Goal: Task Accomplishment & Management: Manage account settings

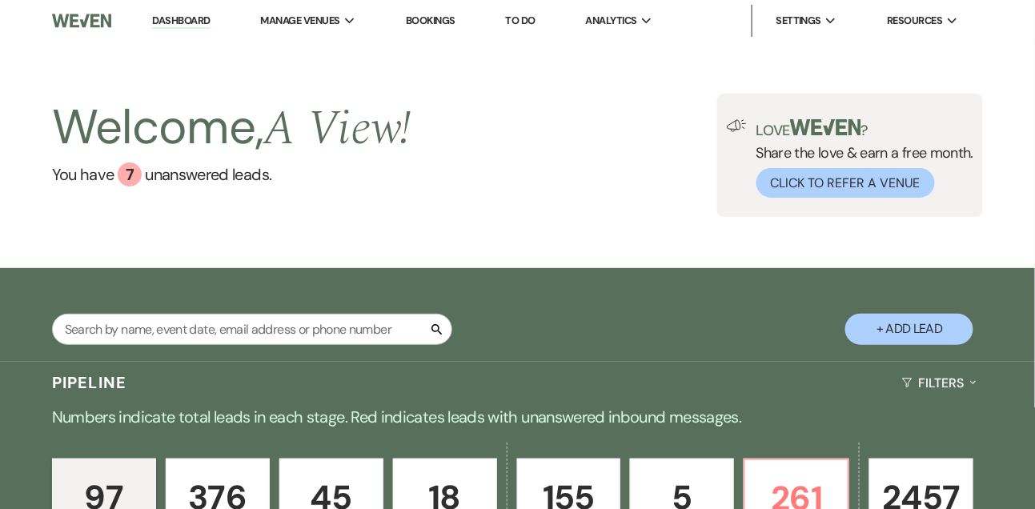
click at [192, 25] on link "Dashboard" at bounding box center [181, 21] width 58 height 15
click at [156, 329] on input "text" at bounding box center [252, 329] width 400 height 31
type input "sammantha"
select select "8"
select select "4"
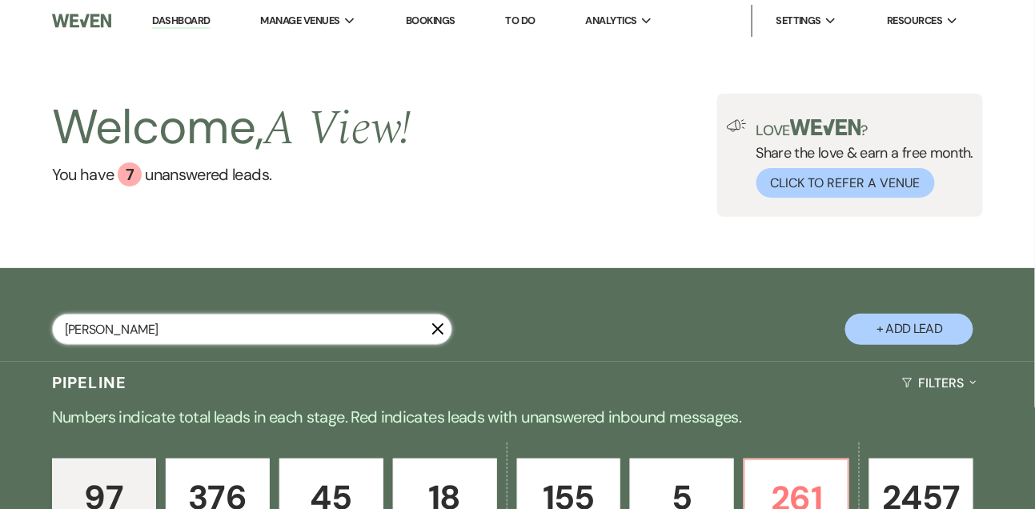
select select "8"
select select "4"
select select "8"
select select "4"
select select "8"
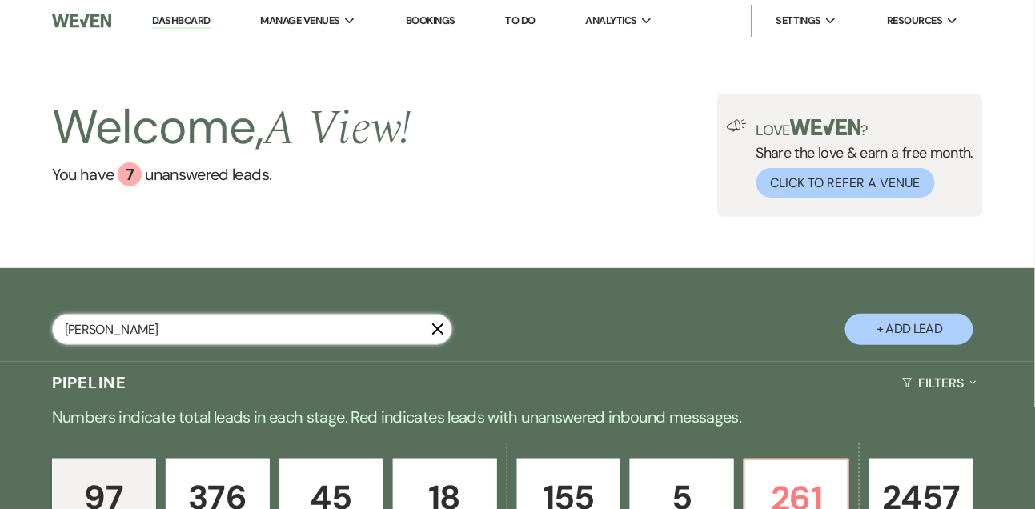
select select "4"
select select "8"
select select "4"
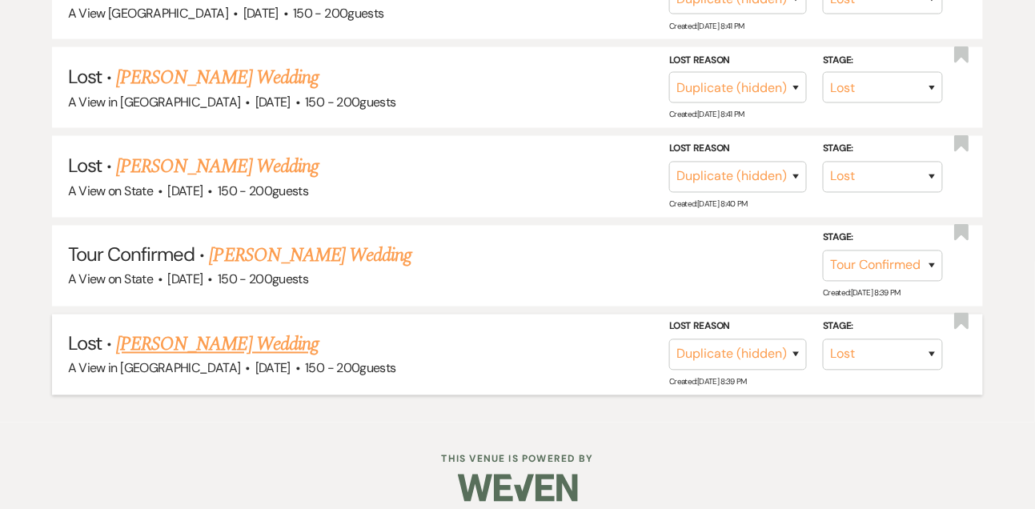
scroll to position [560, 0]
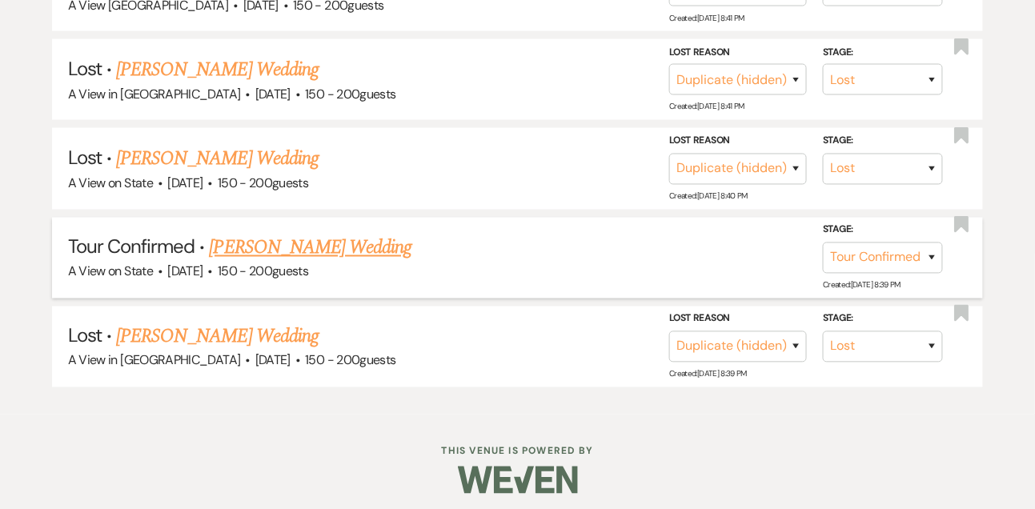
type input "sammantha"
click at [252, 252] on link "Sammantha Schryvers's Wedding" at bounding box center [311, 248] width 203 height 29
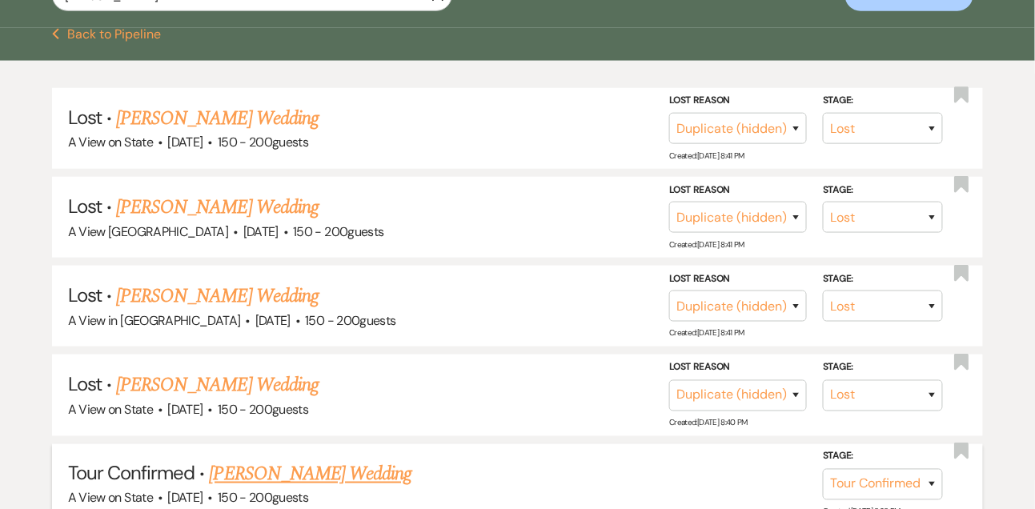
select select "4"
select select "5"
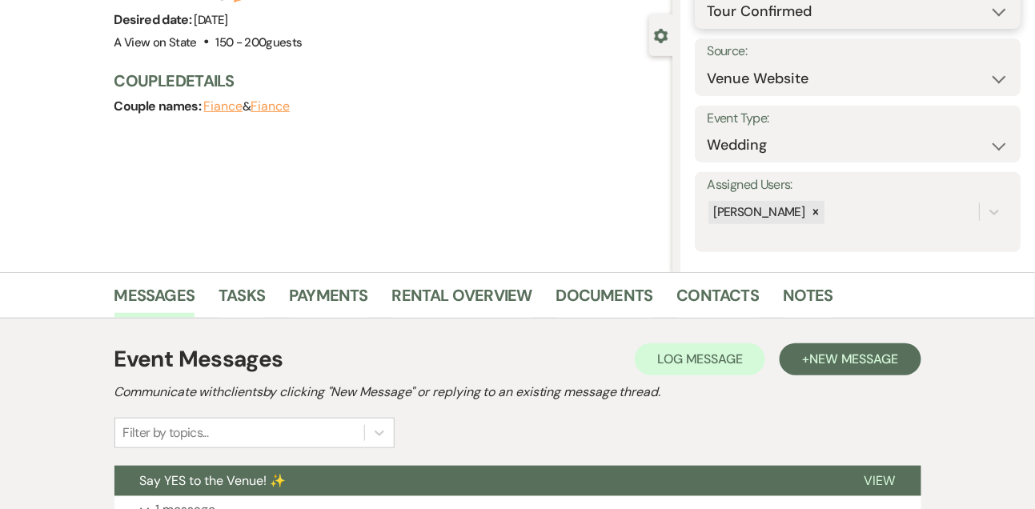
click at [804, 18] on select "Inquiry Follow Up Tour Requested Tour Confirmed Toured Proposal Sent Booked Lost" at bounding box center [858, 11] width 302 height 31
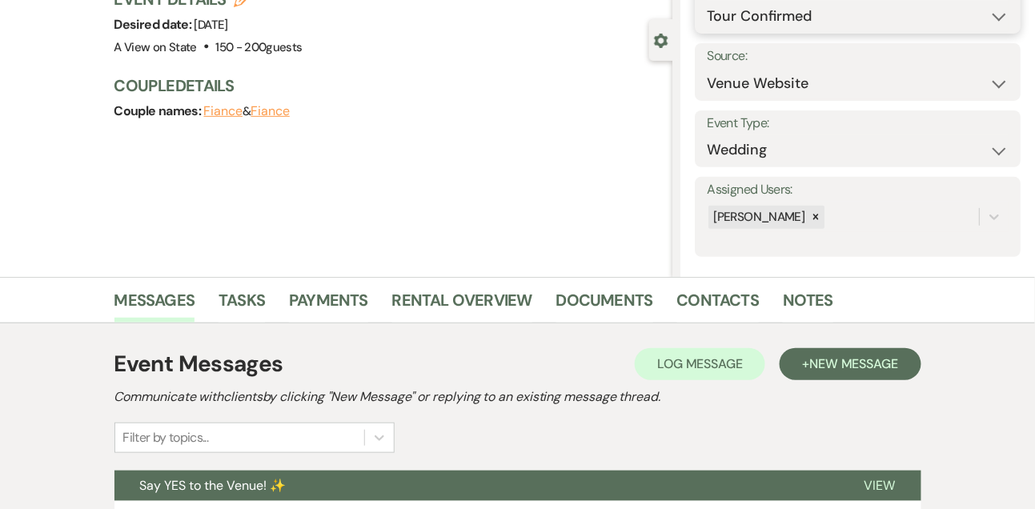
select select "5"
click at [986, 17] on button "Save" at bounding box center [986, 5] width 67 height 32
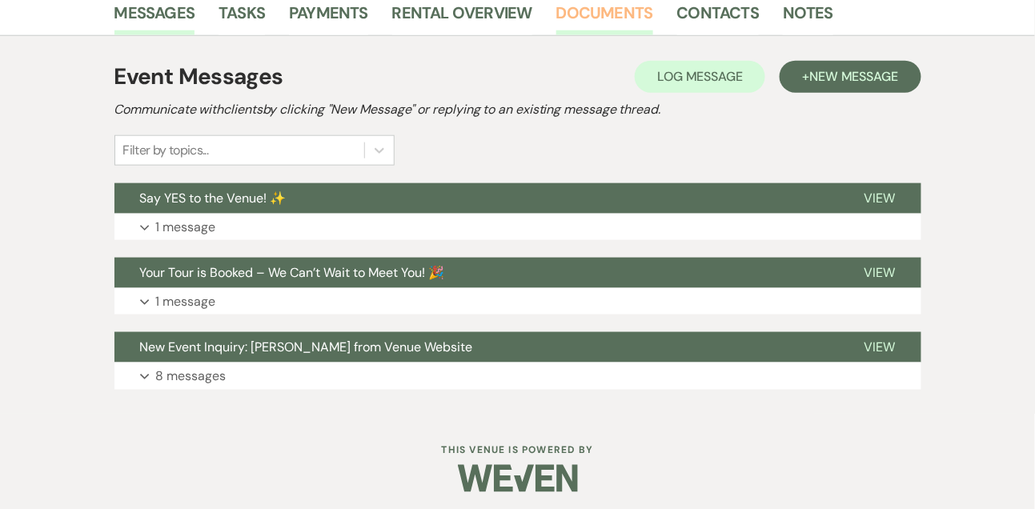
scroll to position [419, 0]
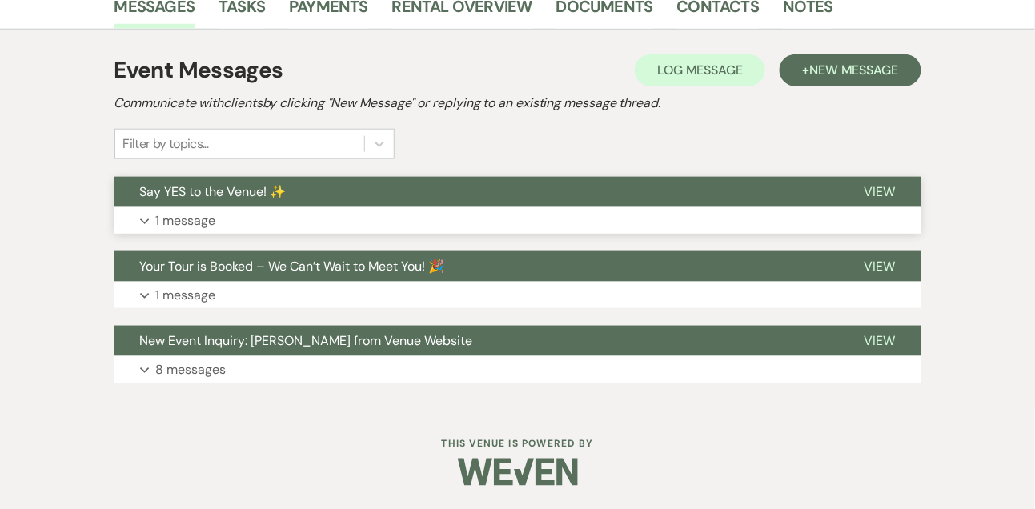
click at [584, 219] on button "Expand 1 message" at bounding box center [517, 220] width 807 height 27
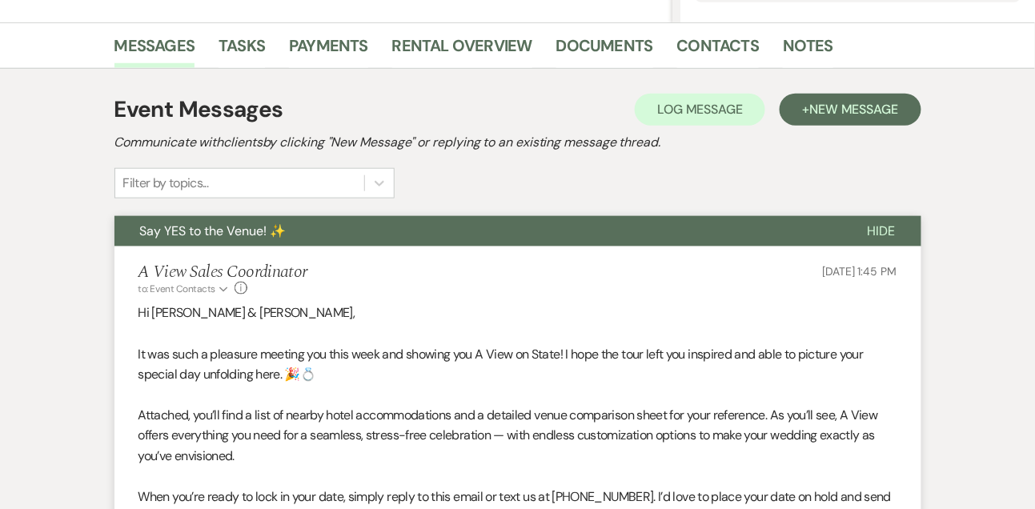
scroll to position [353, 0]
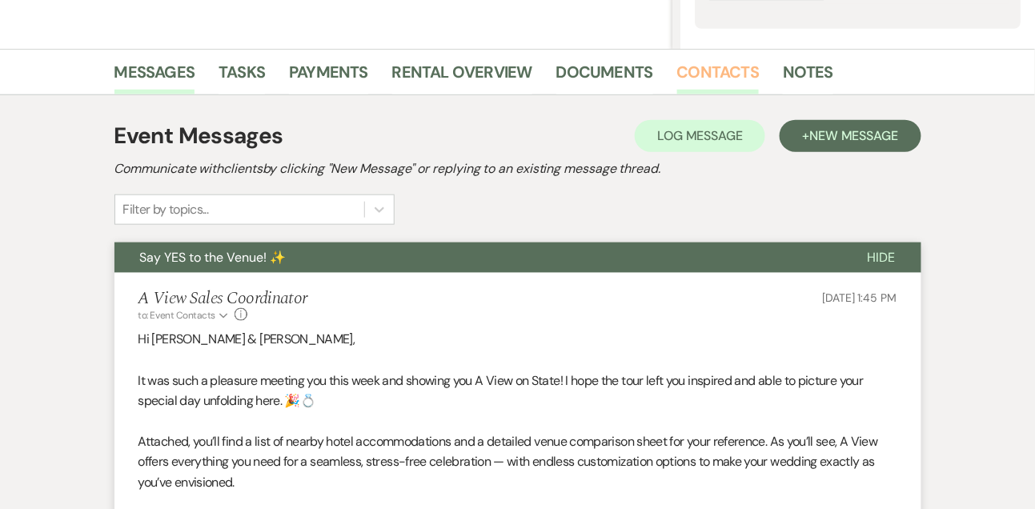
click at [734, 85] on link "Contacts" at bounding box center [718, 76] width 82 height 35
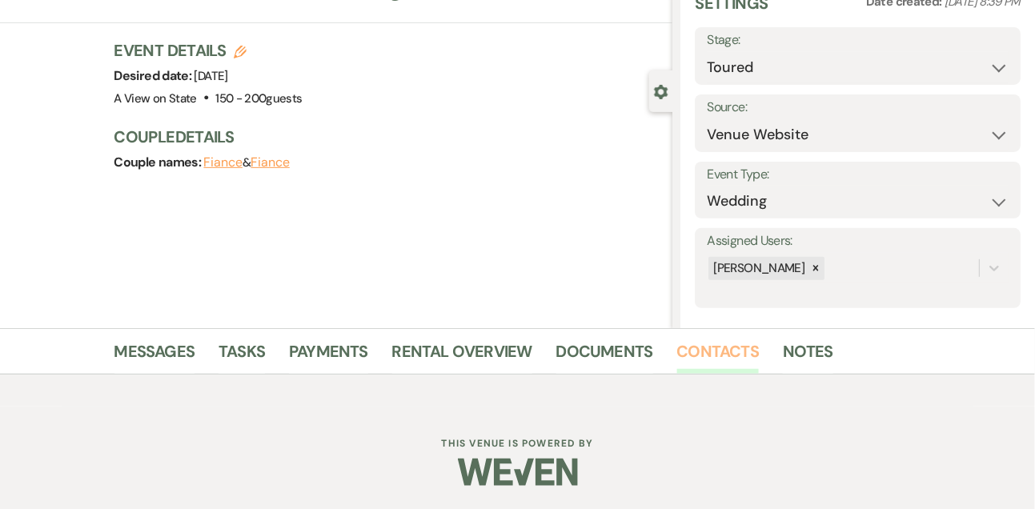
scroll to position [272, 0]
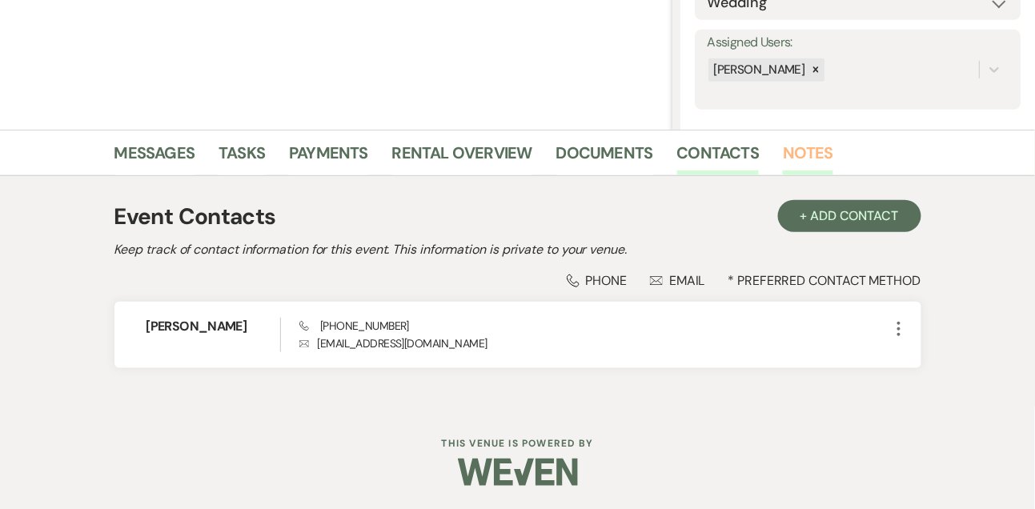
click at [788, 150] on link "Notes" at bounding box center [808, 157] width 50 height 35
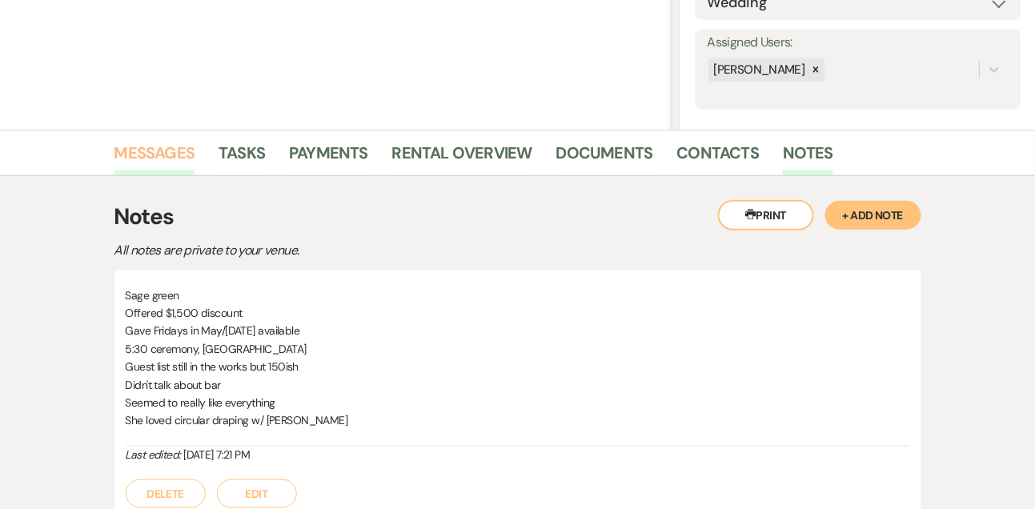
click at [175, 145] on link "Messages" at bounding box center [154, 157] width 81 height 35
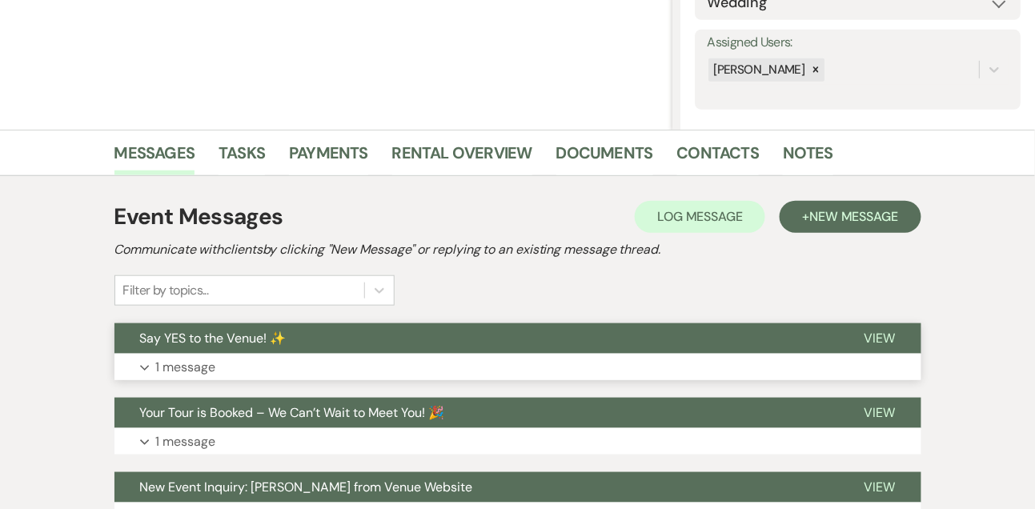
click at [195, 367] on p "1 message" at bounding box center [186, 367] width 60 height 21
click at [187, 349] on button "Say YES to the Venue! ✨" at bounding box center [476, 338] width 724 height 30
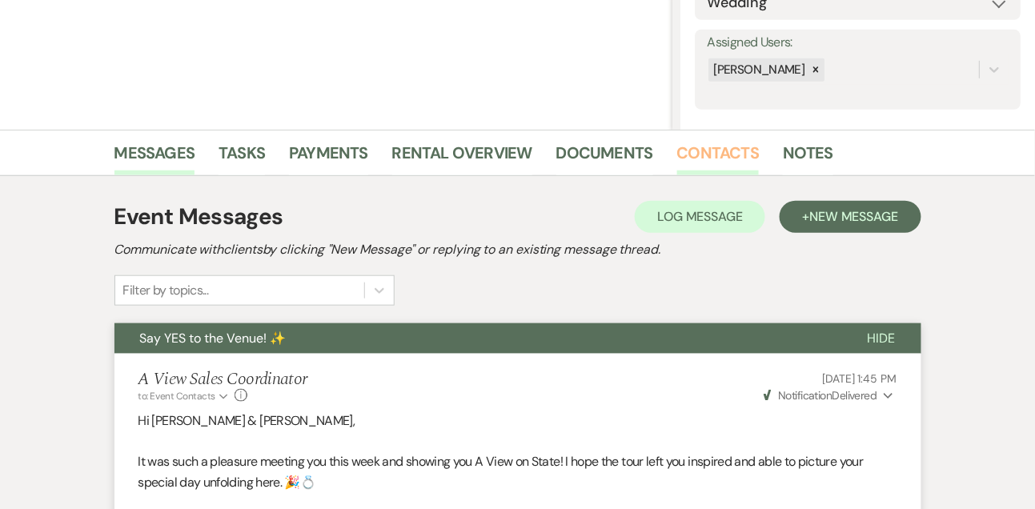
click at [734, 152] on link "Contacts" at bounding box center [718, 157] width 82 height 35
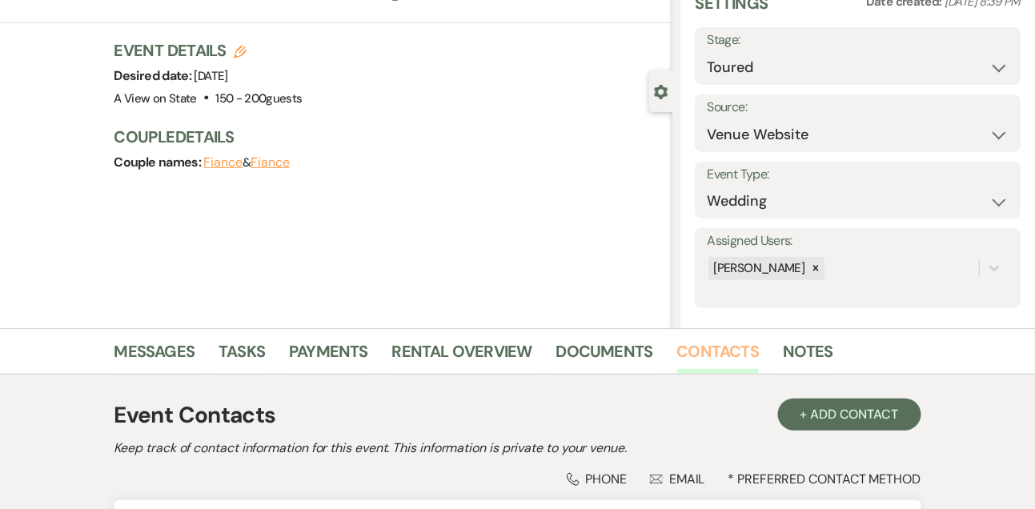
scroll to position [272, 0]
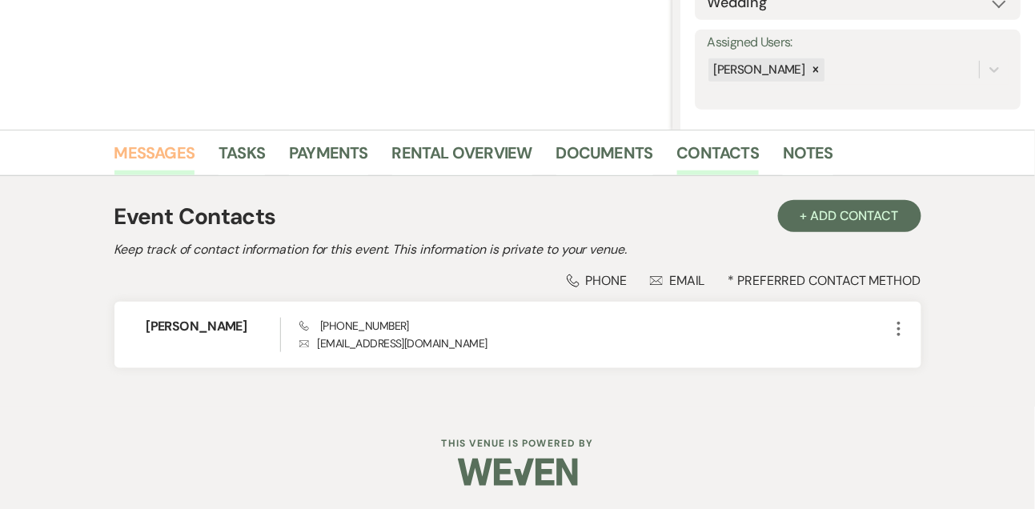
click at [160, 146] on link "Messages" at bounding box center [154, 157] width 81 height 35
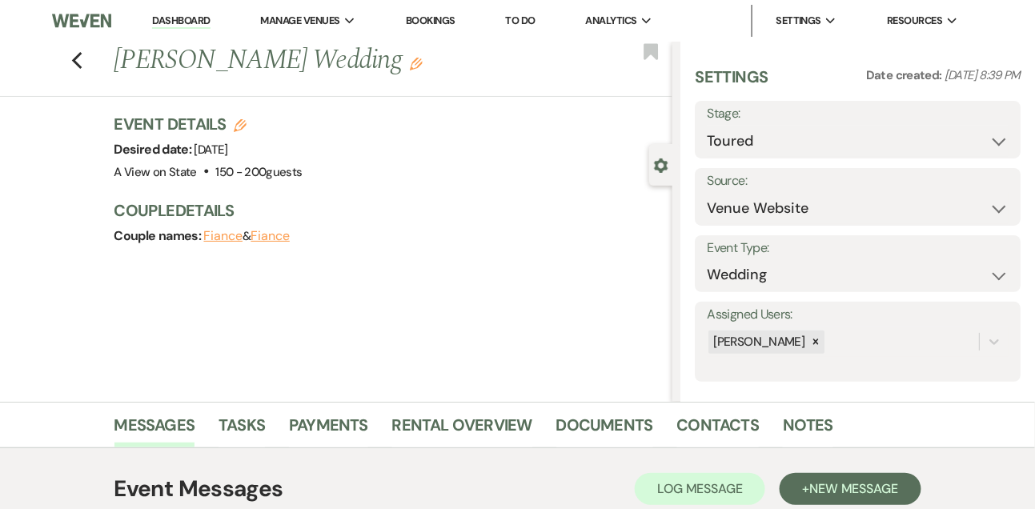
click at [179, 18] on link "Dashboard" at bounding box center [181, 21] width 58 height 15
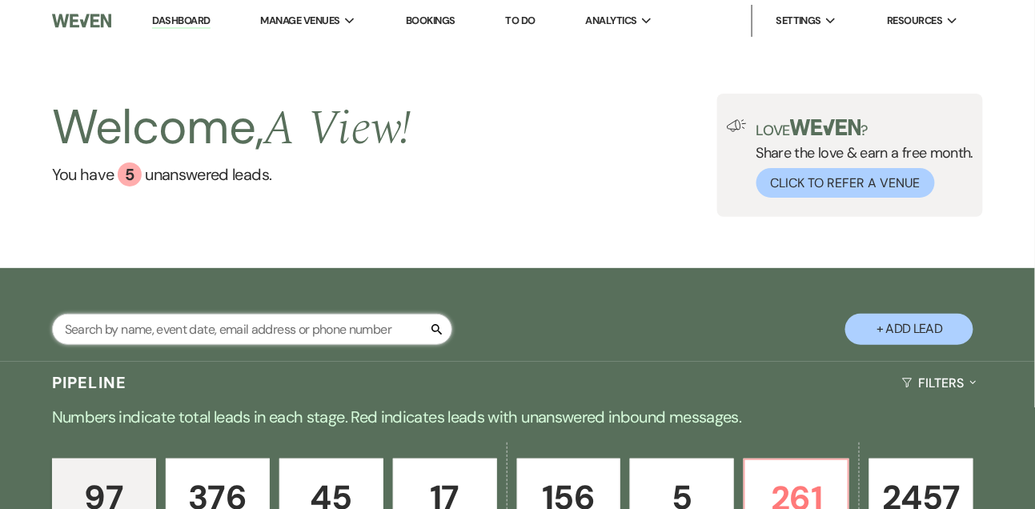
click at [195, 326] on input "text" at bounding box center [252, 329] width 400 height 31
type input "kaleigh hatcher"
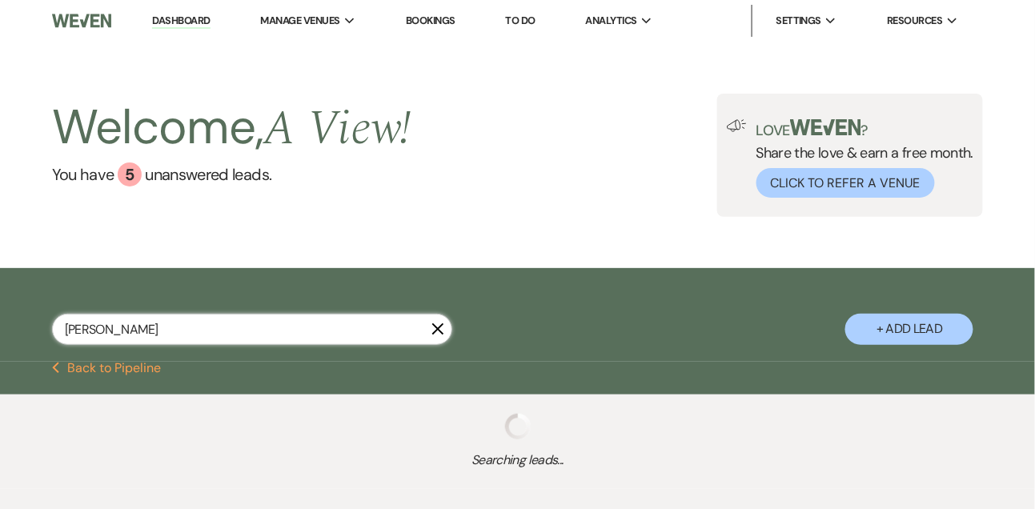
select select "5"
select select "8"
select select "4"
select select "8"
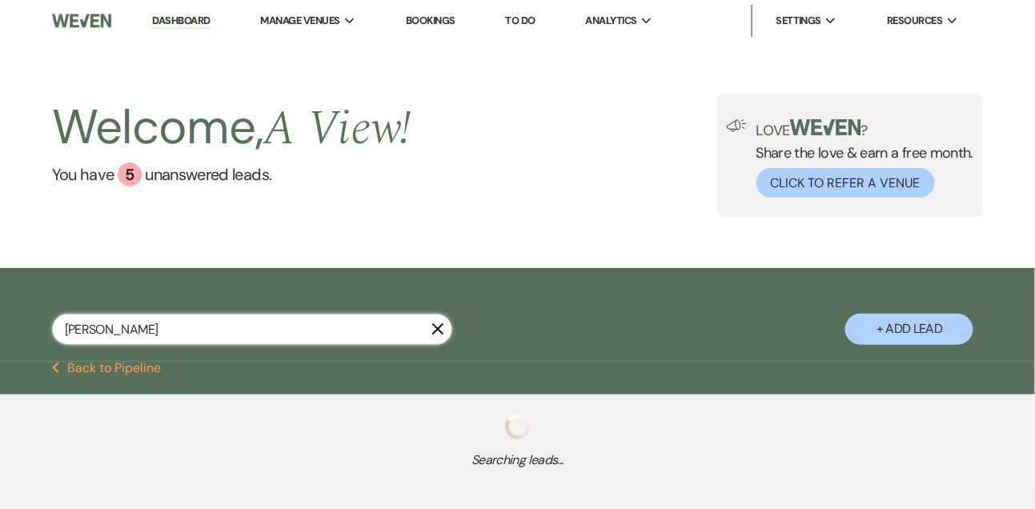
select select "4"
select select "8"
select select "4"
select select "8"
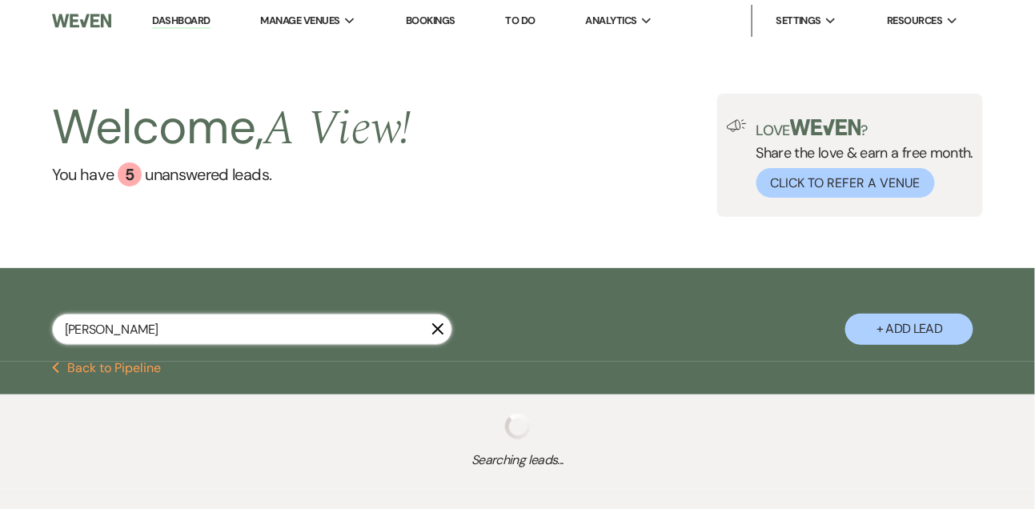
select select "4"
select select "8"
select select "4"
select select "8"
select select "6"
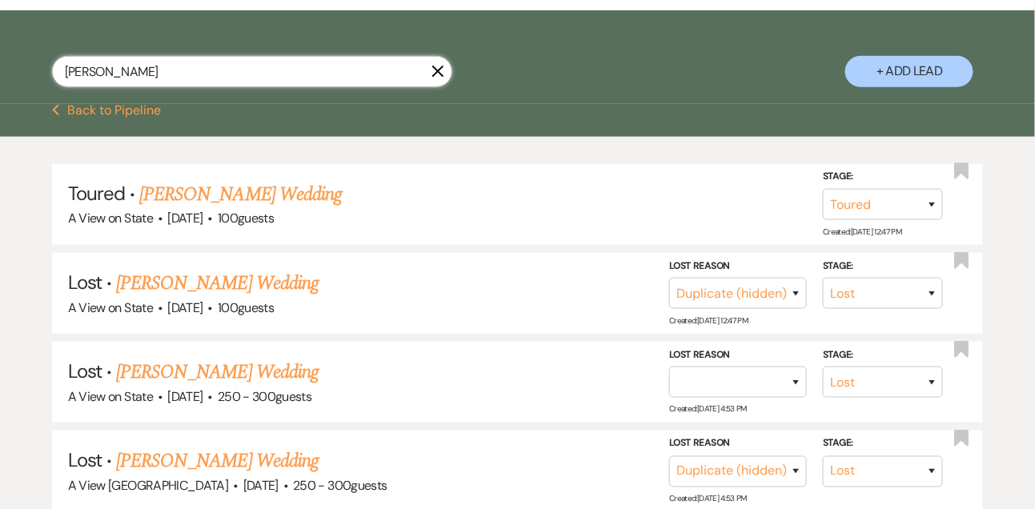
scroll to position [264, 0]
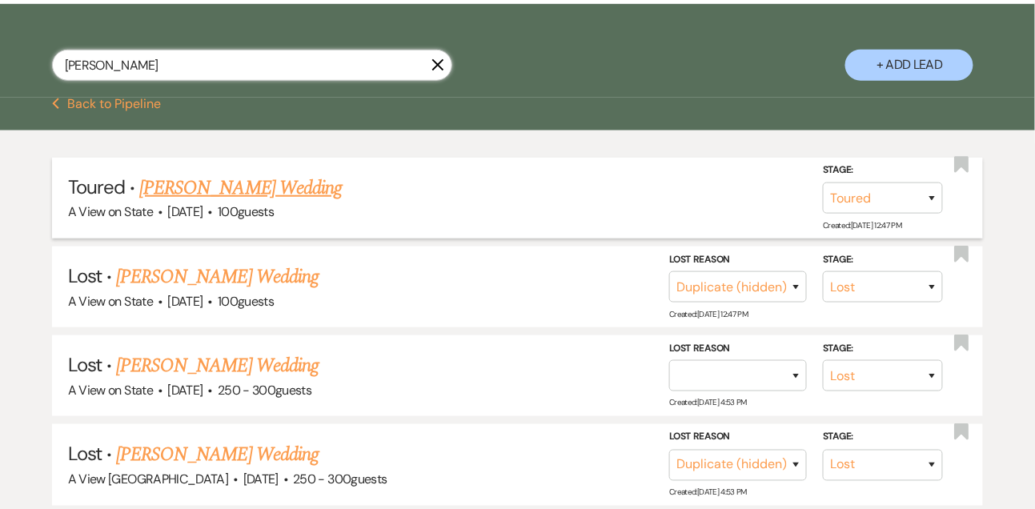
type input "kaleigh hatcher"
click at [217, 194] on link "Kaleigh Hatcher's Wedding" at bounding box center [240, 188] width 203 height 29
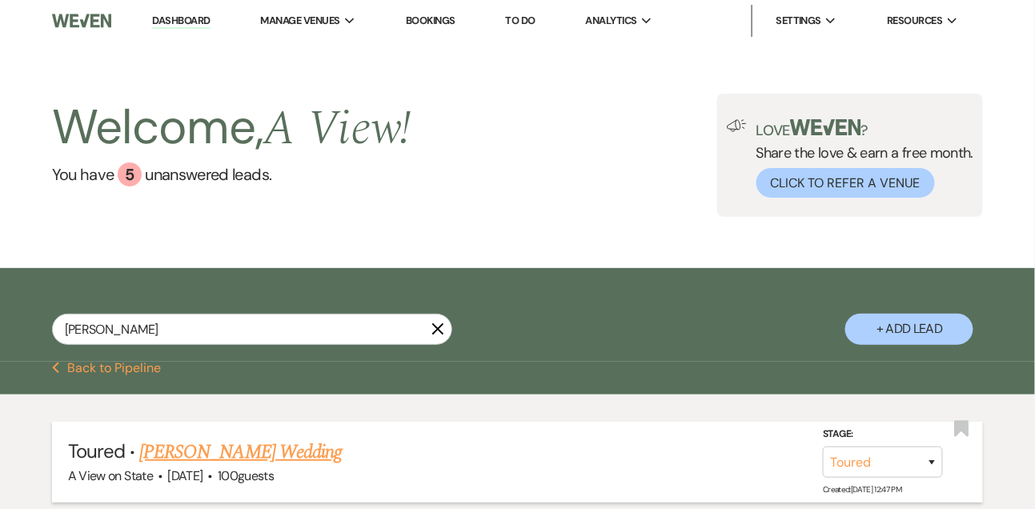
select select "5"
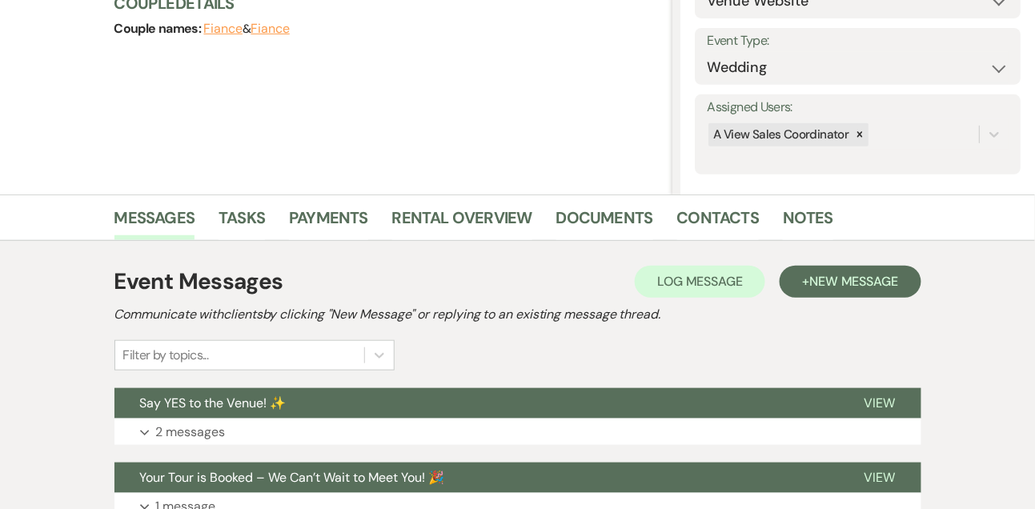
scroll to position [419, 0]
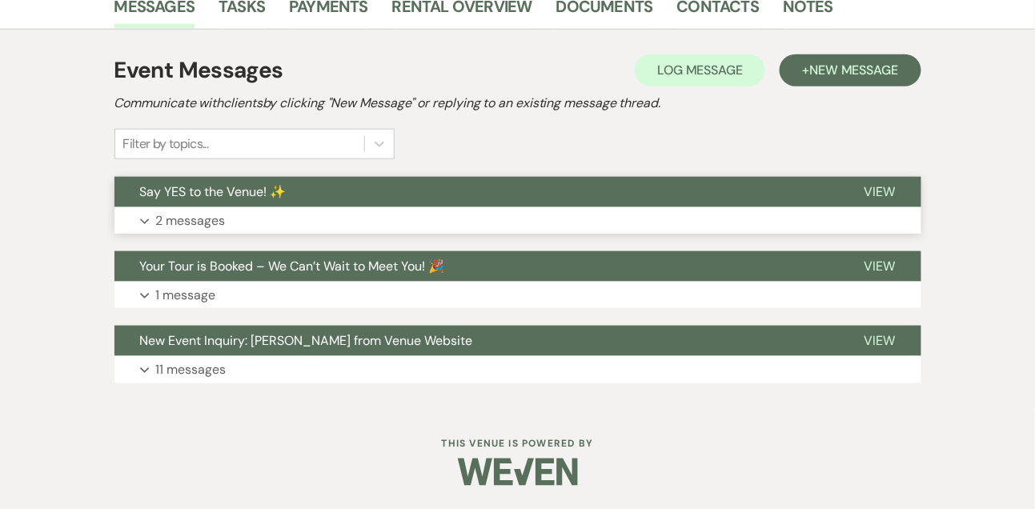
click at [199, 219] on p "2 messages" at bounding box center [191, 221] width 70 height 21
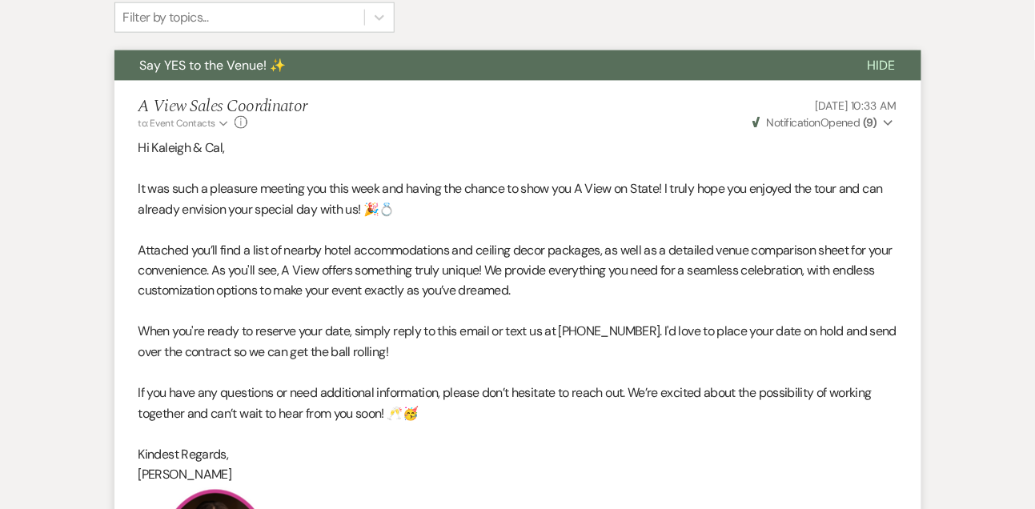
scroll to position [288, 0]
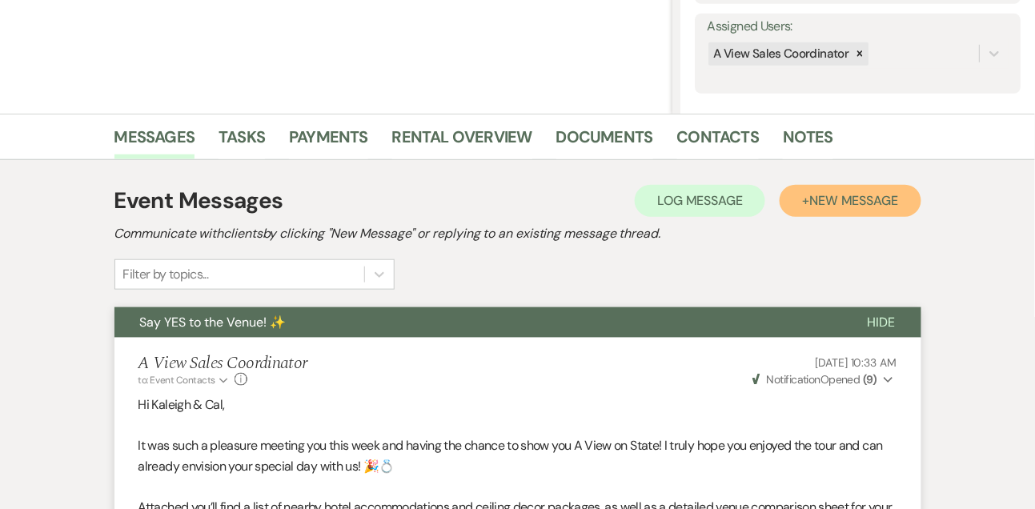
click at [826, 215] on button "+ New Message" at bounding box center [850, 201] width 141 height 32
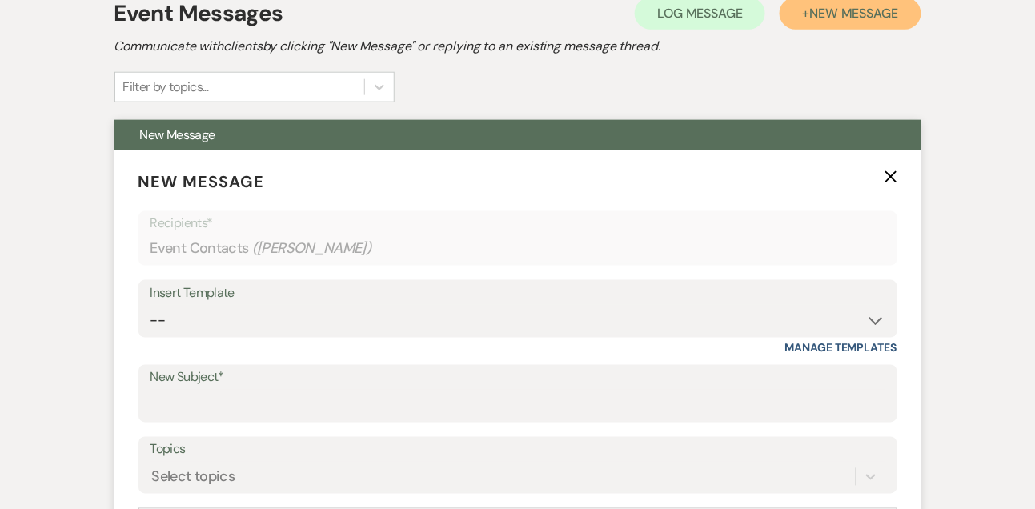
scroll to position [504, 0]
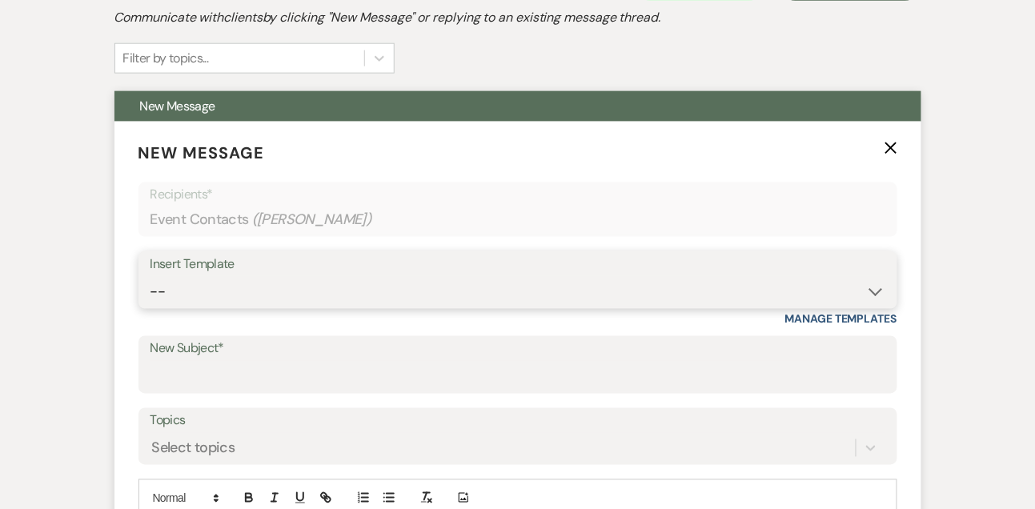
click at [215, 297] on select "-- Tour Confirmation Contract (Pre-Booked Leads) Out of office Inquiry Email Al…" at bounding box center [517, 291] width 735 height 31
select select "3419"
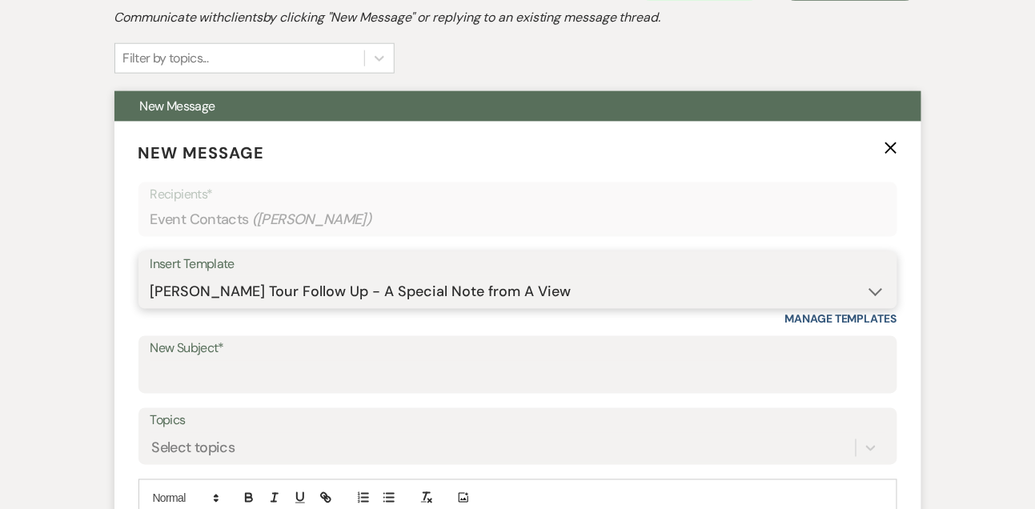
type input "A Personal Thank You – We’d Love to Celebrate With You! ✨"
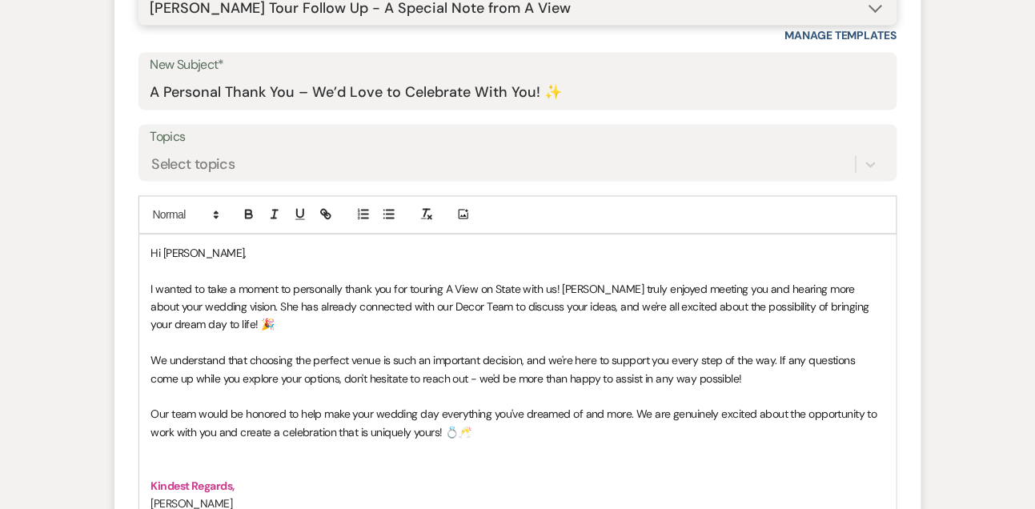
scroll to position [788, 0]
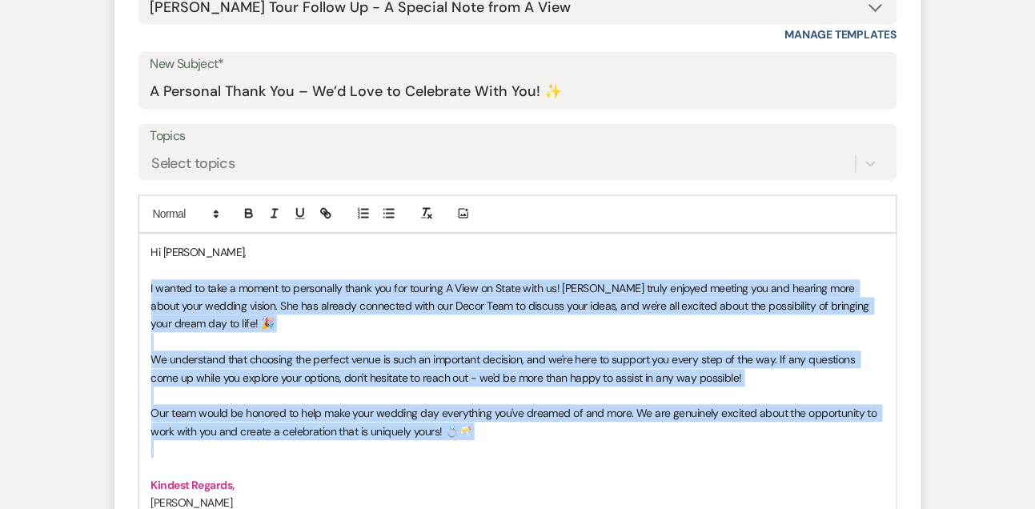
drag, startPoint x: 148, startPoint y: 287, endPoint x: 180, endPoint y: 448, distance: 164.1
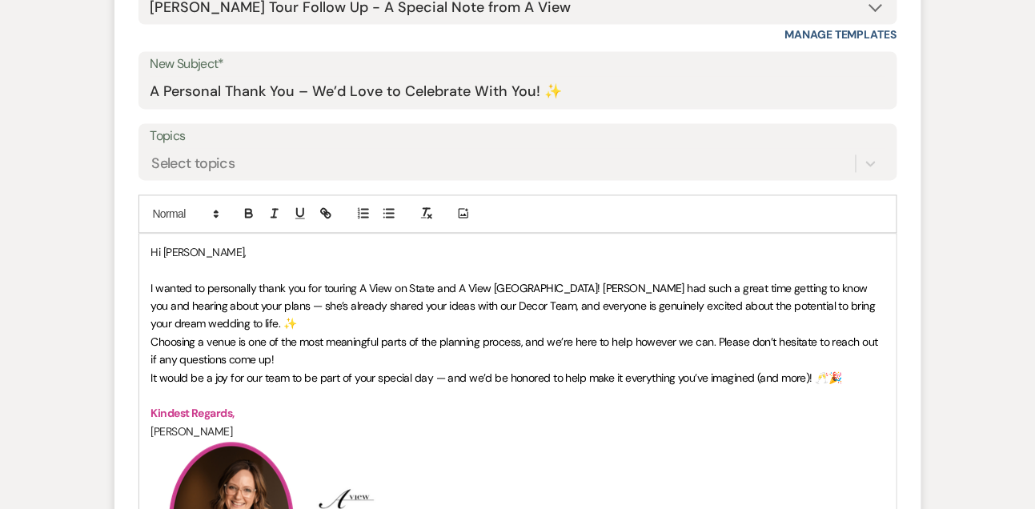
click at [267, 325] on p "I wanted to personally thank you for touring A View on State and A View West Sh…" at bounding box center [517, 307] width 733 height 54
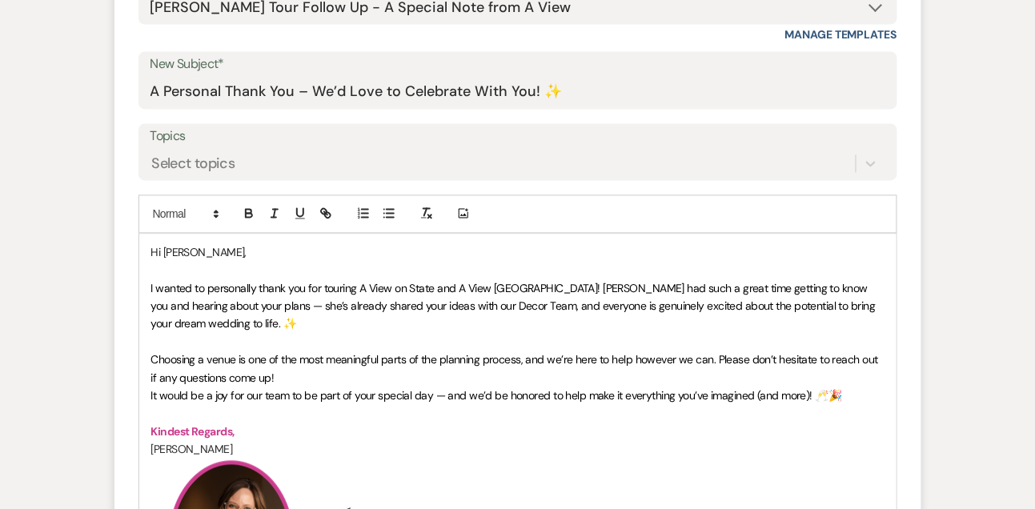
click at [320, 382] on p "Choosing a venue is one of the most meaningful parts of the planning process, a…" at bounding box center [517, 369] width 733 height 36
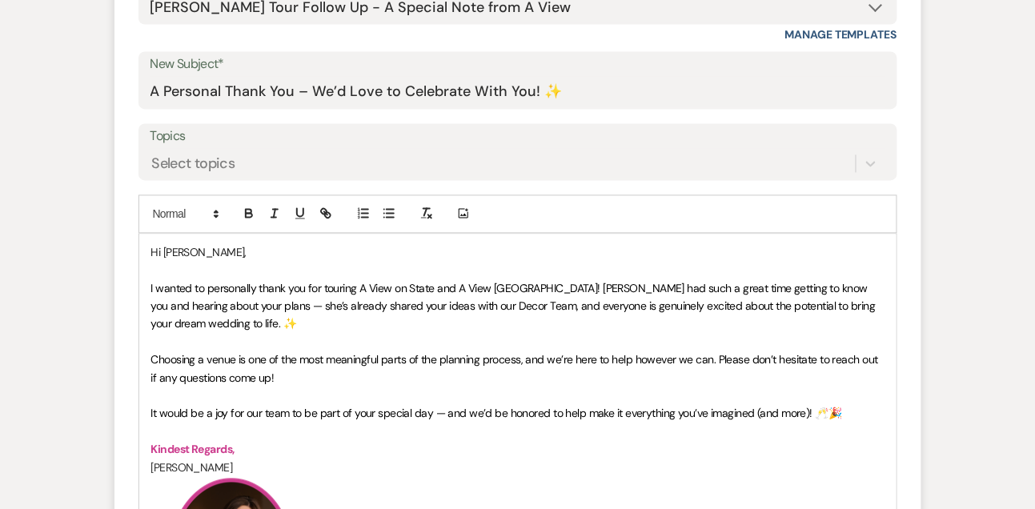
click at [259, 258] on p "Hi Kaleigh," at bounding box center [517, 253] width 733 height 18
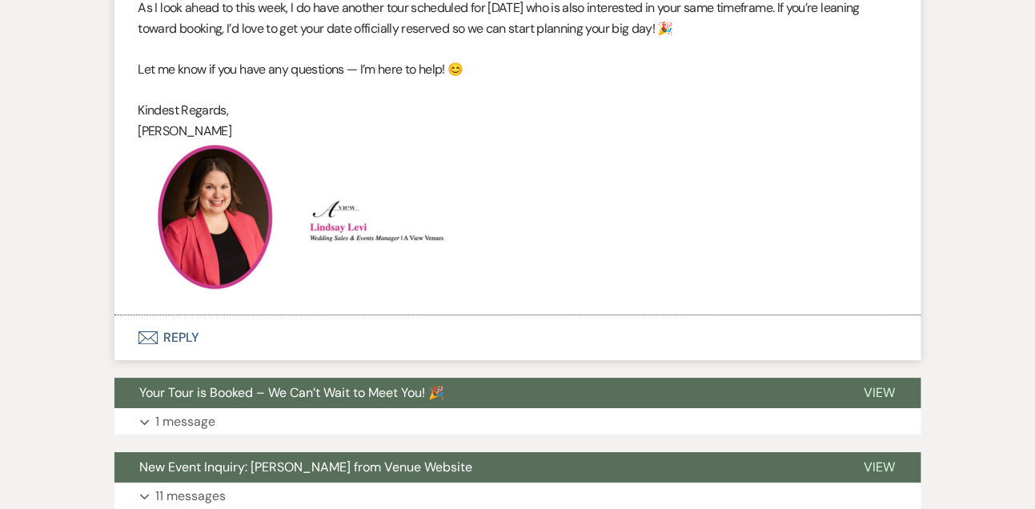
scroll to position [2847, 0]
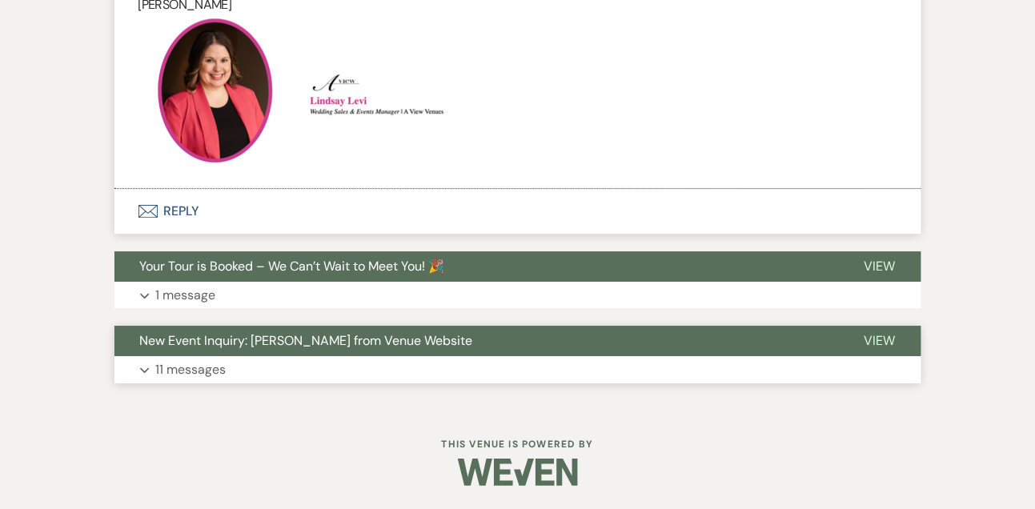
click at [204, 356] on button "Expand 11 messages" at bounding box center [517, 369] width 807 height 27
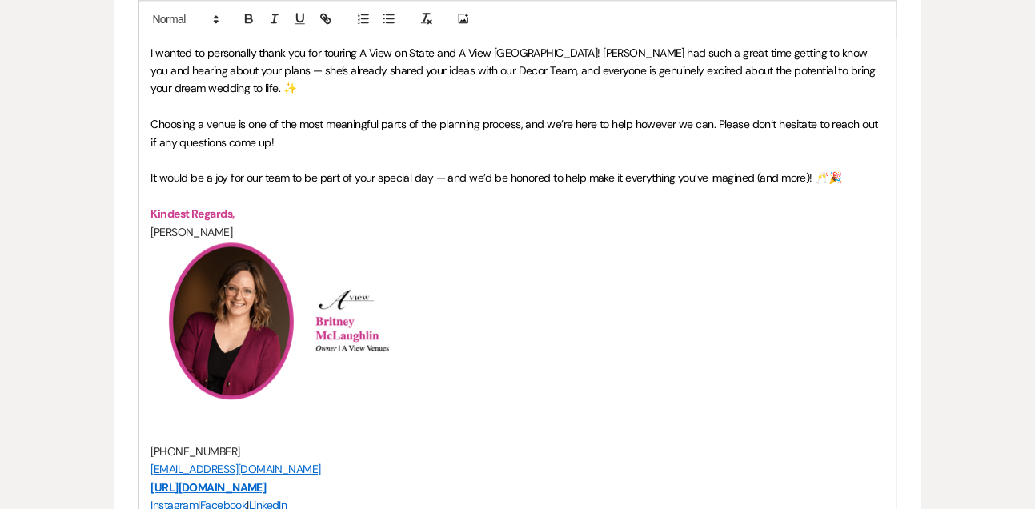
scroll to position [853, 0]
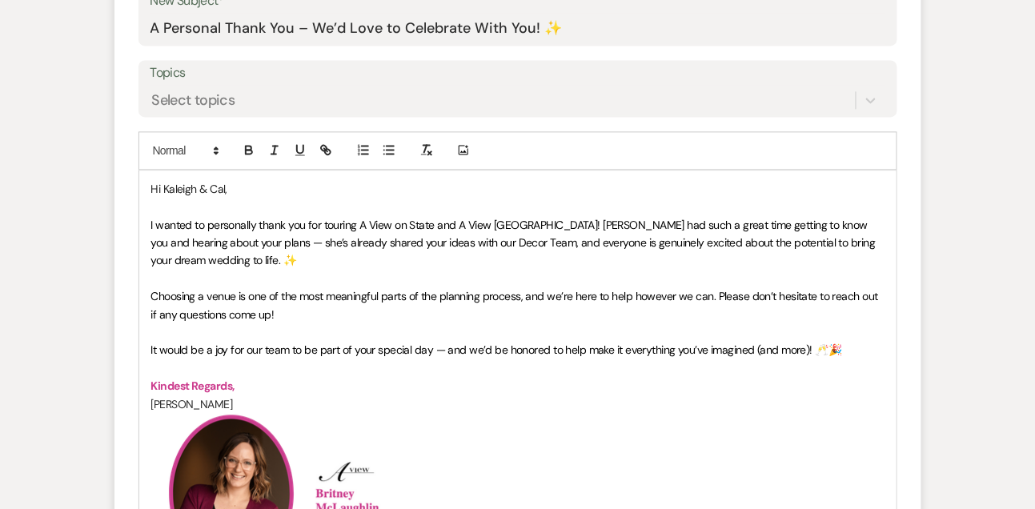
click at [262, 180] on p "Hi Kaleigh & Cal," at bounding box center [517, 189] width 733 height 18
drag, startPoint x: 439, startPoint y: 223, endPoint x: 553, endPoint y: 224, distance: 114.5
click at [553, 224] on span "I wanted to personally thank you for touring A View on State and A View West Sh…" at bounding box center [514, 243] width 727 height 50
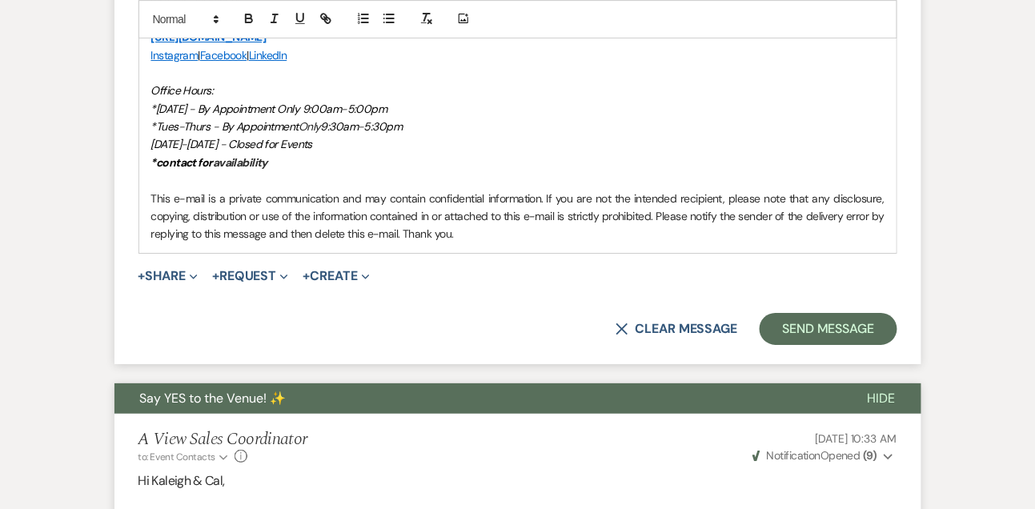
scroll to position [1467, 0]
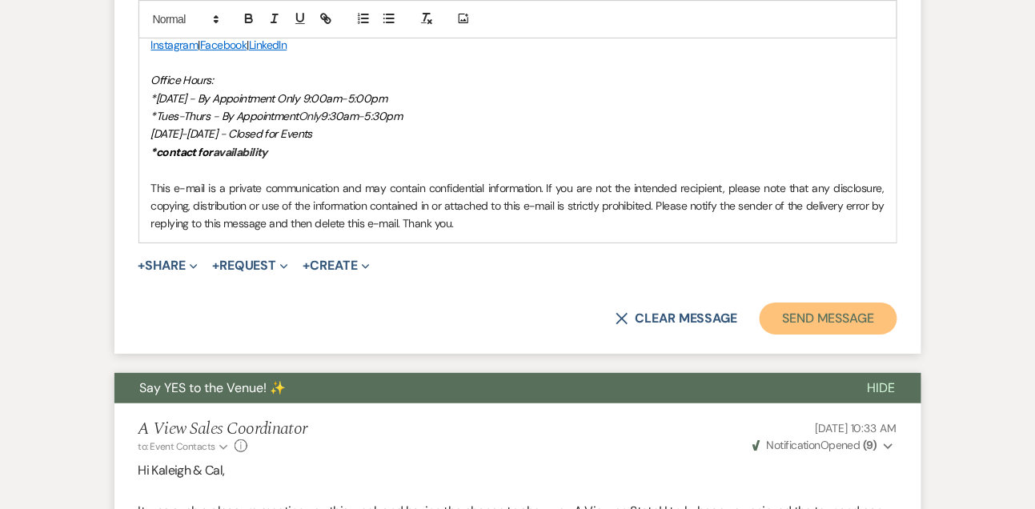
click at [809, 323] on button "Send Message" at bounding box center [828, 319] width 137 height 32
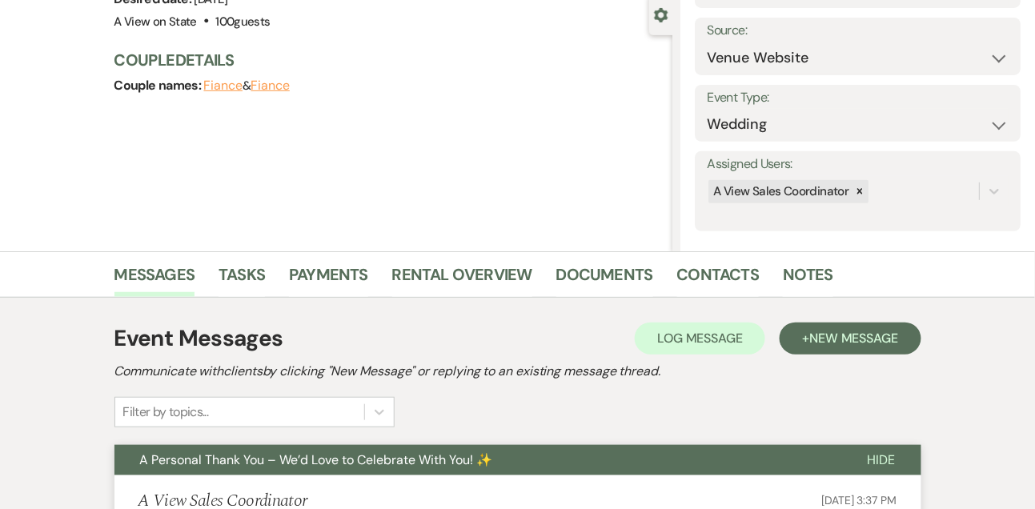
scroll to position [0, 0]
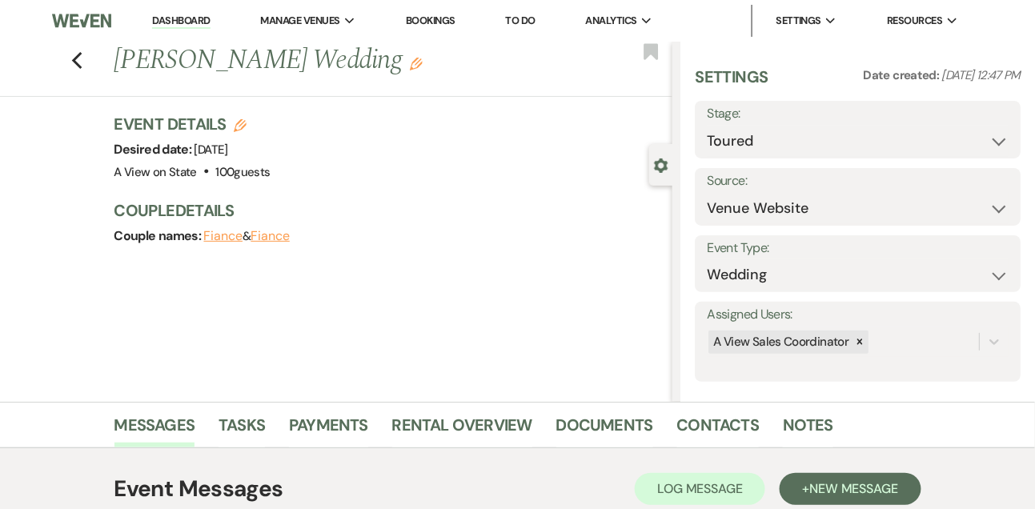
click at [201, 27] on link "Dashboard" at bounding box center [181, 21] width 58 height 15
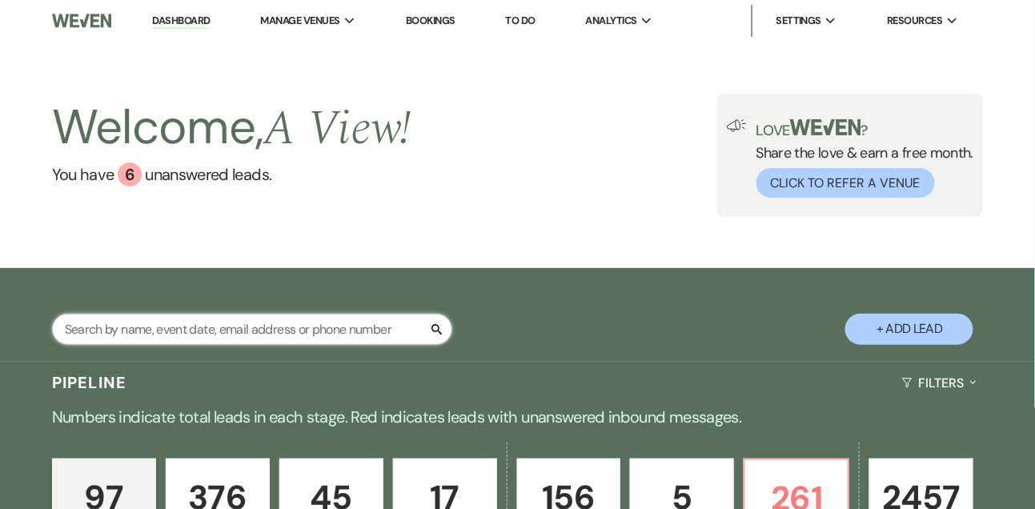
click at [217, 327] on input "text" at bounding box center [252, 329] width 400 height 31
type input "kaitlin dim"
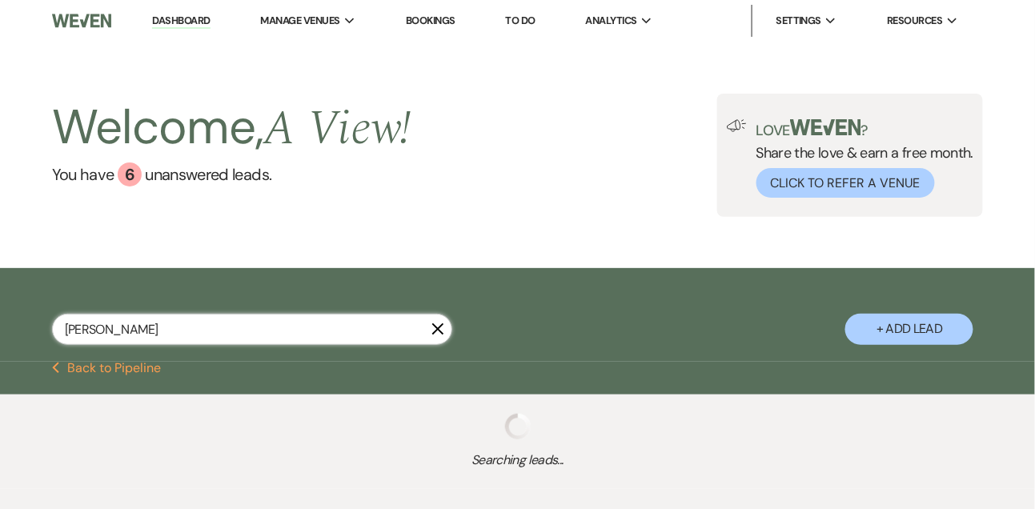
select select "5"
select select "8"
select select "4"
select select "9"
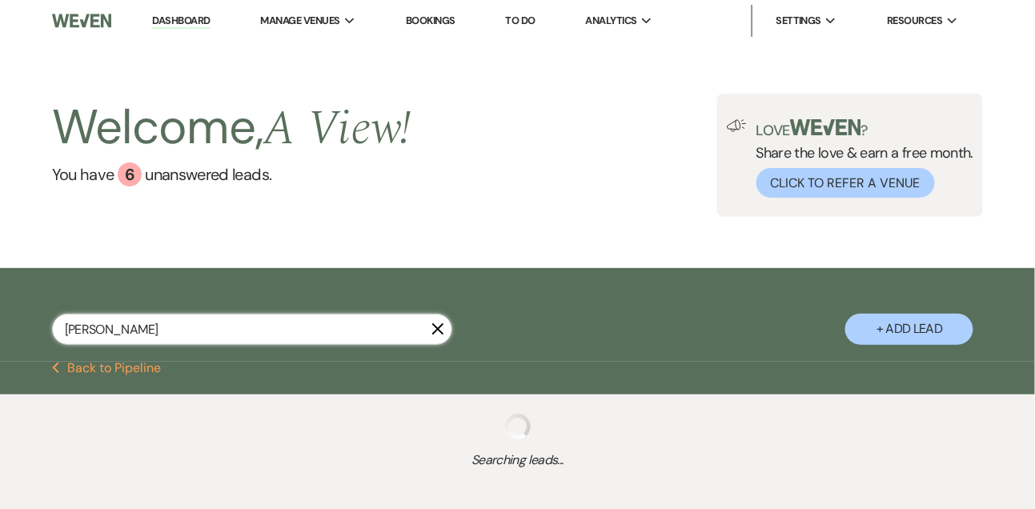
select select "9"
select select "8"
select select "4"
select select "8"
select select "4"
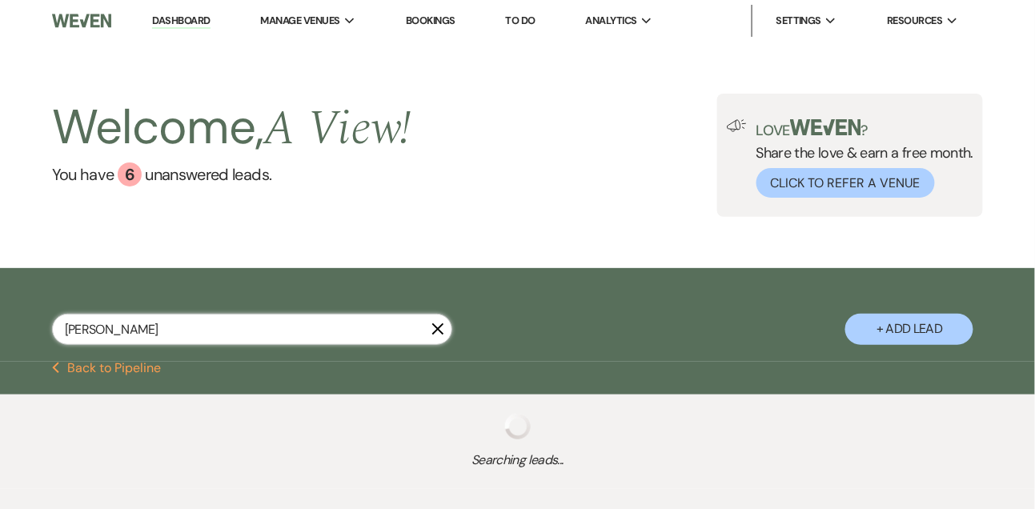
select select "8"
select select "4"
select select "8"
select select "5"
select select "8"
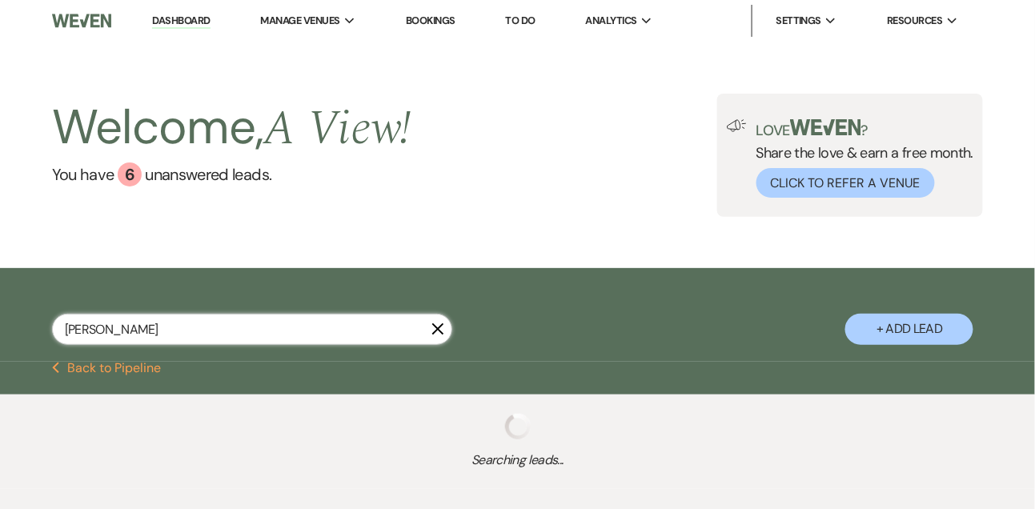
select select "8"
select select "6"
select select "8"
select select "4"
select select "5"
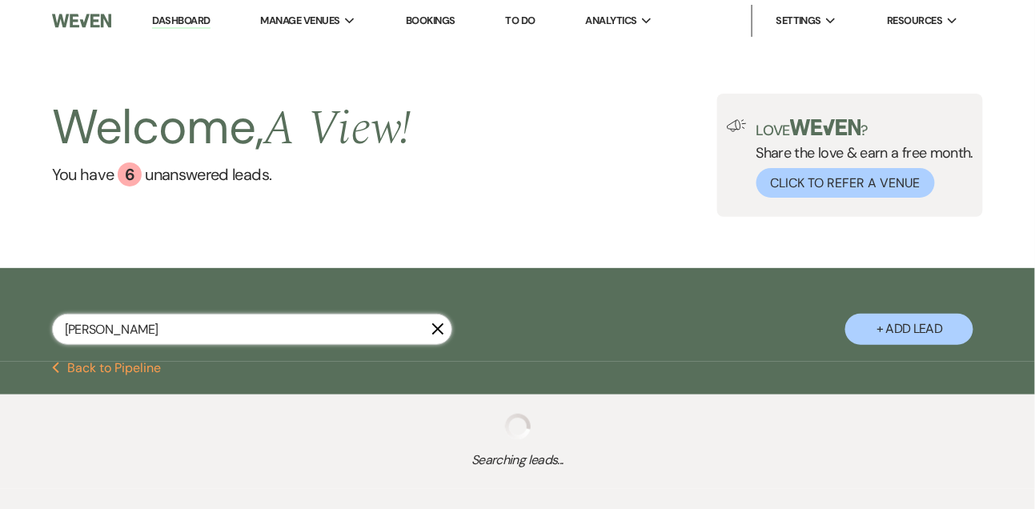
select select "8"
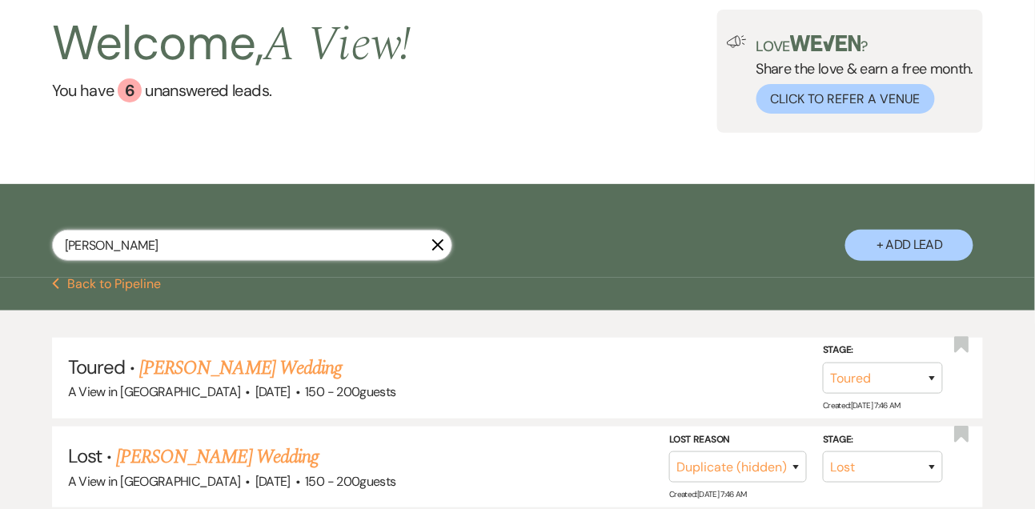
scroll to position [210, 0]
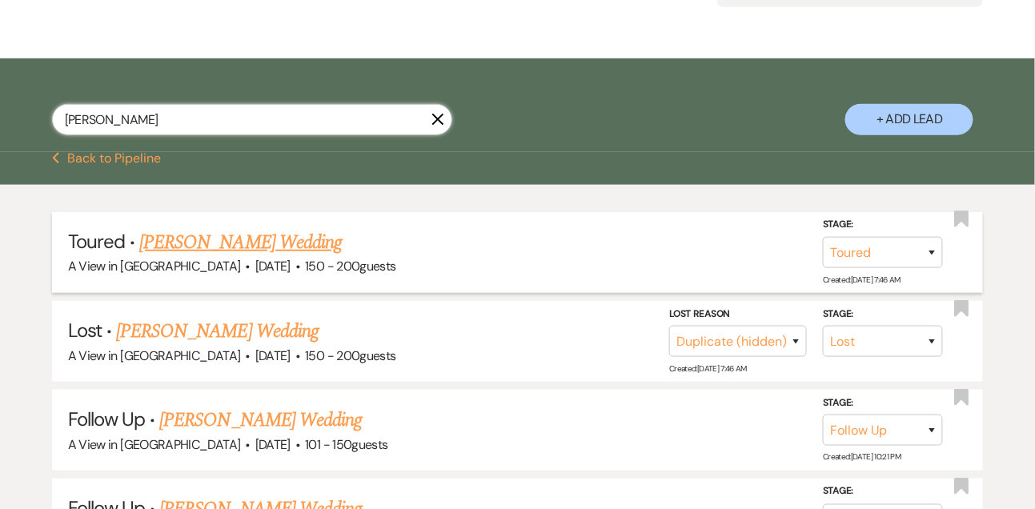
type input "kaitlin dim"
click at [265, 228] on link "Kaitlyn Dimitroff's Wedding" at bounding box center [240, 242] width 203 height 29
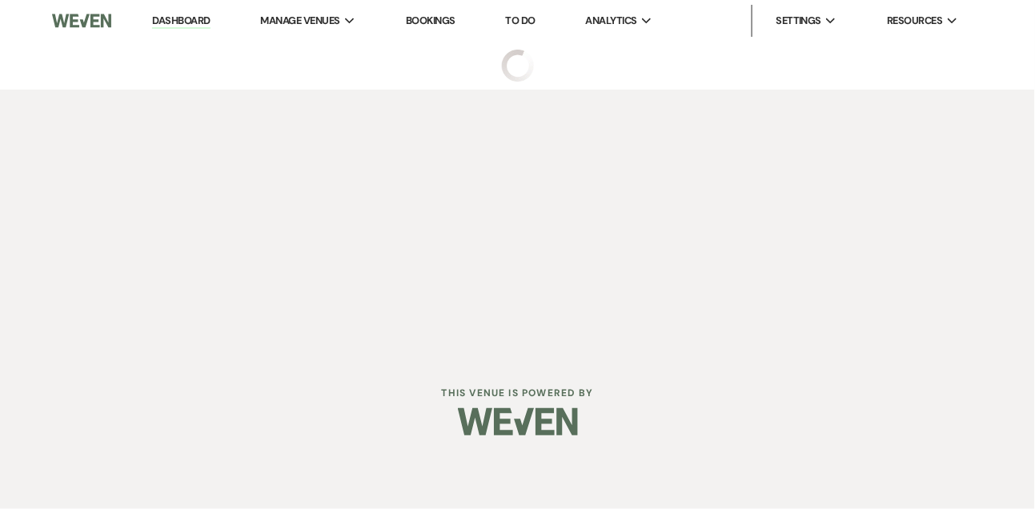
select select "5"
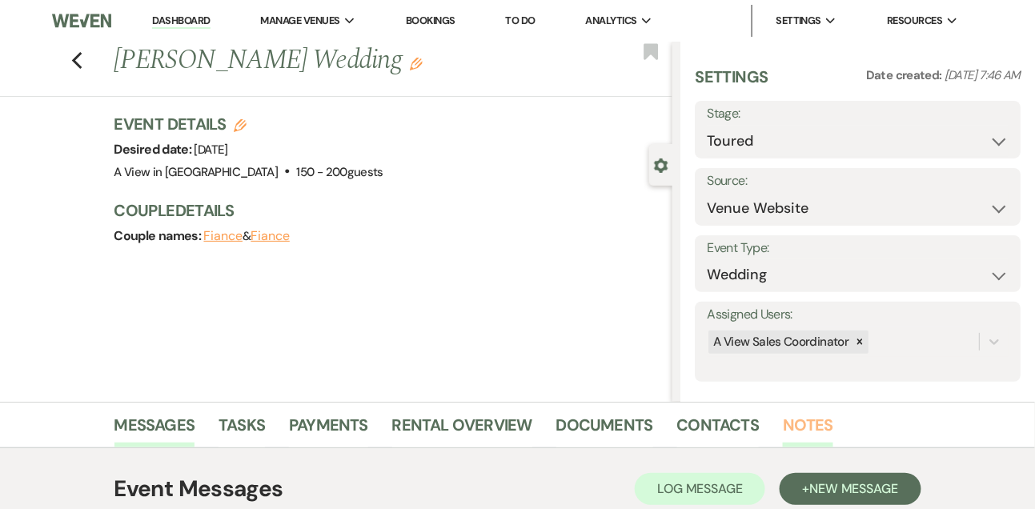
click at [783, 431] on link "Notes" at bounding box center [808, 429] width 50 height 35
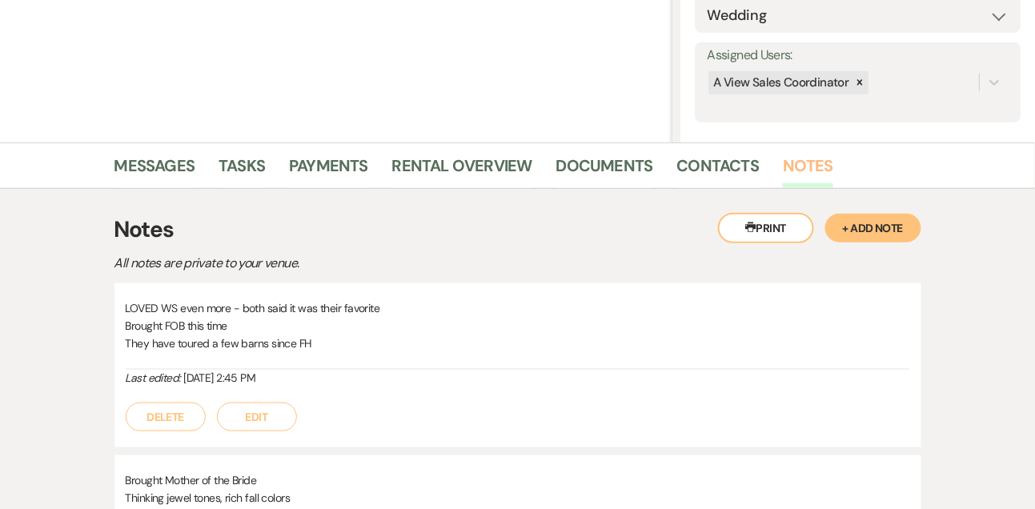
scroll to position [264, 0]
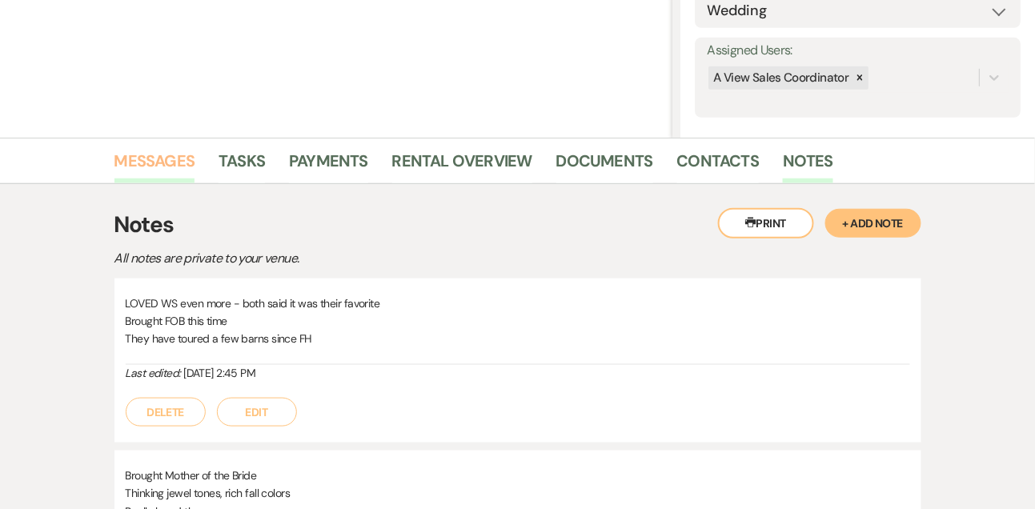
click at [171, 180] on link "Messages" at bounding box center [154, 165] width 81 height 35
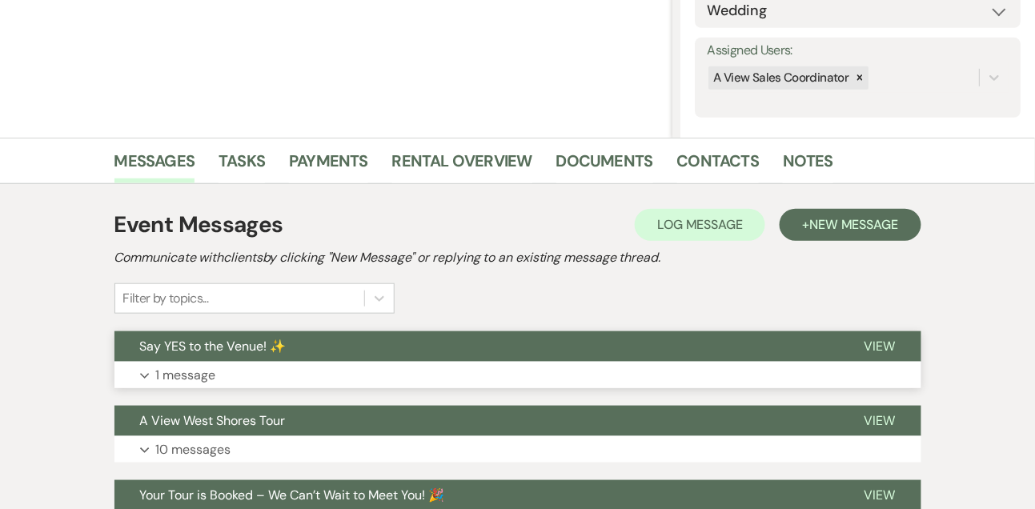
click at [185, 378] on p "1 message" at bounding box center [186, 375] width 60 height 21
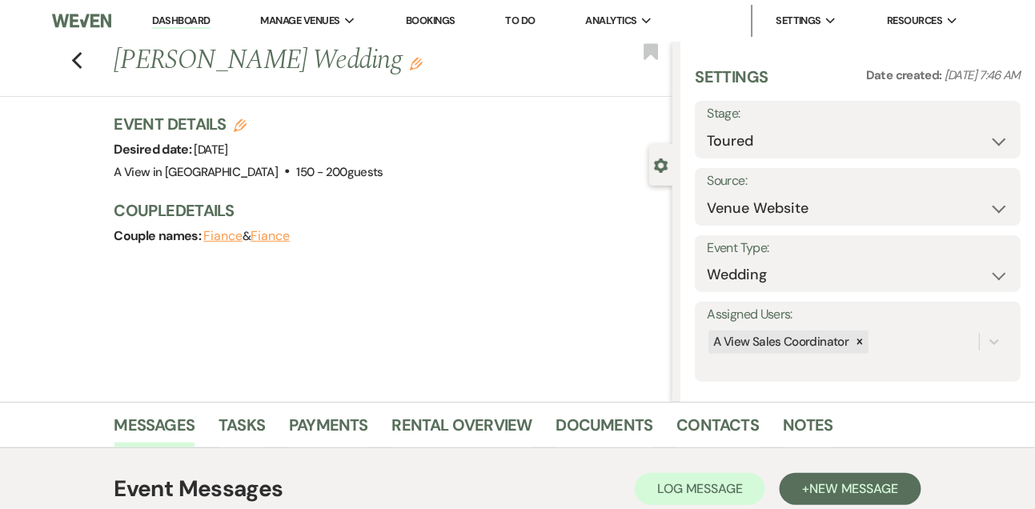
click at [192, 23] on link "Dashboard" at bounding box center [181, 21] width 58 height 15
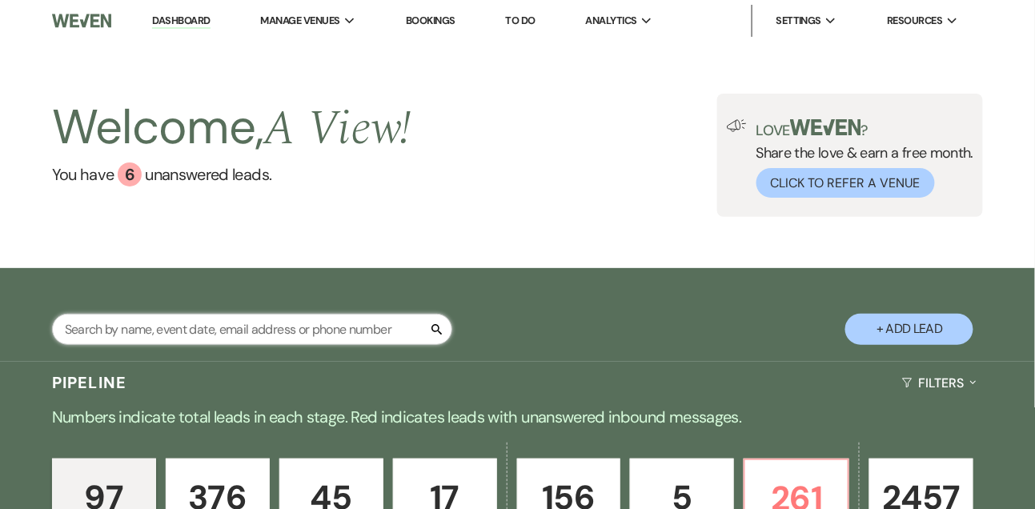
click at [243, 339] on input "text" at bounding box center [252, 329] width 400 height 31
type input "cara dol"
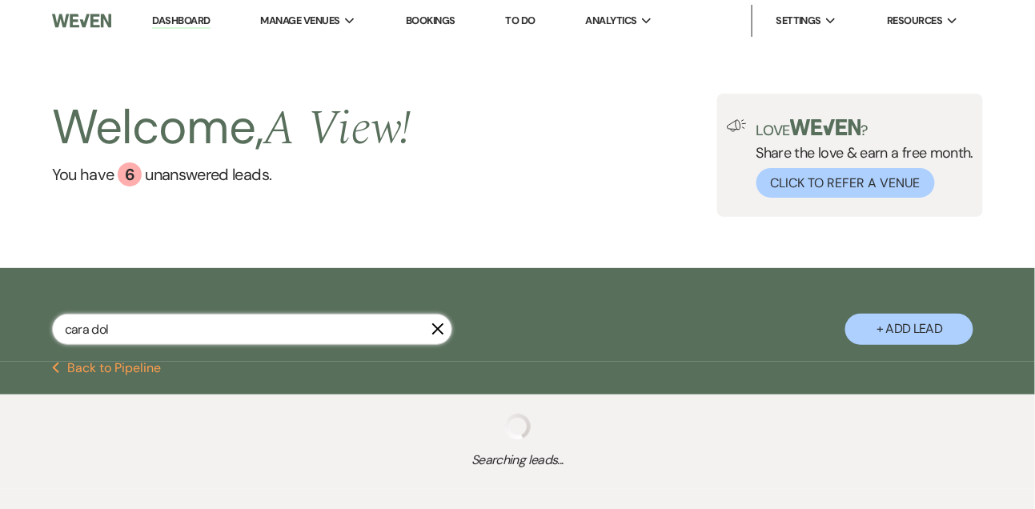
select select "2"
select select "8"
select select "4"
select select "8"
select select "6"
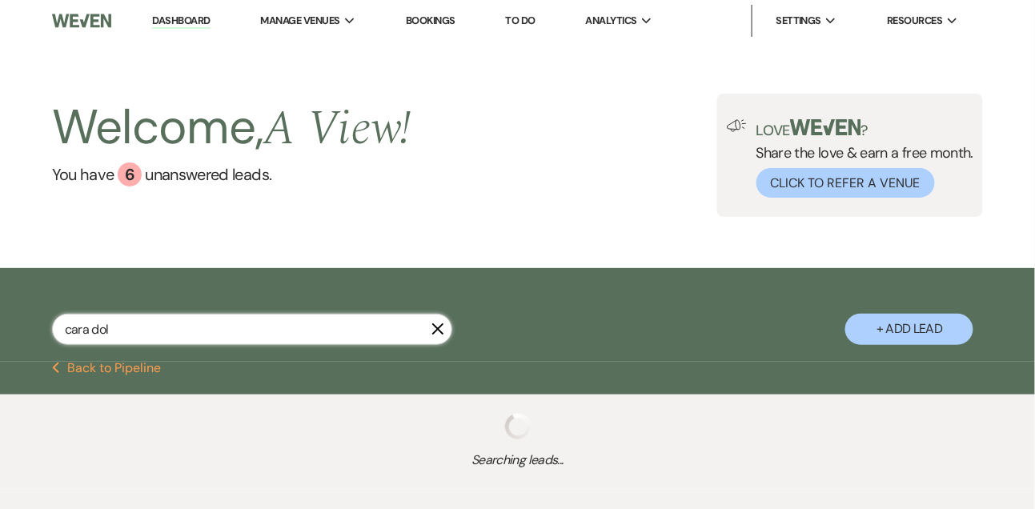
select select "8"
select select "4"
select select "8"
select select "4"
select select "8"
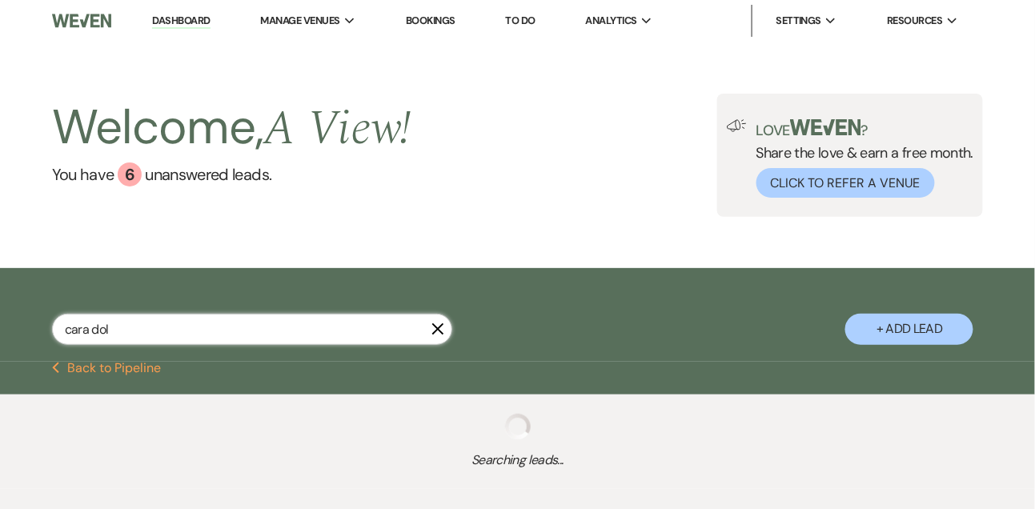
select select "4"
select select "5"
select select "8"
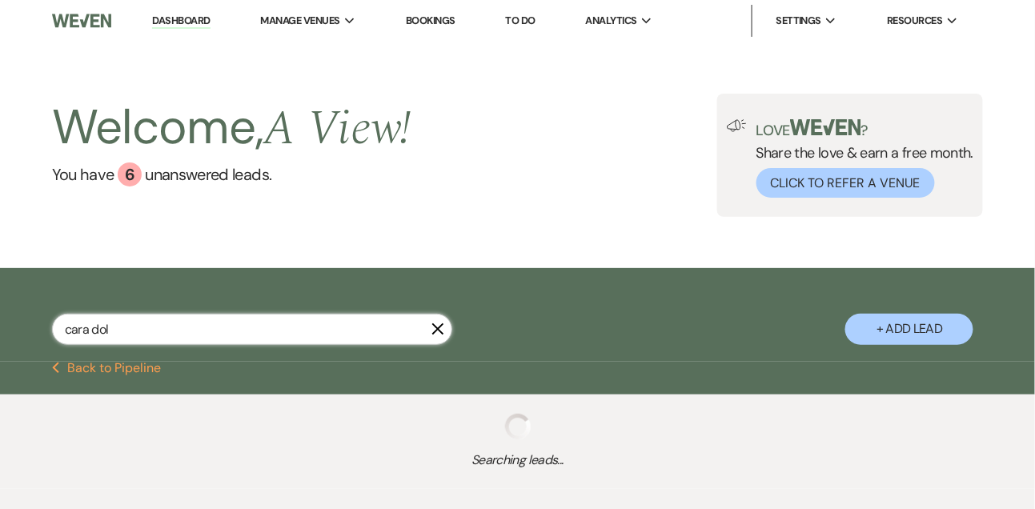
select select "8"
select select "4"
select select "8"
select select "4"
select select "8"
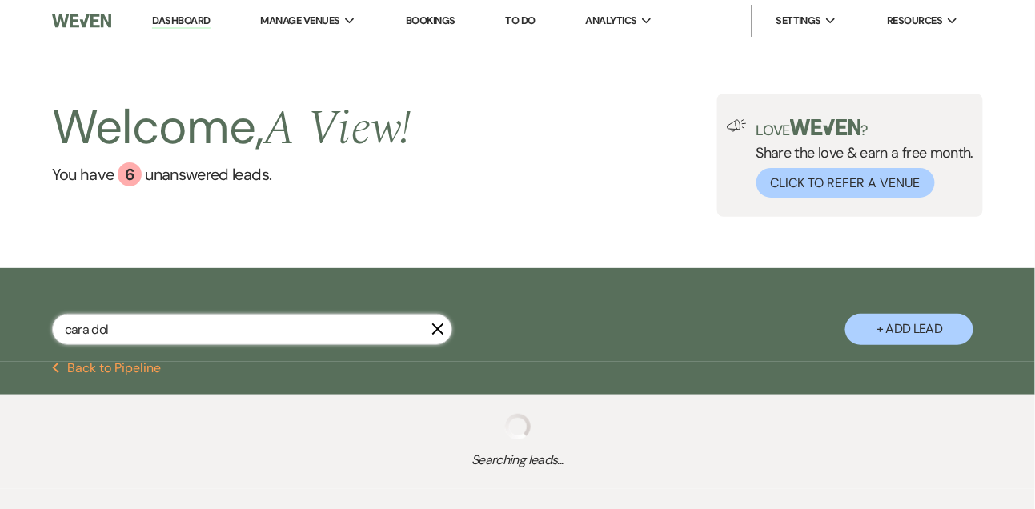
select select "8"
select select "4"
select select "8"
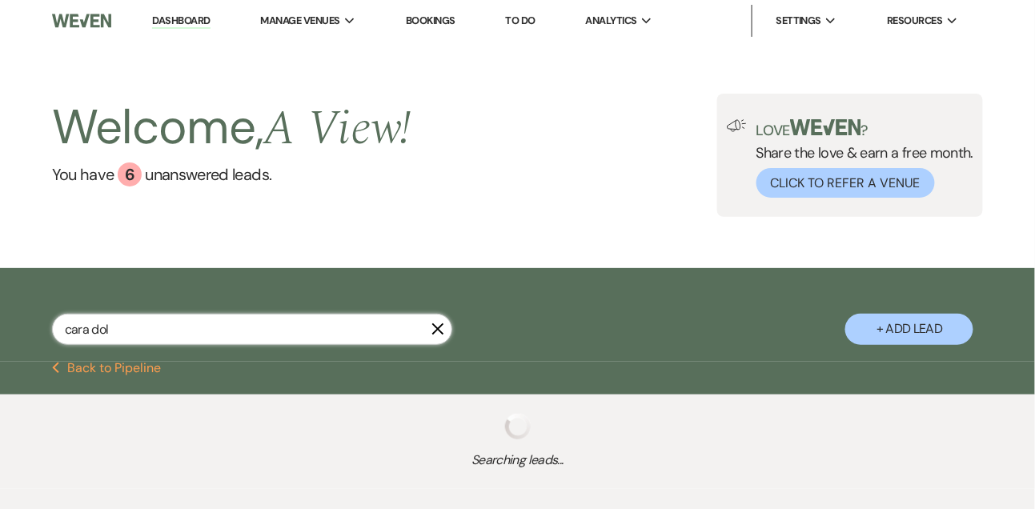
select select "4"
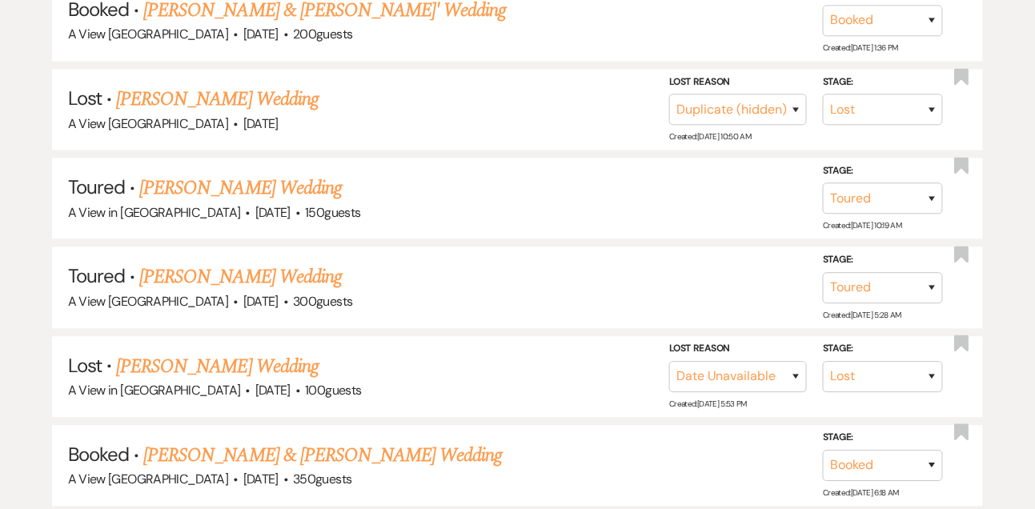
scroll to position [888, 0]
type input "cara dol"
click at [224, 262] on link "Cara Dolezal's Wedding" at bounding box center [240, 276] width 203 height 29
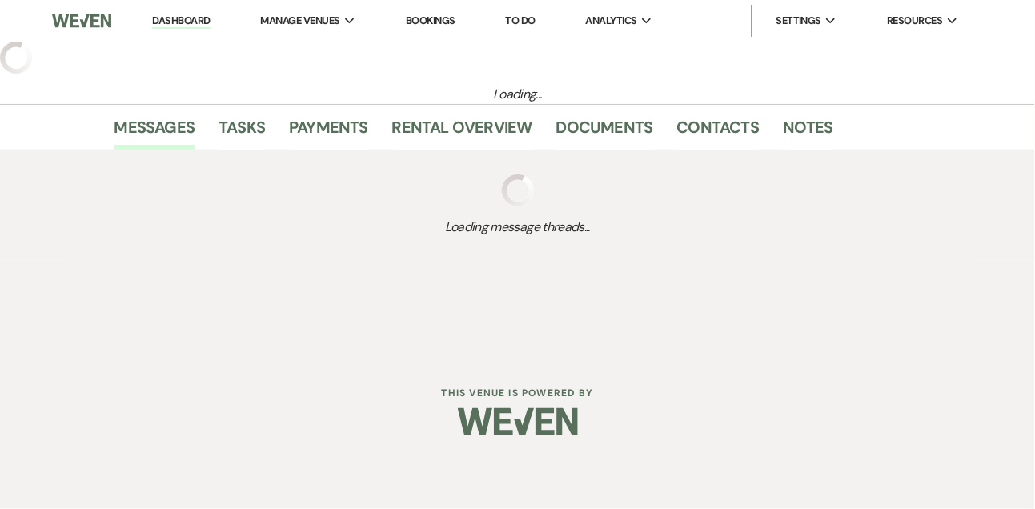
select select "5"
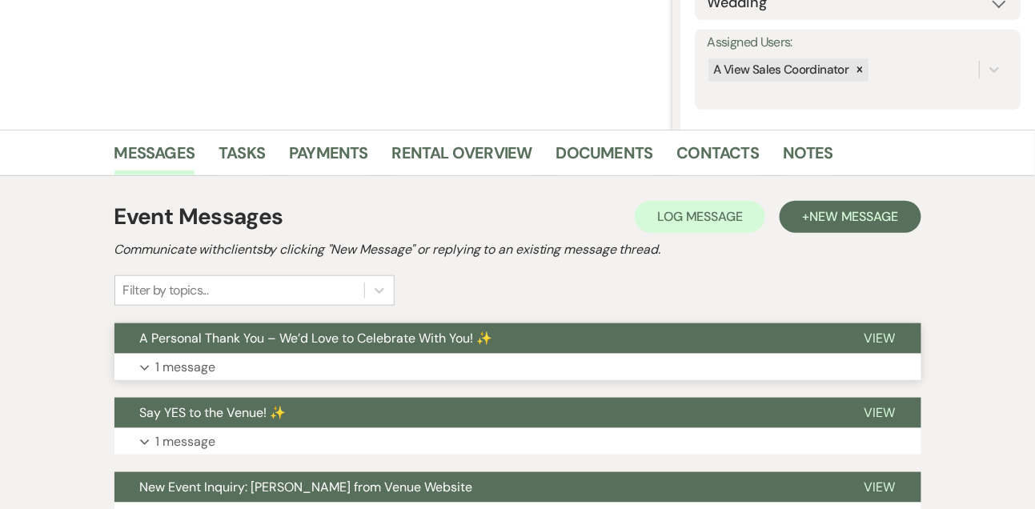
scroll to position [273, 0]
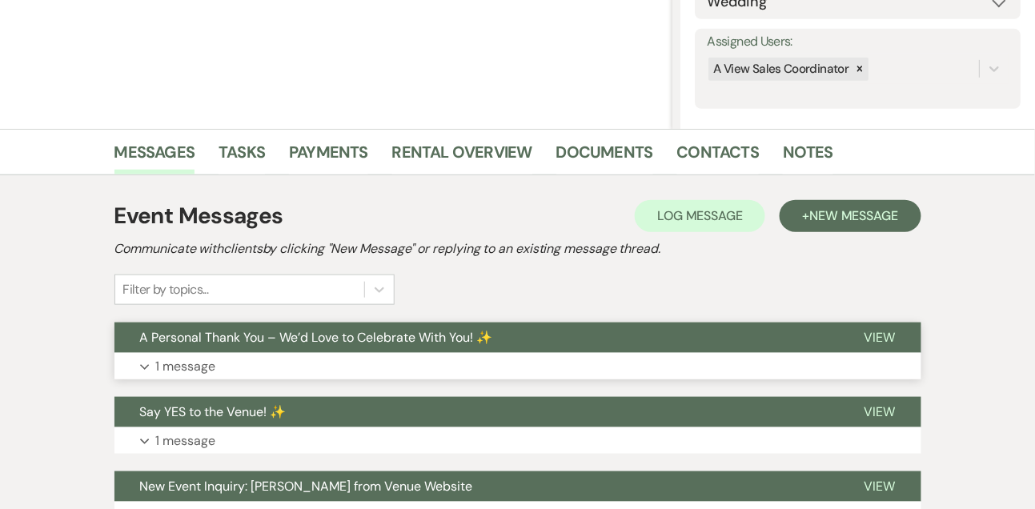
click at [185, 375] on button "Expand 1 message" at bounding box center [517, 366] width 807 height 27
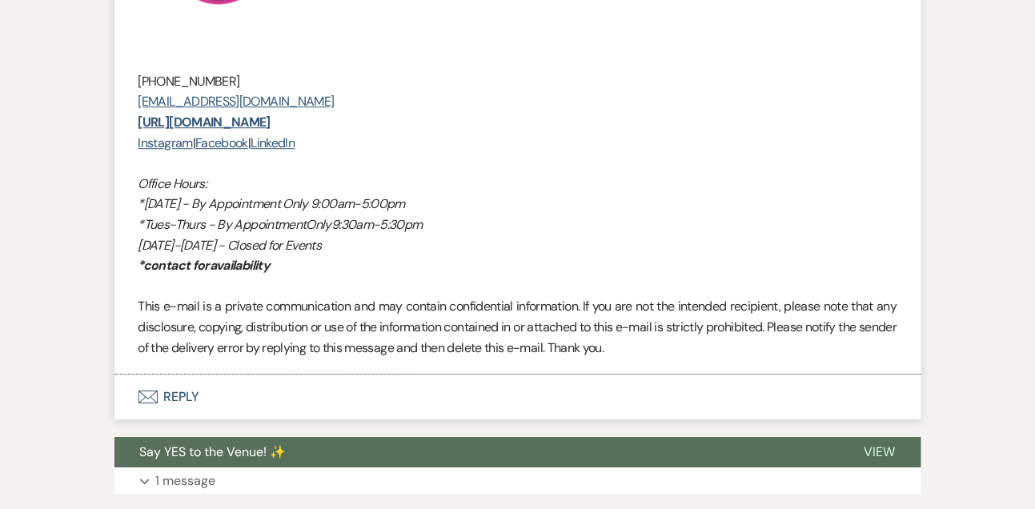
scroll to position [1310, 0]
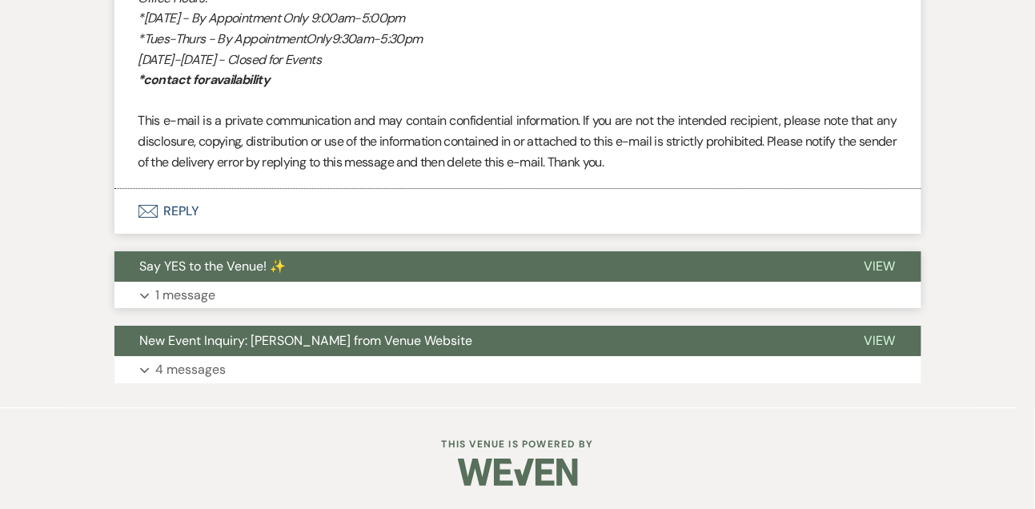
click at [205, 295] on p "1 message" at bounding box center [186, 295] width 60 height 21
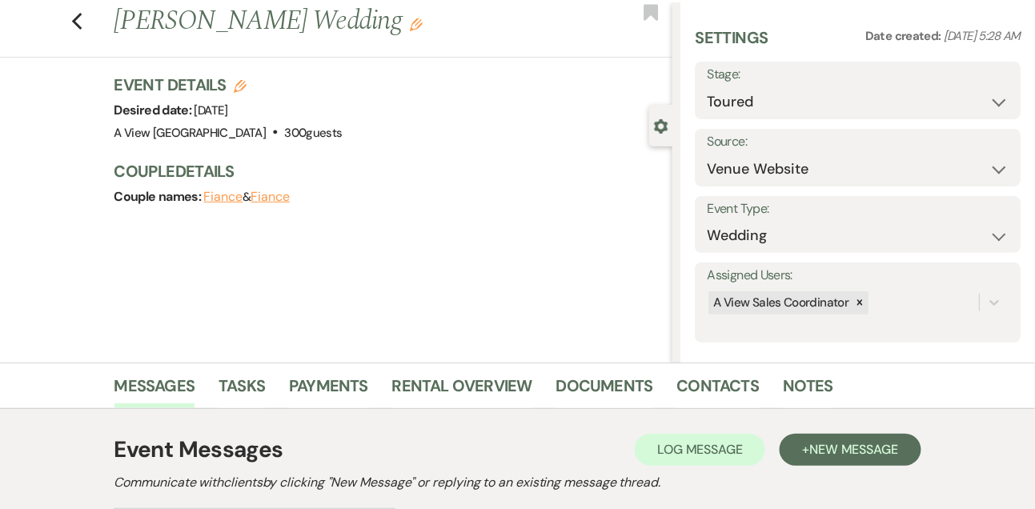
scroll to position [0, 0]
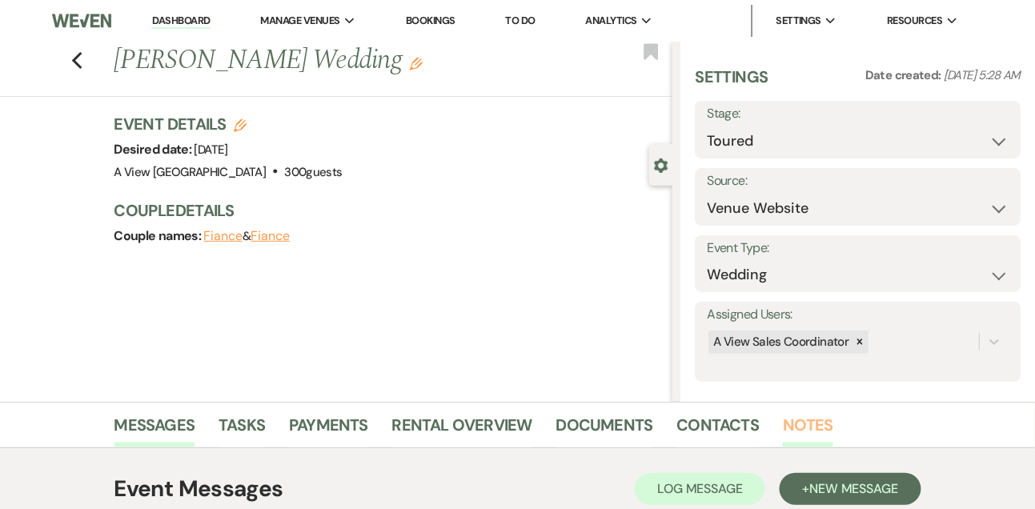
click at [817, 427] on link "Notes" at bounding box center [808, 429] width 50 height 35
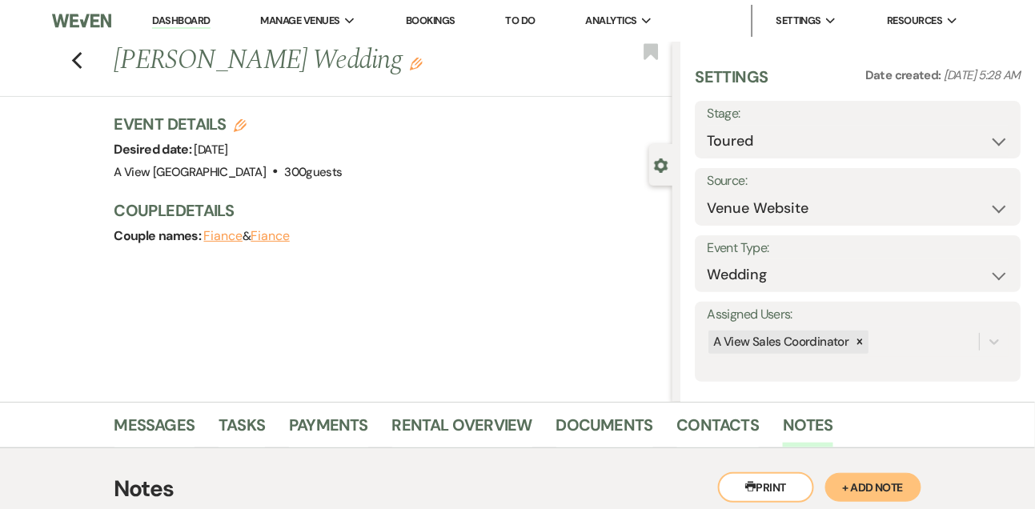
click at [203, 23] on link "Dashboard" at bounding box center [181, 21] width 58 height 15
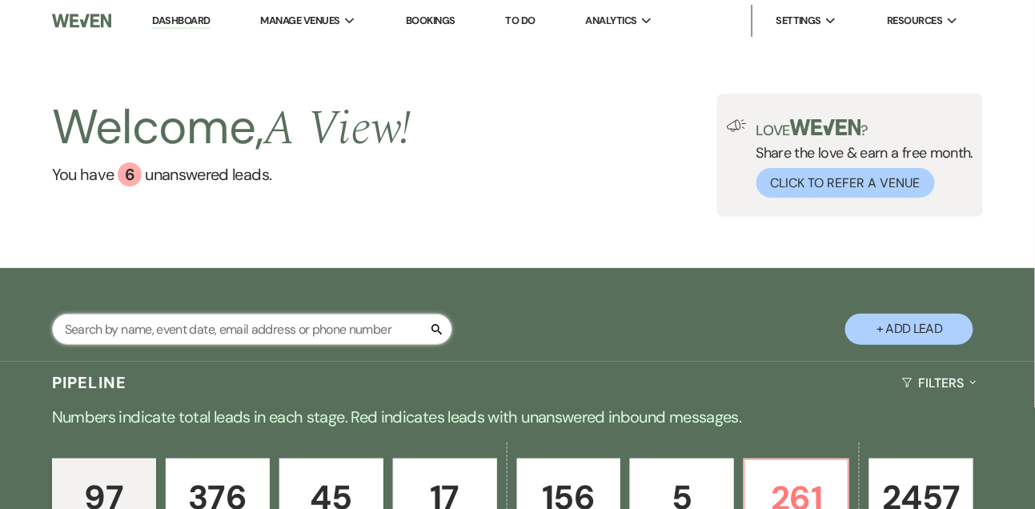
click at [242, 334] on input "text" at bounding box center [252, 329] width 400 height 31
type input "ally doh"
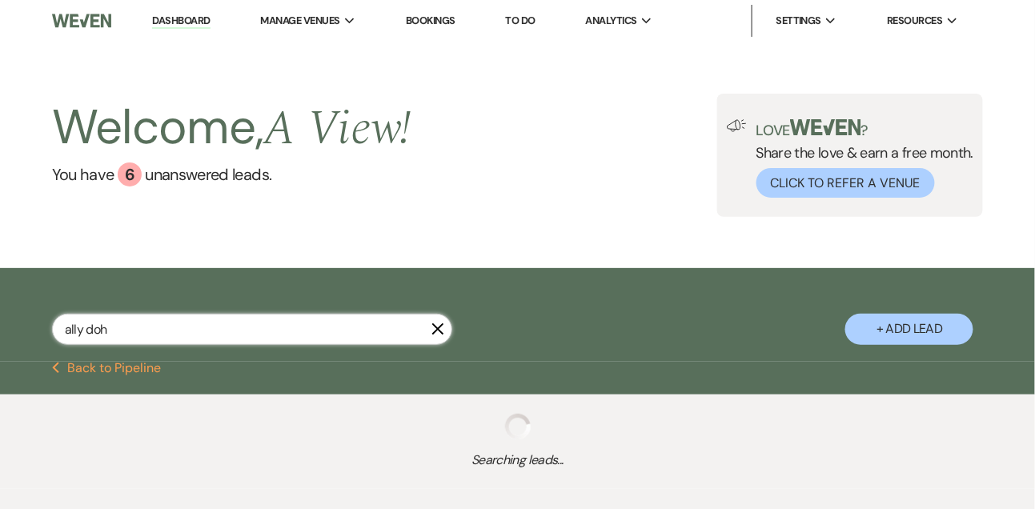
select select "8"
select select "10"
select select "8"
select select "4"
select select "5"
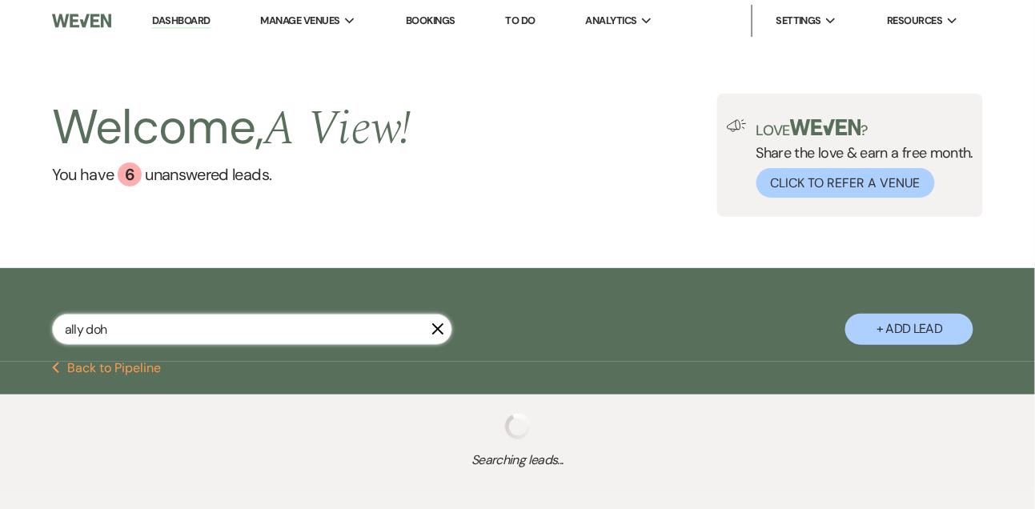
select select "8"
select select "4"
select select "8"
select select "4"
select select "8"
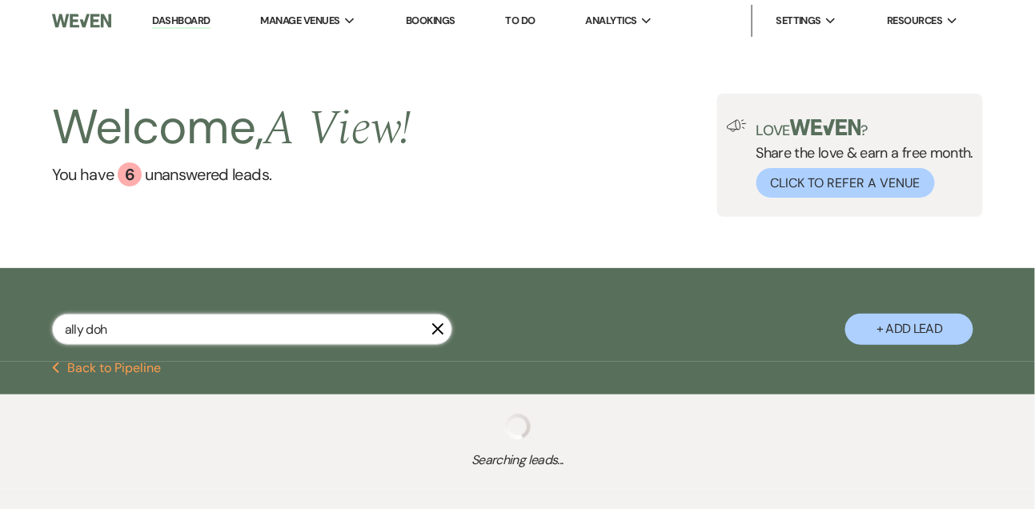
select select "4"
select select "8"
select select "4"
select select "8"
select select "4"
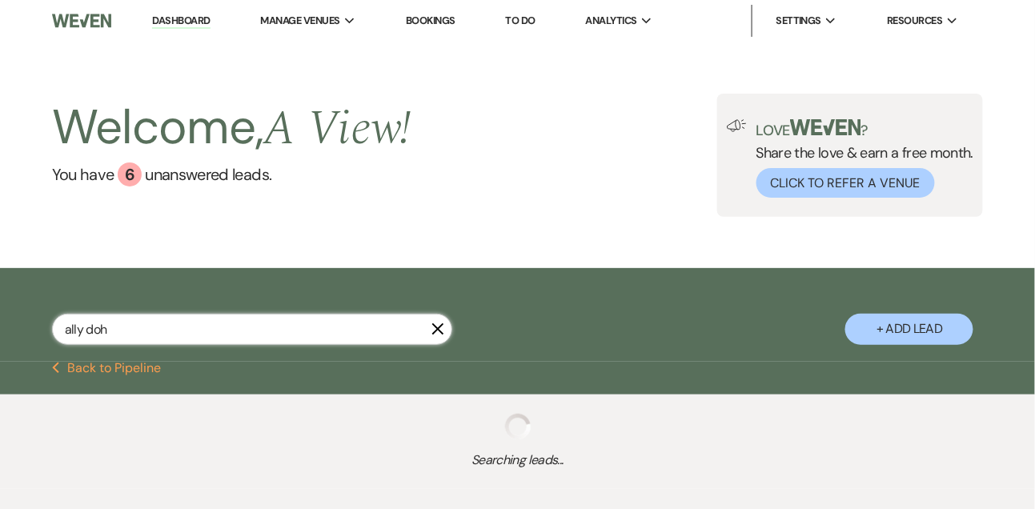
select select "8"
select select "5"
select select "8"
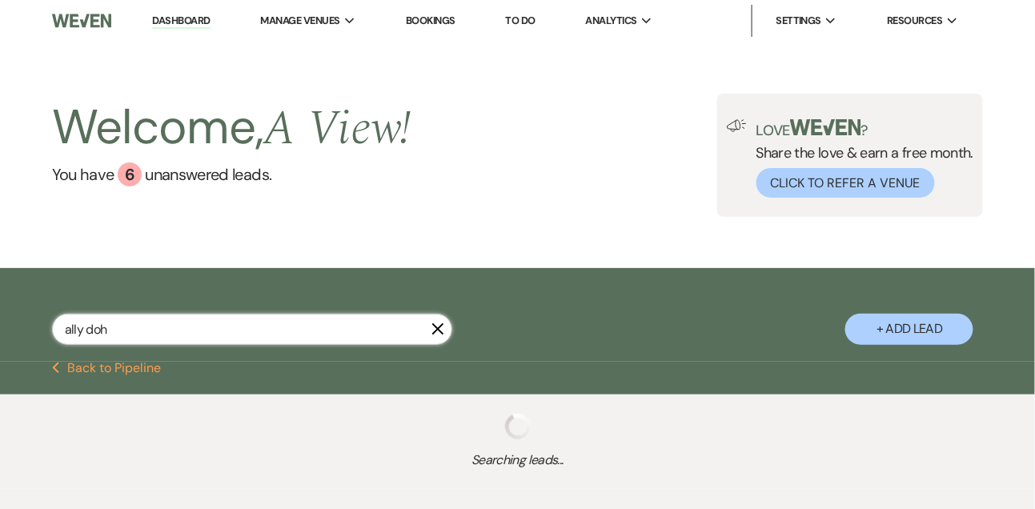
select select "8"
select select "4"
select select "8"
select select "5"
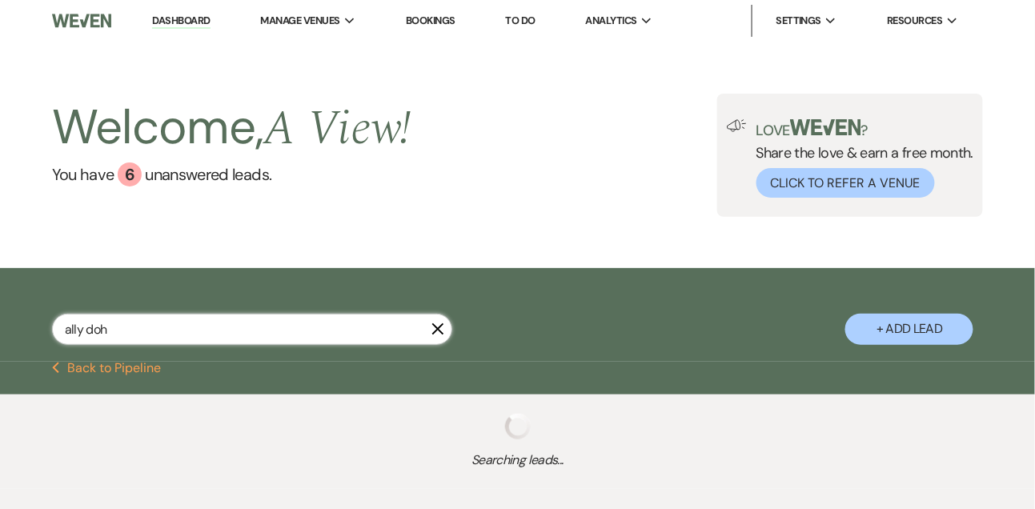
select select "8"
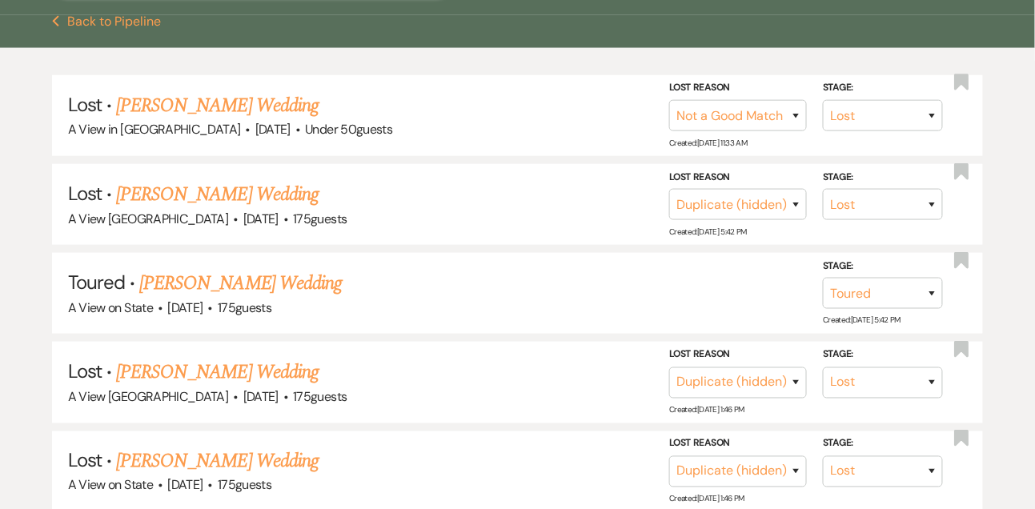
scroll to position [351, 0]
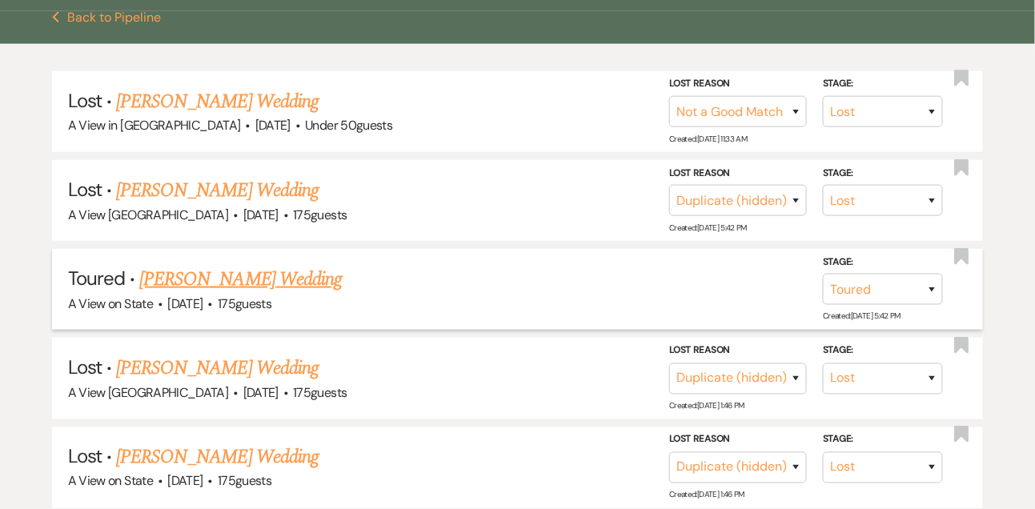
type input "ally doh"
click at [271, 275] on link "Ally Dohse's Wedding" at bounding box center [240, 279] width 203 height 29
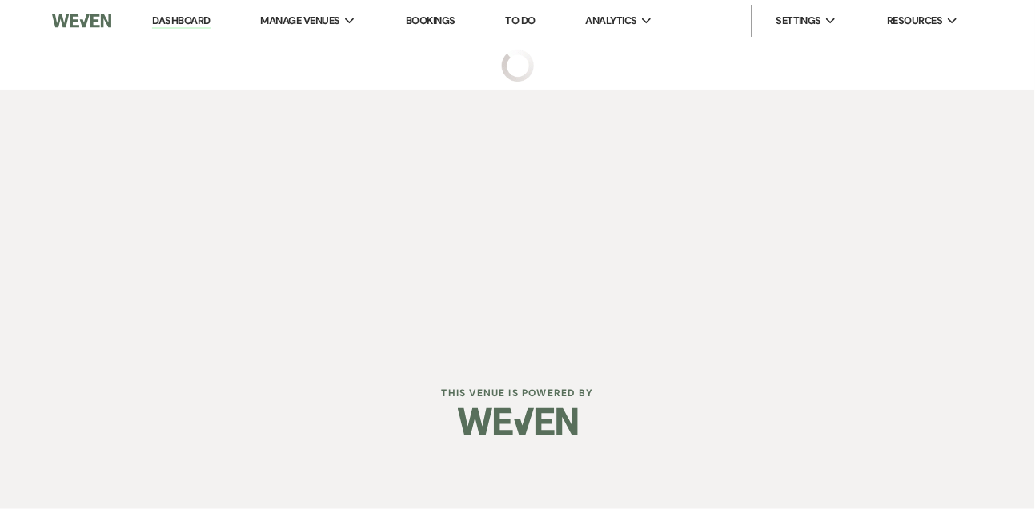
select select "5"
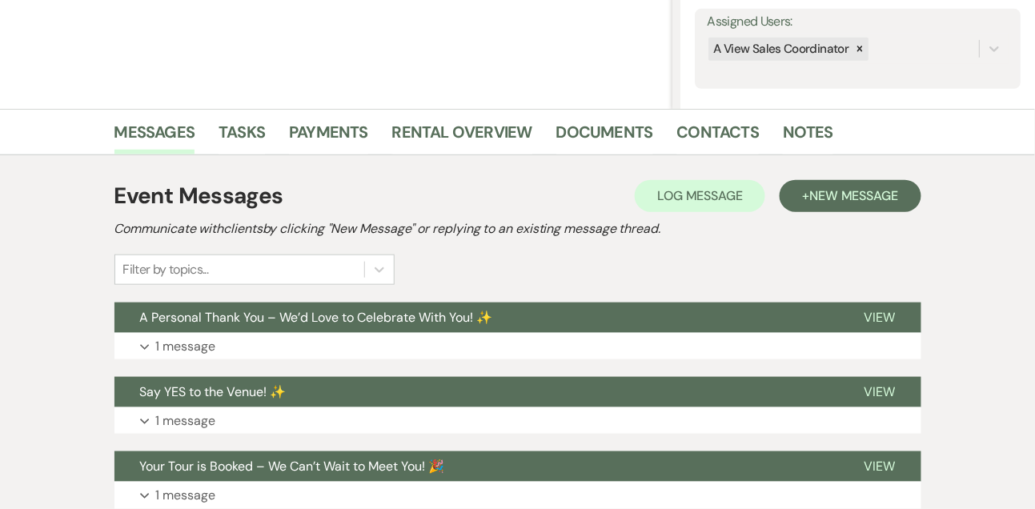
scroll to position [301, 0]
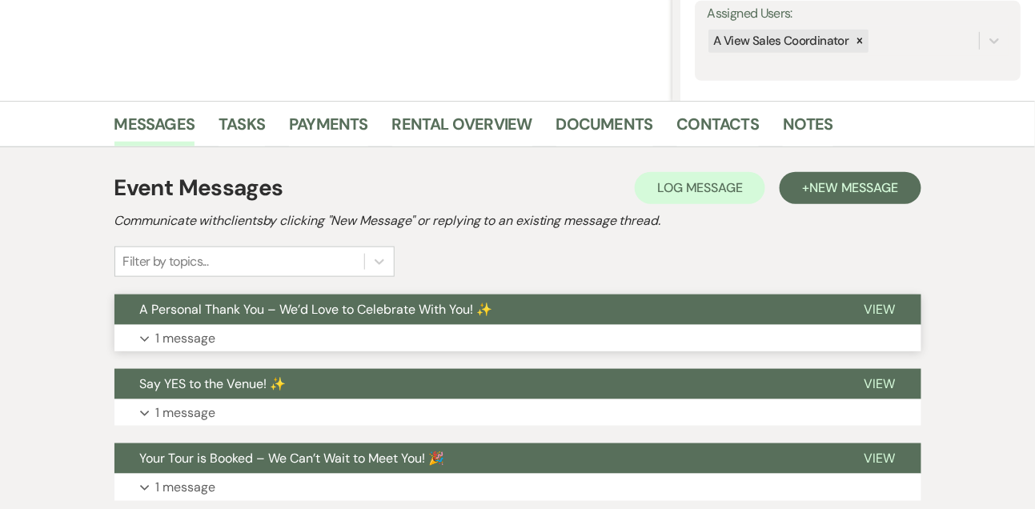
click at [214, 343] on p "1 message" at bounding box center [186, 338] width 60 height 21
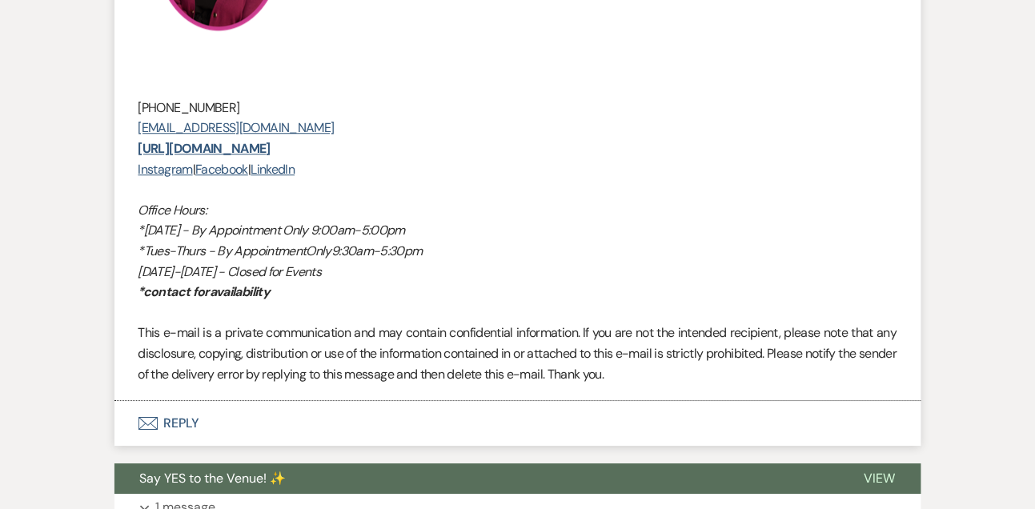
scroll to position [1385, 0]
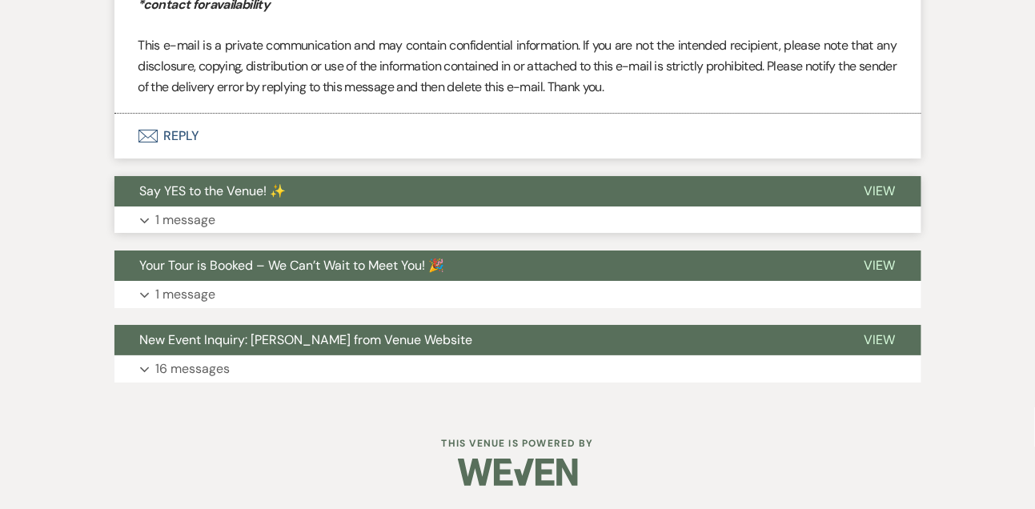
click at [225, 215] on button "Expand 1 message" at bounding box center [517, 220] width 807 height 27
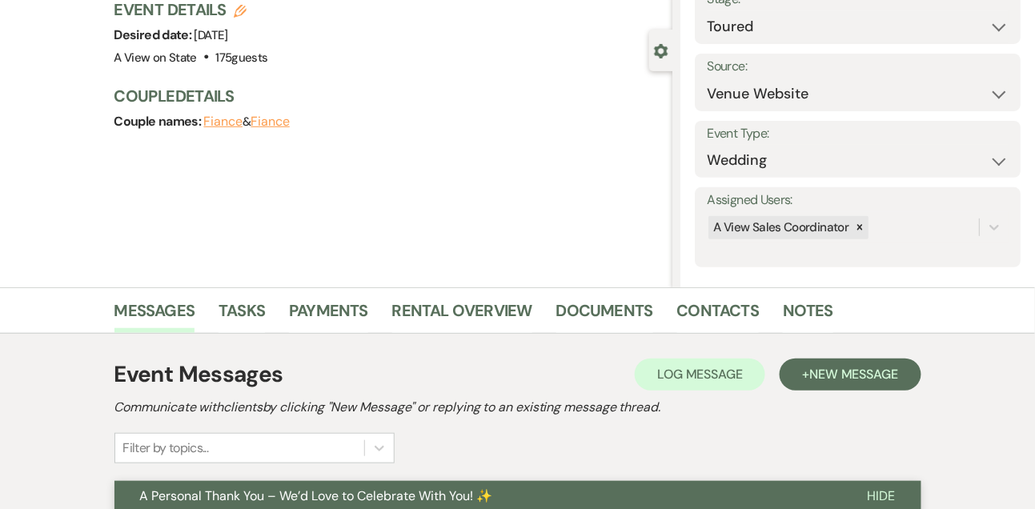
scroll to position [0, 0]
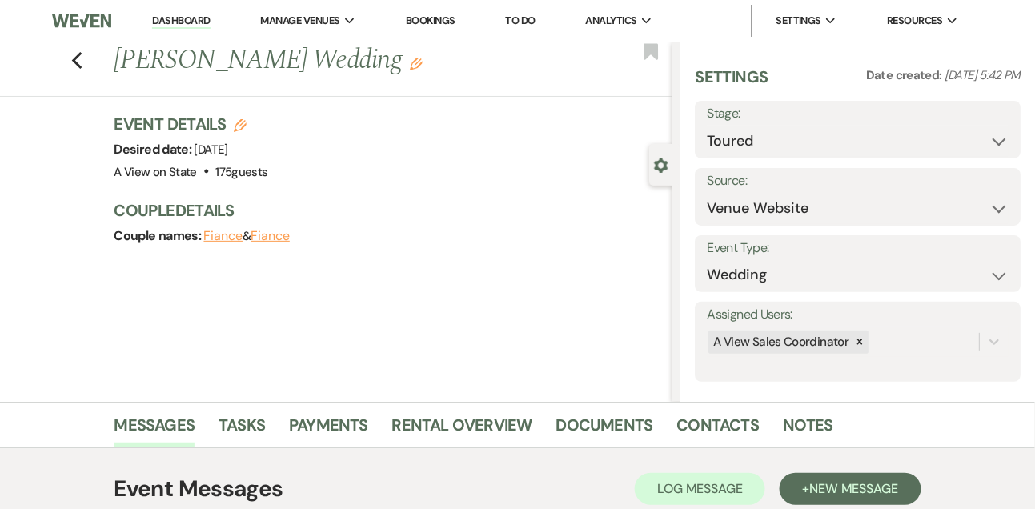
click at [195, 24] on link "Dashboard" at bounding box center [181, 21] width 58 height 15
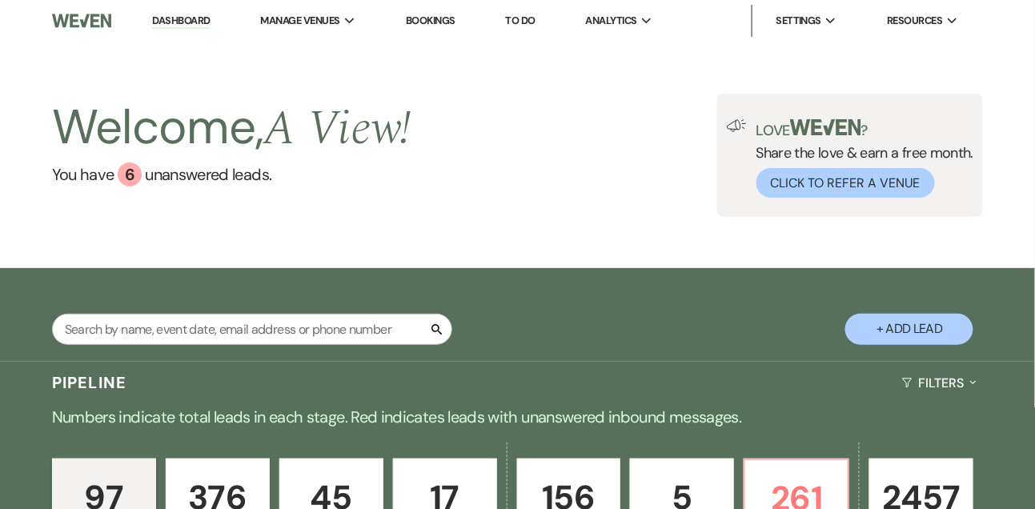
click at [188, 23] on link "Dashboard" at bounding box center [181, 21] width 58 height 15
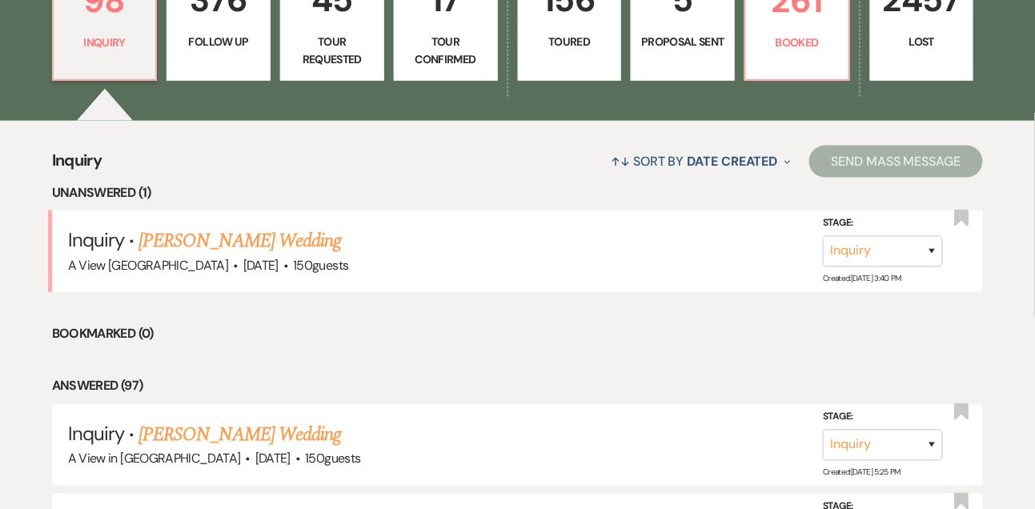
scroll to position [499, 0]
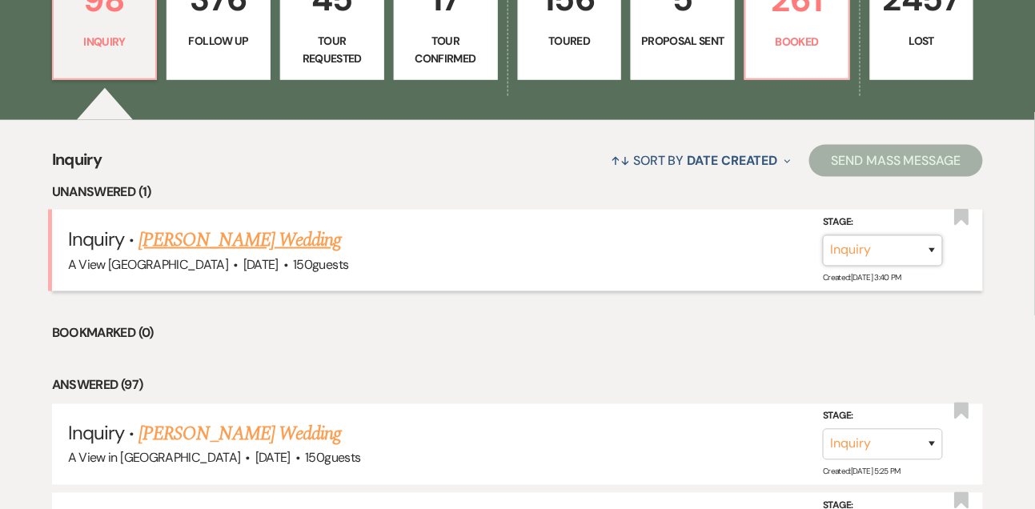
click at [861, 256] on select "Inquiry Follow Up Tour Requested Tour Confirmed Toured Proposal Sent Booked Lost" at bounding box center [883, 250] width 120 height 31
select select "8"
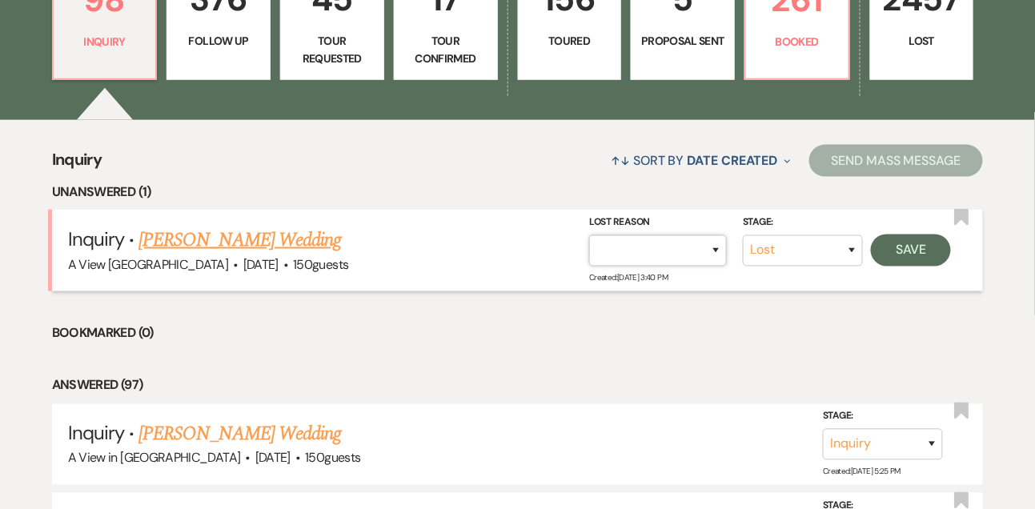
click at [630, 252] on select "Booked Elsewhere Budget Date Unavailable No Response Not a Good Match Capacity …" at bounding box center [658, 250] width 138 height 31
select select "4"
click at [930, 260] on button "Save" at bounding box center [911, 251] width 80 height 32
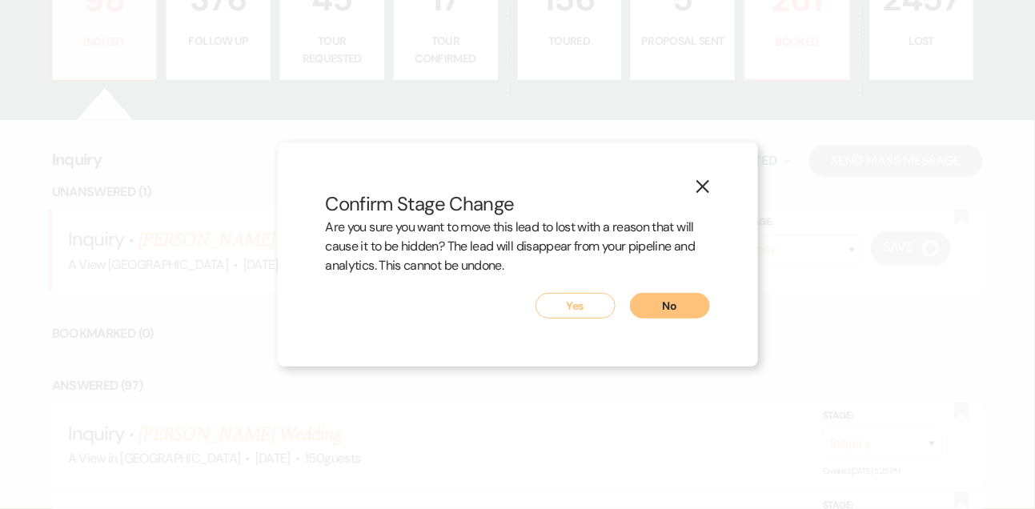
click at [584, 299] on button "Yes" at bounding box center [576, 306] width 80 height 26
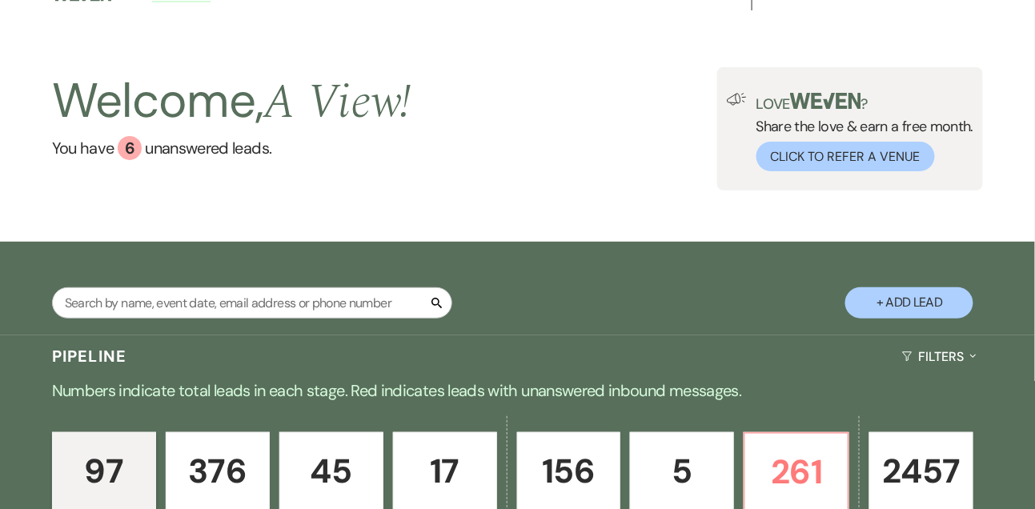
scroll to position [0, 0]
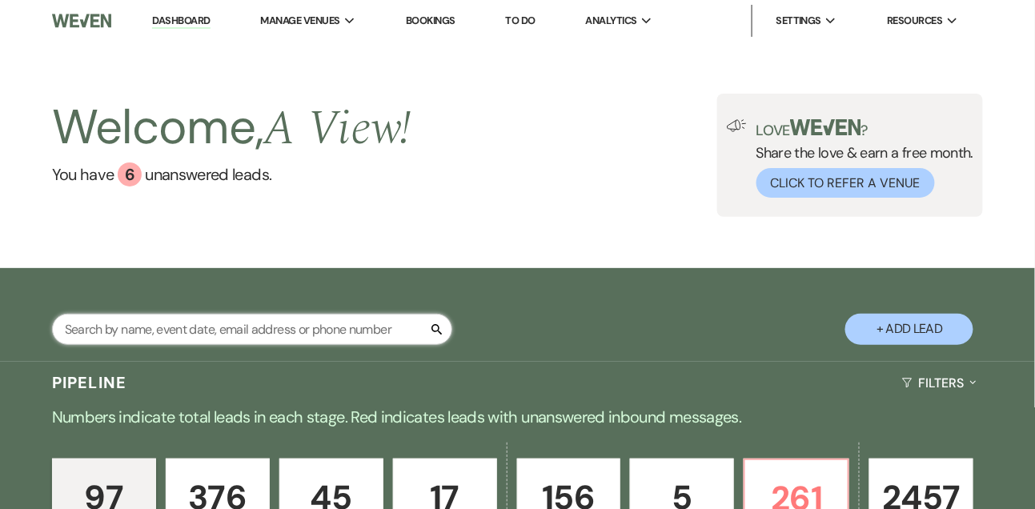
drag, startPoint x: 206, startPoint y: 325, endPoint x: 206, endPoint y: 315, distance: 10.4
click at [206, 324] on input "text" at bounding box center [252, 329] width 400 height 31
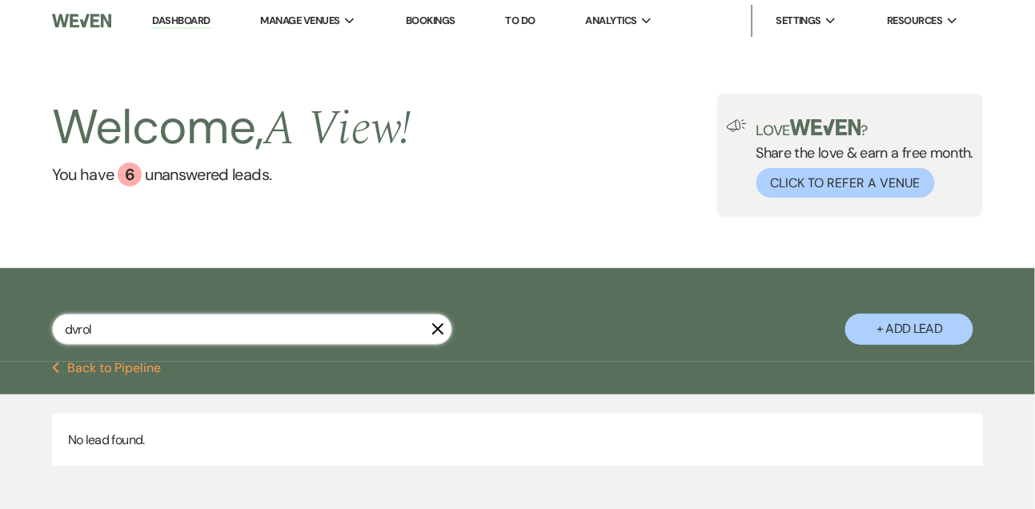
scroll to position [79, 0]
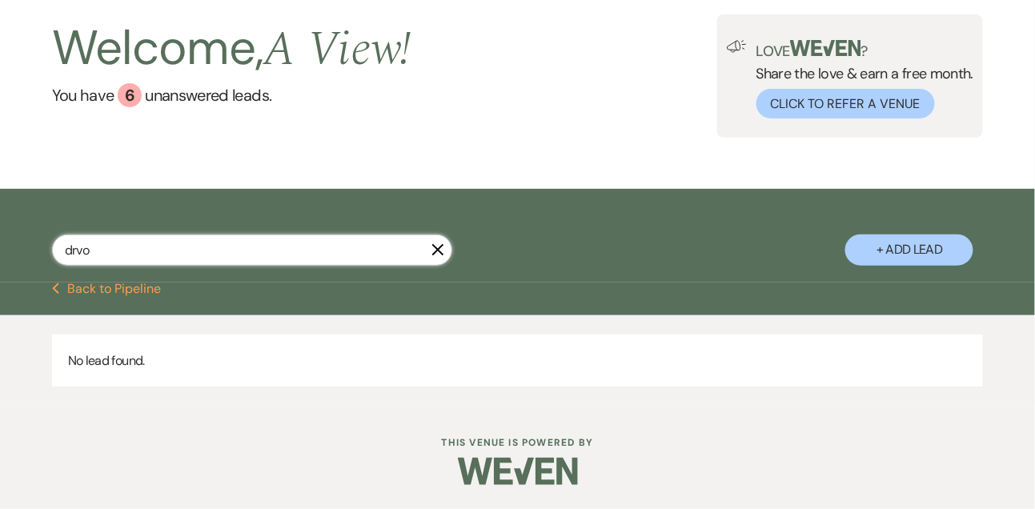
type input "drvol"
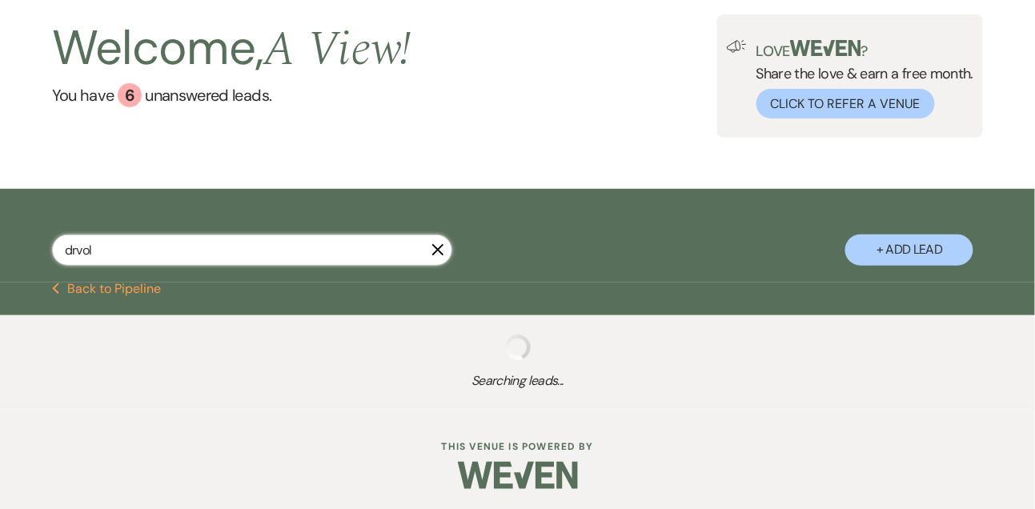
select select "8"
select select "4"
select select "8"
select select "4"
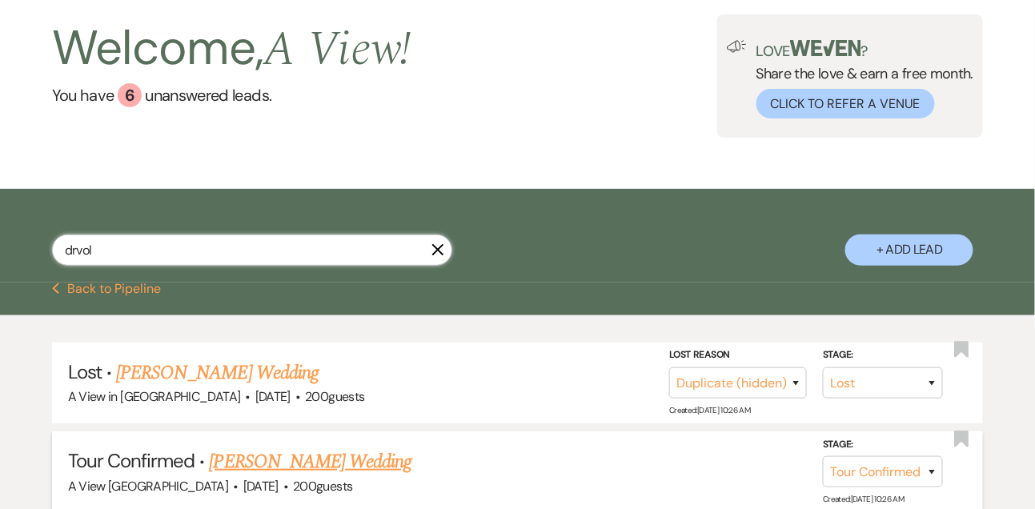
type input "drvol"
click at [246, 456] on link "[PERSON_NAME] Wedding" at bounding box center [311, 461] width 203 height 29
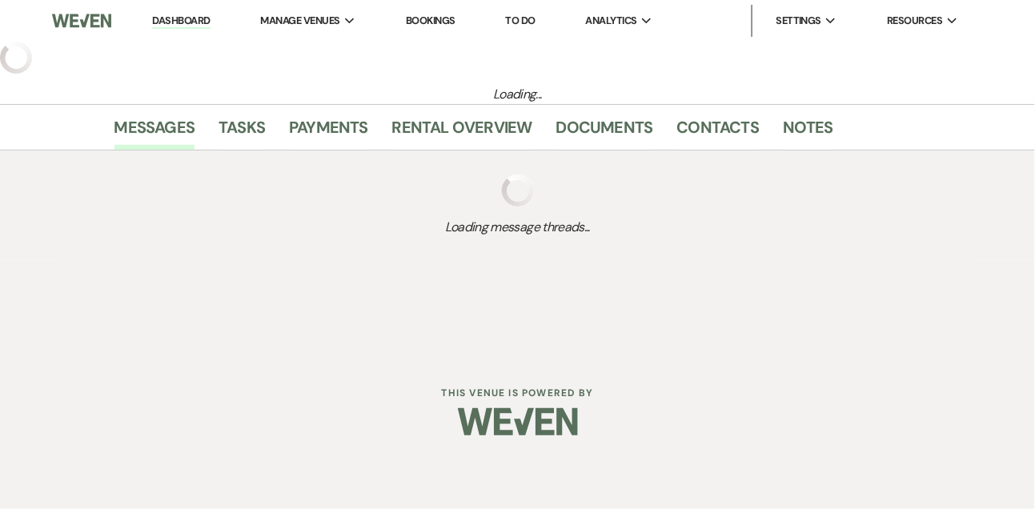
select select "4"
select select "5"
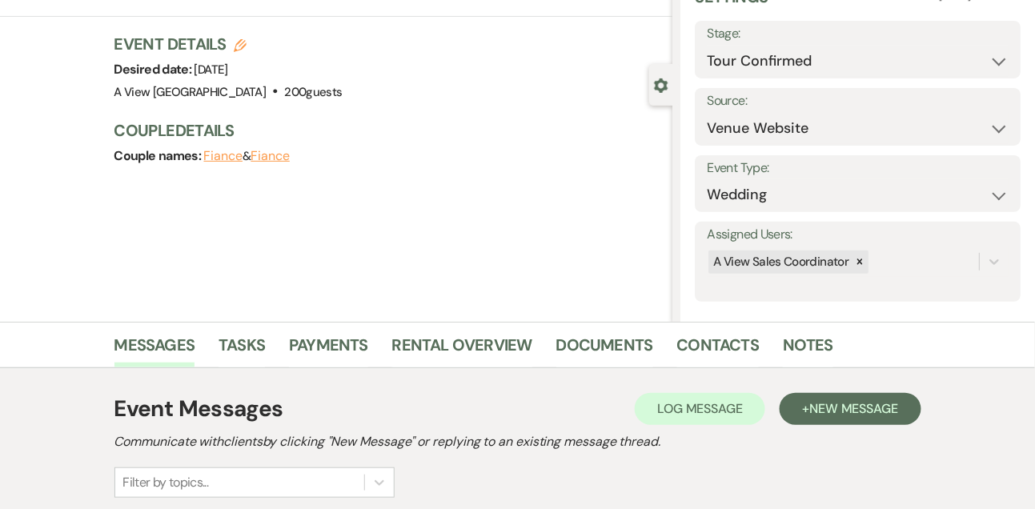
scroll to position [270, 0]
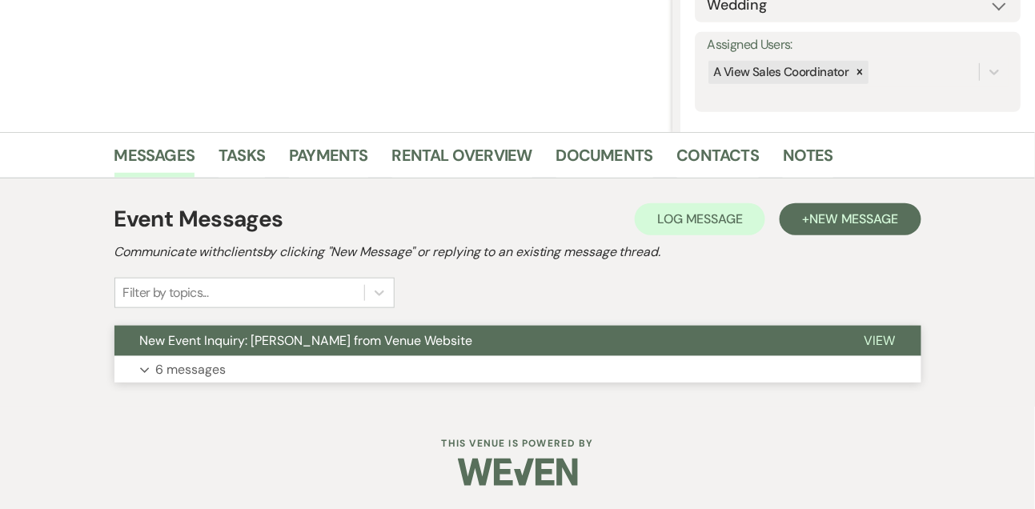
click at [221, 367] on p "6 messages" at bounding box center [191, 369] width 70 height 21
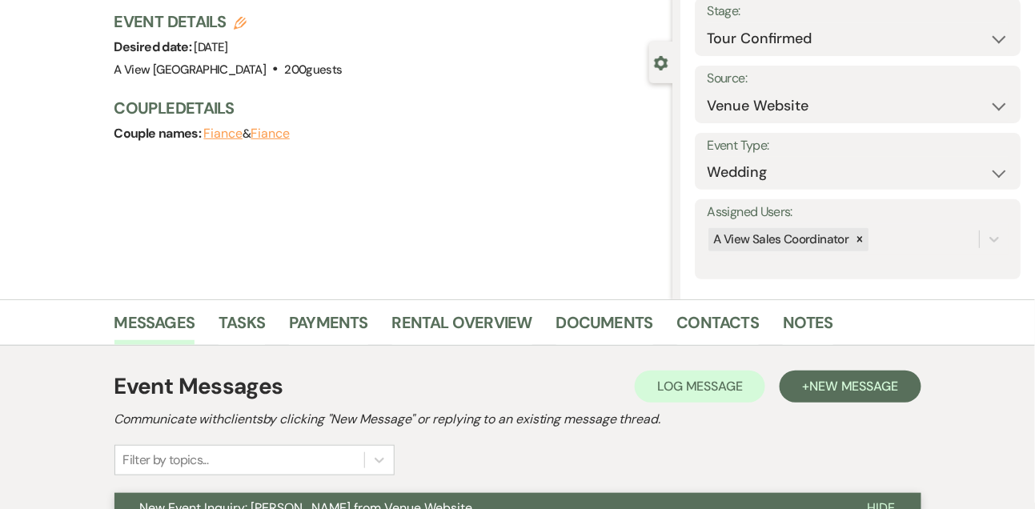
scroll to position [0, 0]
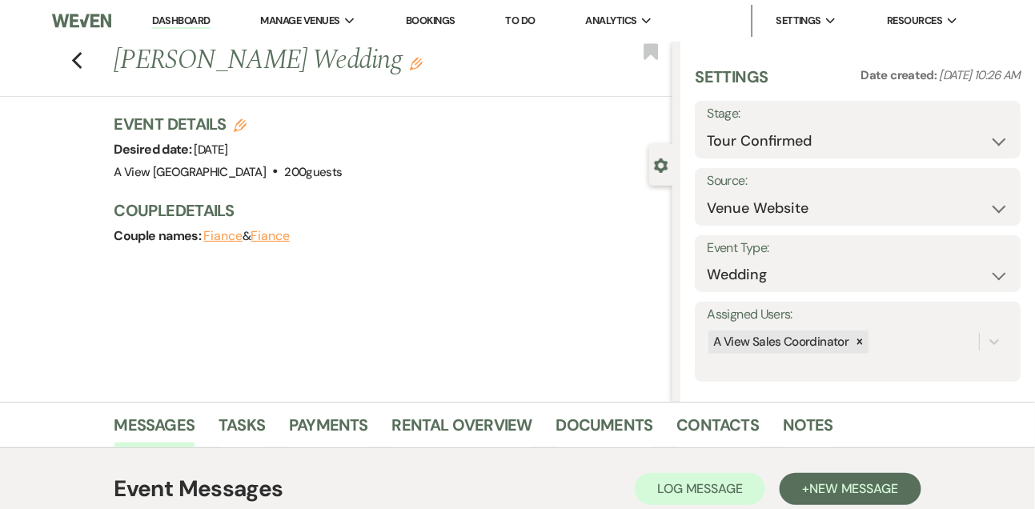
click at [179, 18] on link "Dashboard" at bounding box center [181, 21] width 58 height 15
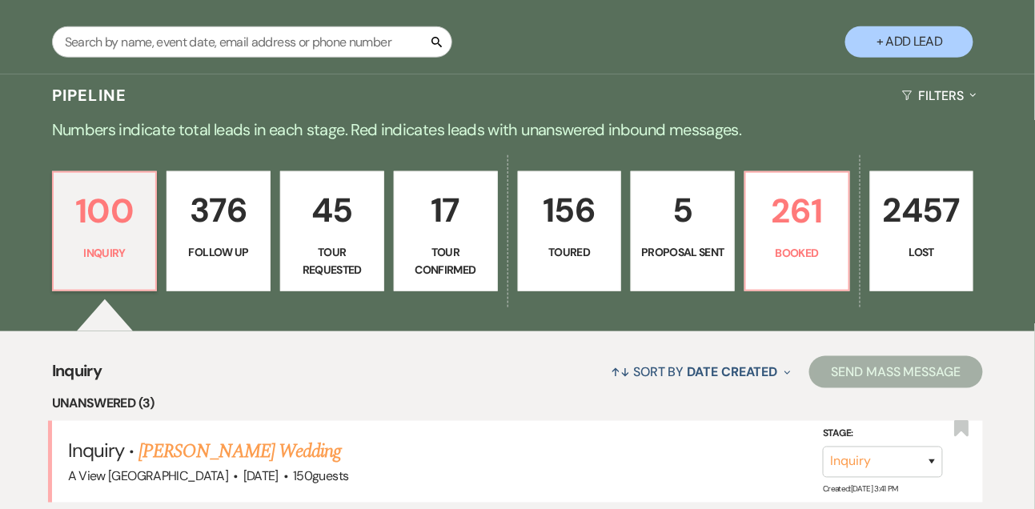
scroll to position [286, 0]
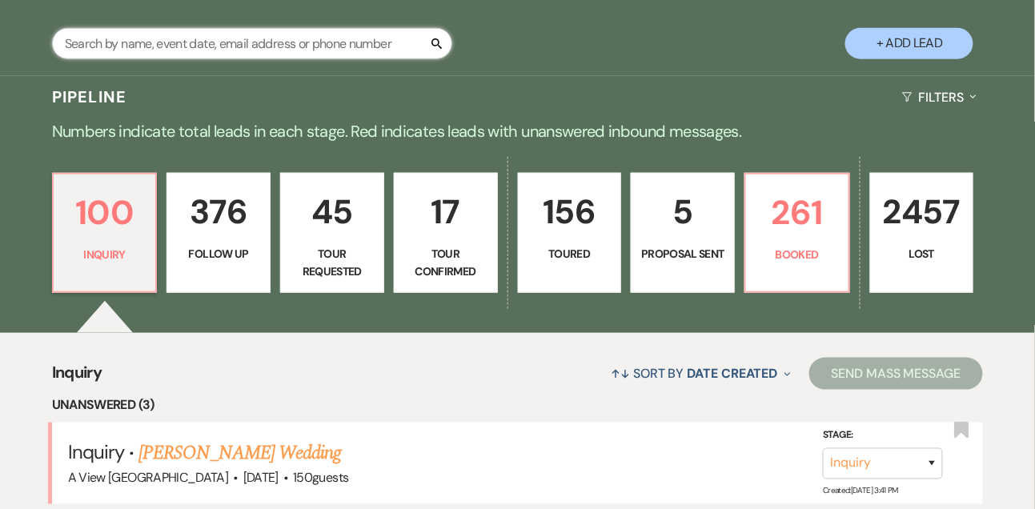
click at [178, 36] on input "text" at bounding box center [252, 43] width 400 height 31
type input "[PERSON_NAME]"
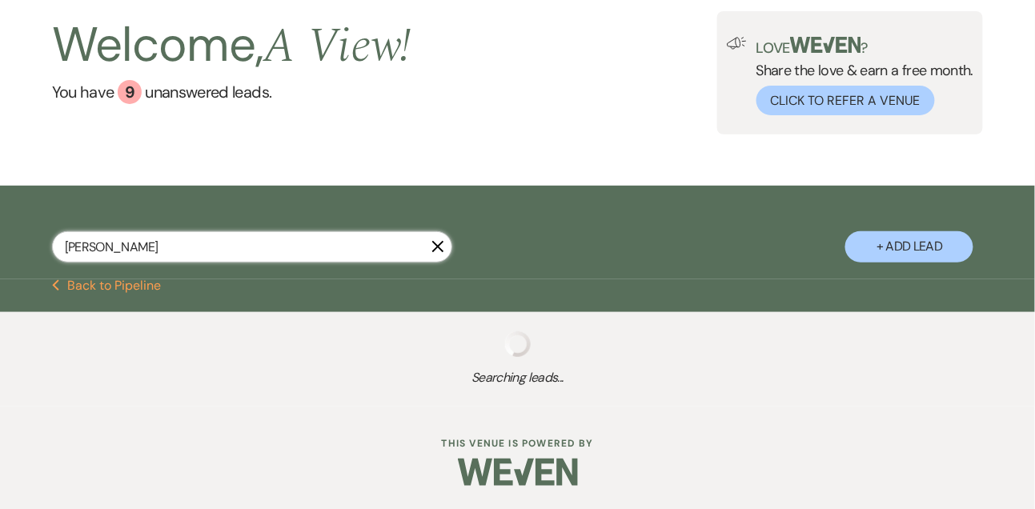
select select "8"
select select "4"
select select "9"
select select "6"
select select "9"
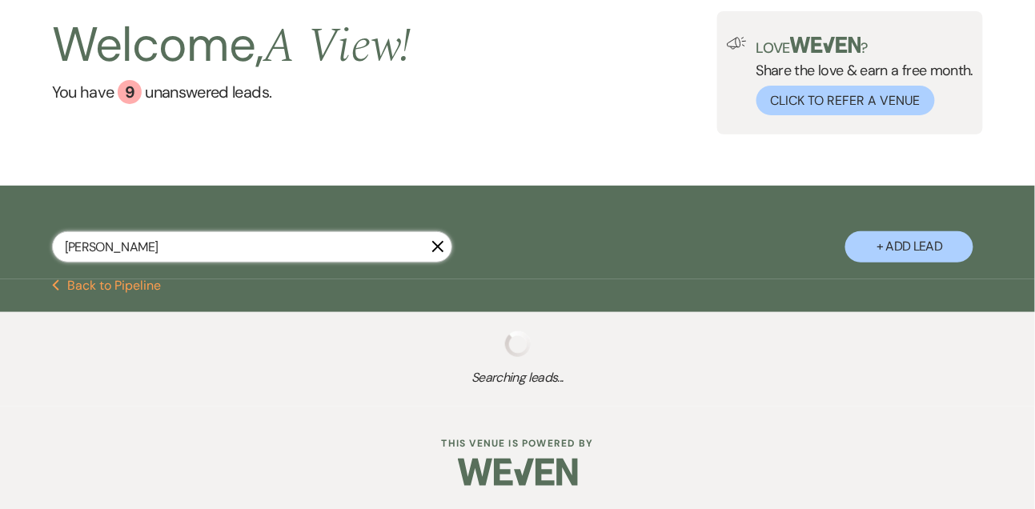
select select "4"
select select "8"
select select "5"
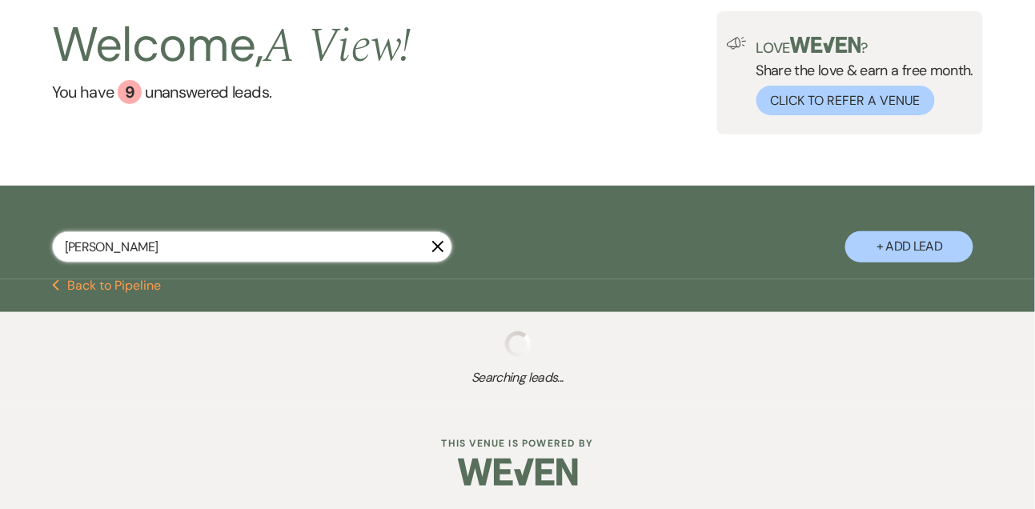
select select "8"
select select "5"
select select "8"
select select "5"
select select "8"
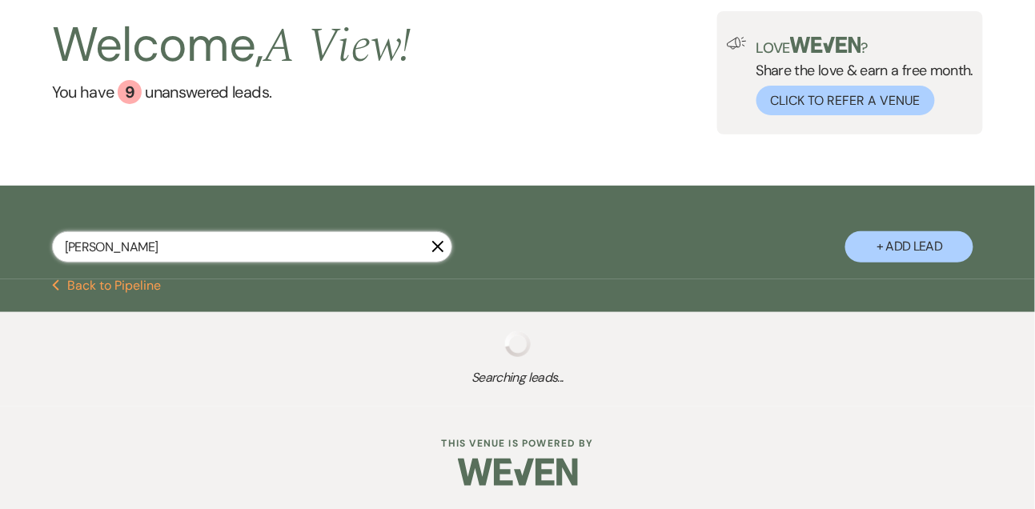
select select "8"
select select "4"
select select "8"
select select "5"
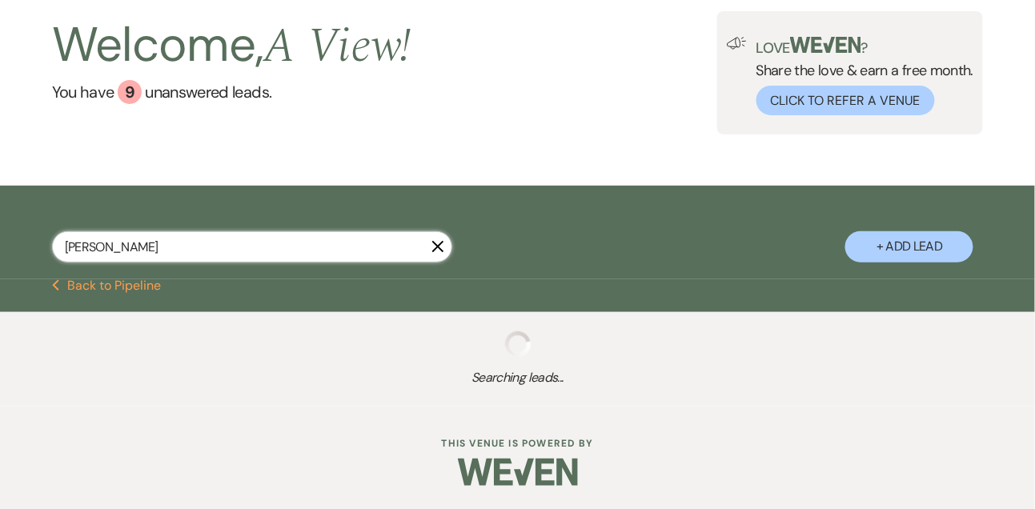
select select "5"
select select "8"
select select "4"
select select "8"
select select "4"
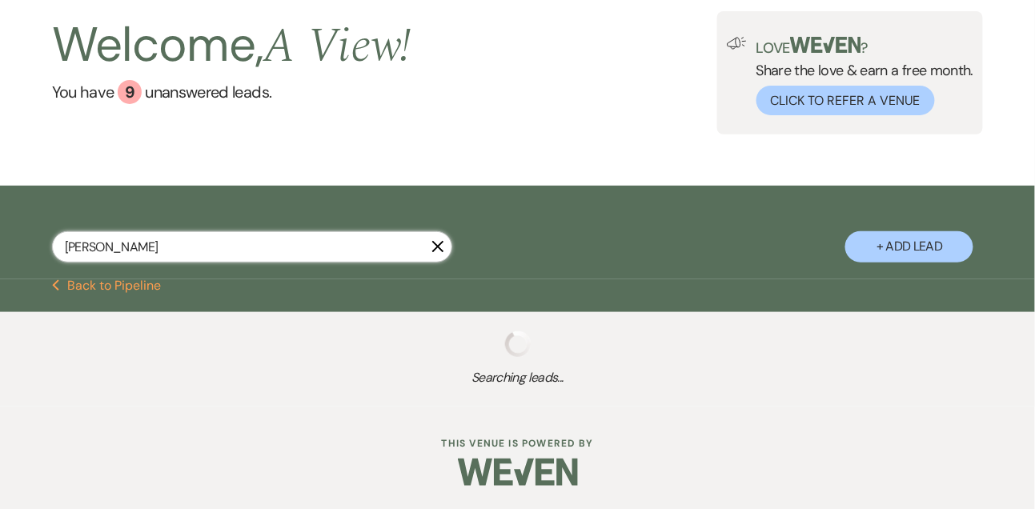
select select "8"
select select "4"
select select "8"
select select "6"
select select "8"
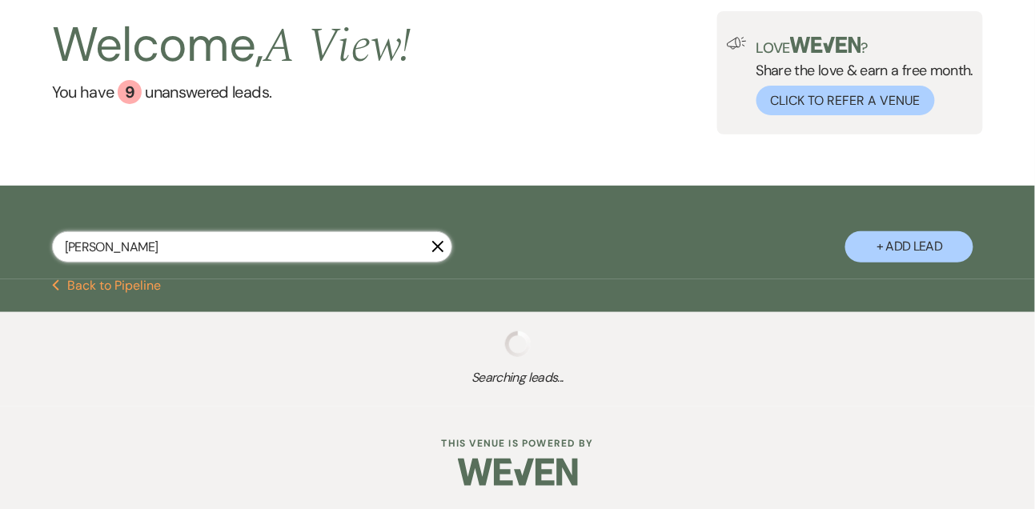
select select "4"
select select "5"
select select "8"
select select "4"
select select "8"
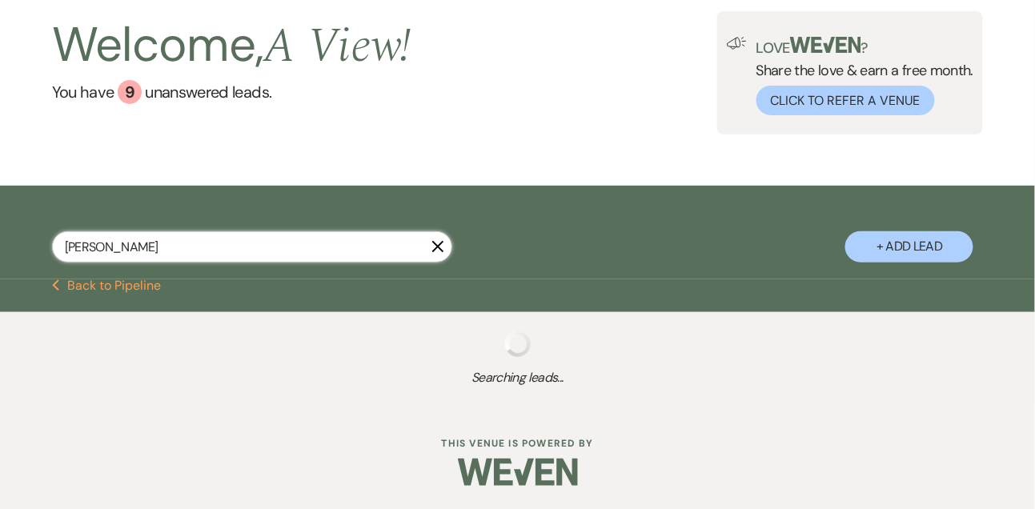
select select "4"
select select "8"
select select "6"
select select "8"
select select "4"
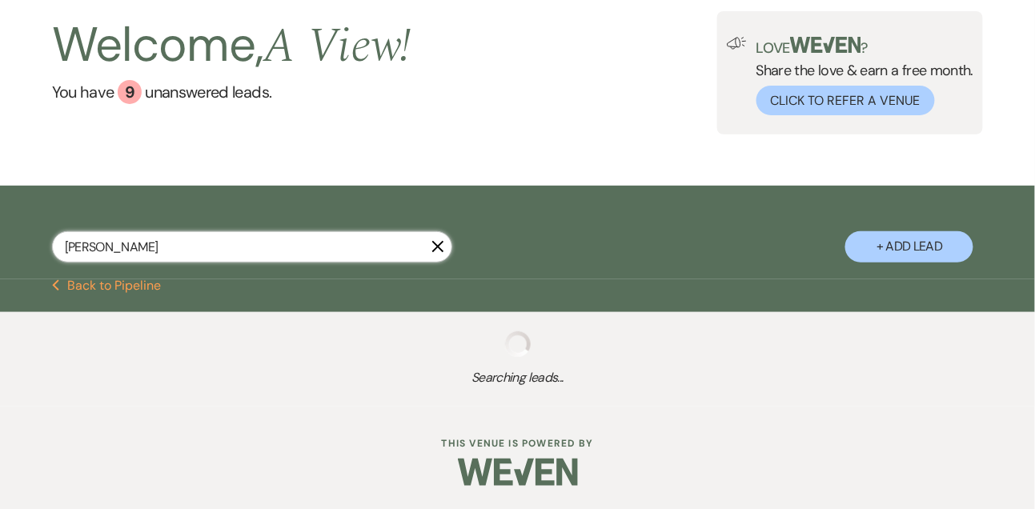
select select "8"
select select "5"
select select "8"
select select "4"
select select "8"
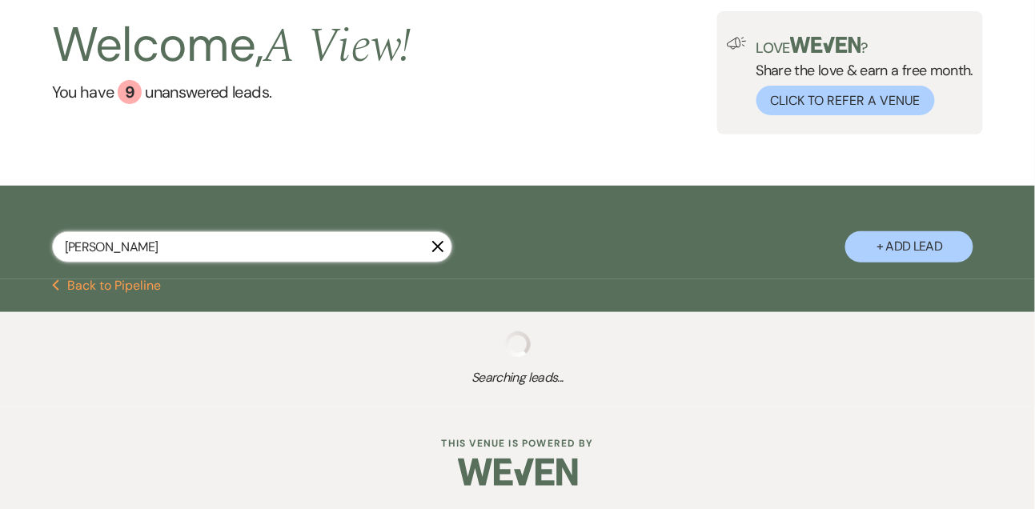
select select "8"
select select "4"
select select "8"
select select "5"
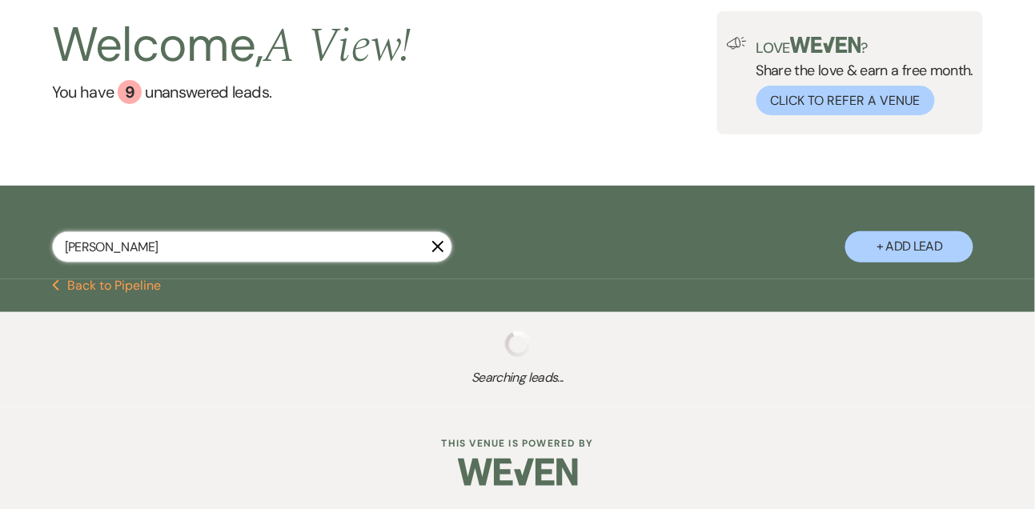
select select "8"
select select "6"
select select "8"
select select "4"
select select "8"
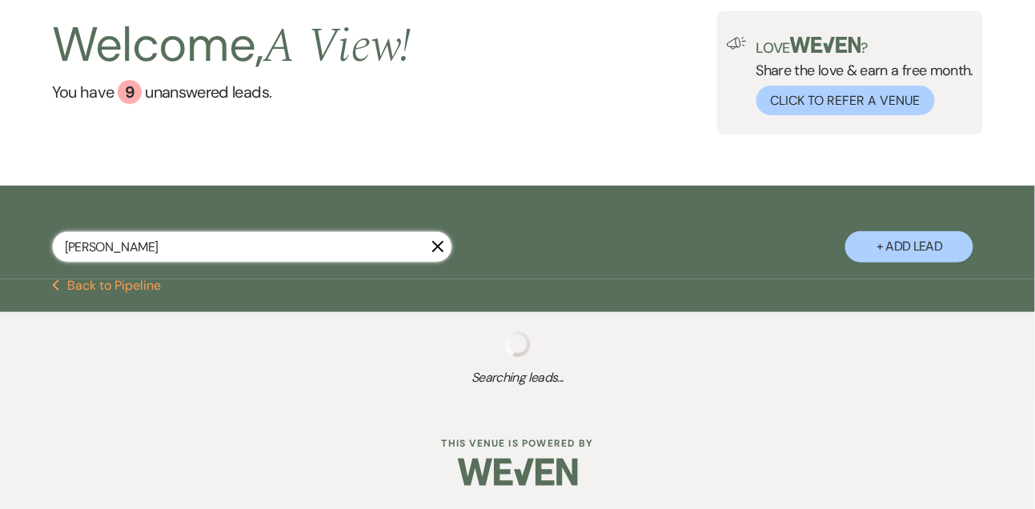
select select "4"
select select "8"
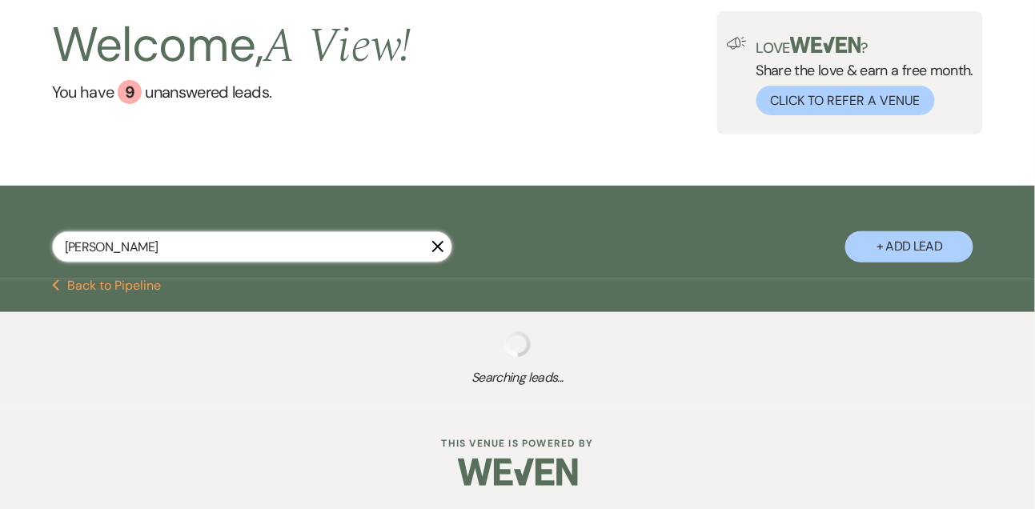
select select "8"
select select "4"
select select "8"
select select "4"
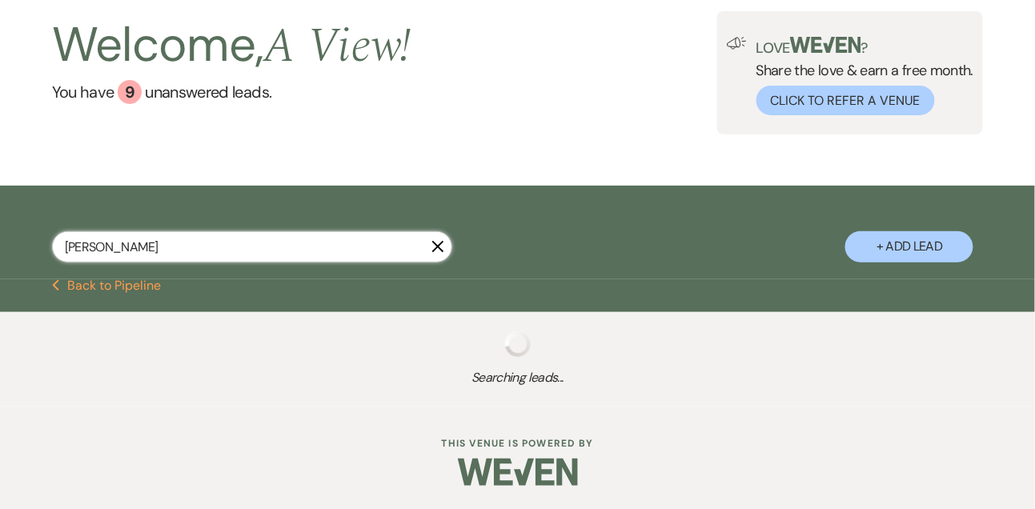
select select "8"
select select "4"
select select "8"
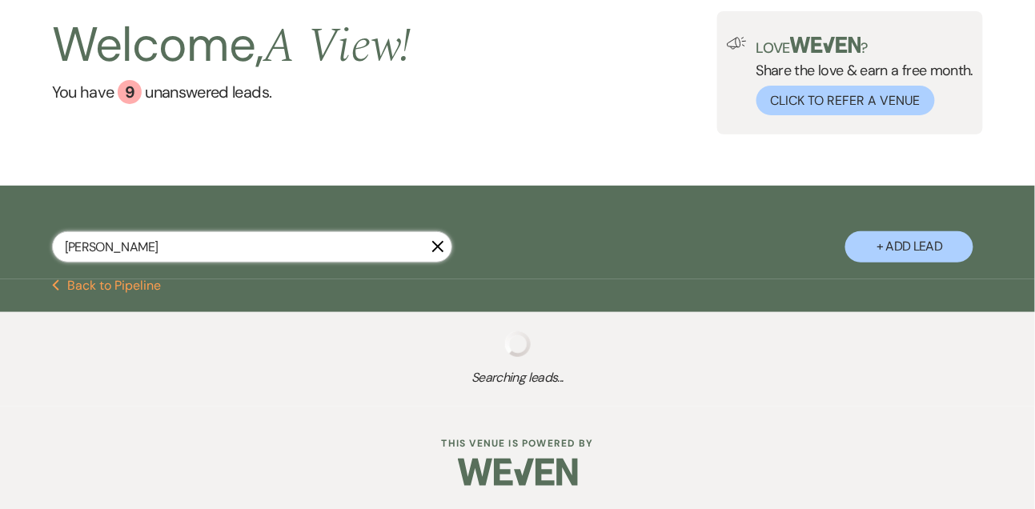
select select "2"
select select "8"
select select "2"
select select "8"
select select "10"
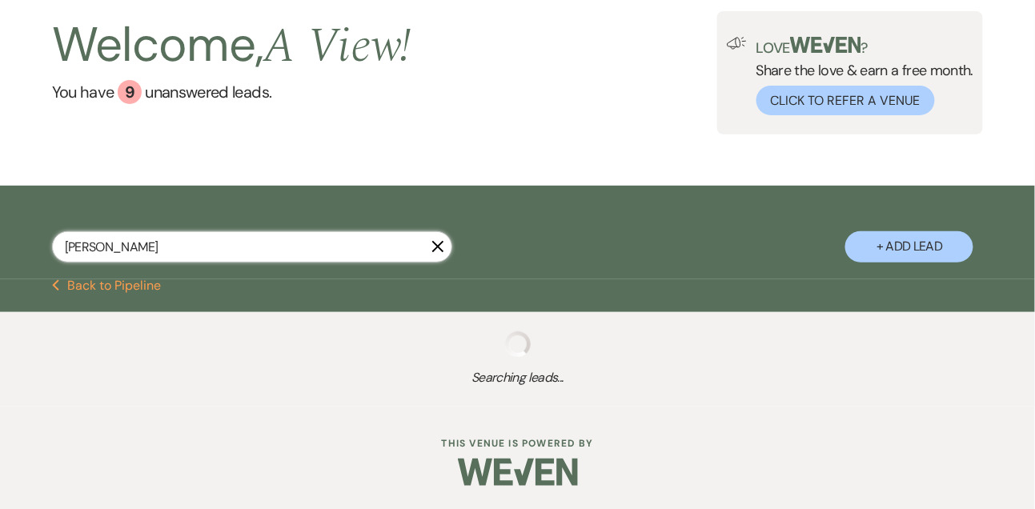
select select "8"
select select "2"
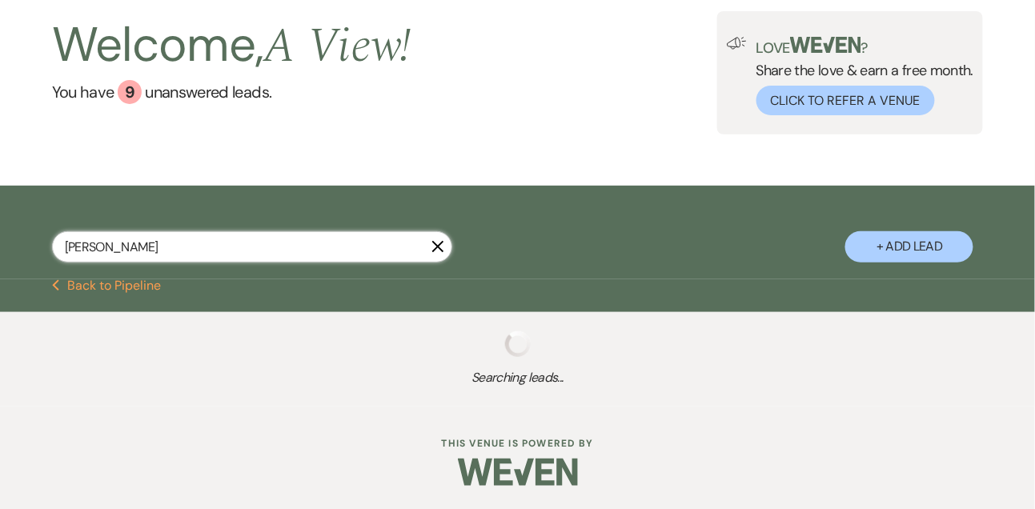
select select "8"
select select "4"
select select "8"
select select "4"
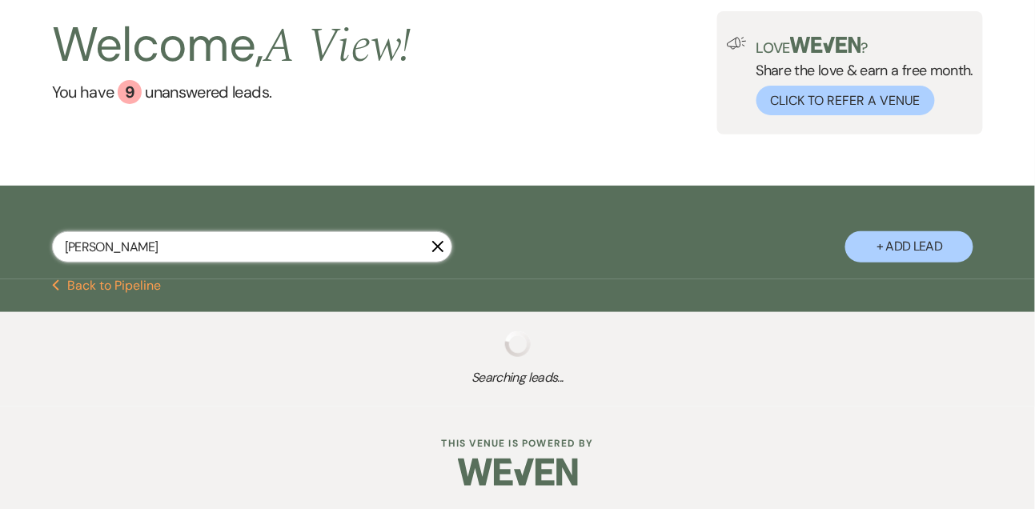
select select "8"
select select "4"
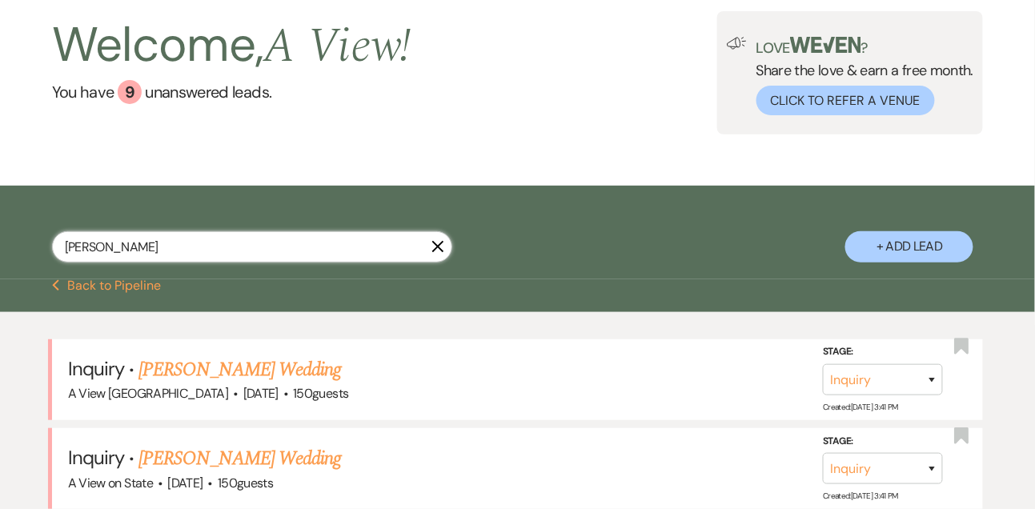
scroll to position [286, 0]
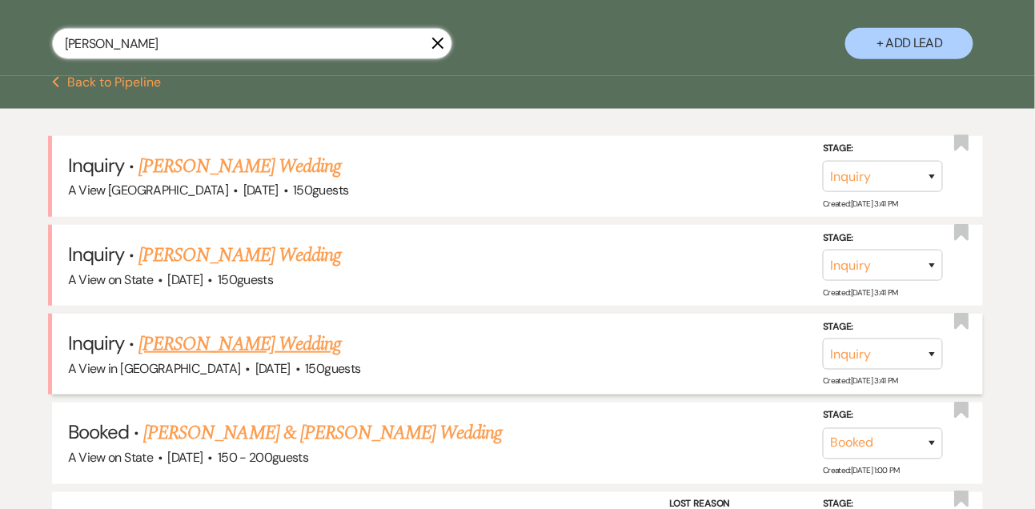
type input "[PERSON_NAME]"
click at [848, 353] on select "Inquiry Follow Up Tour Requested Tour Confirmed Toured Proposal Sent Booked Lost" at bounding box center [883, 354] width 120 height 31
select select "8"
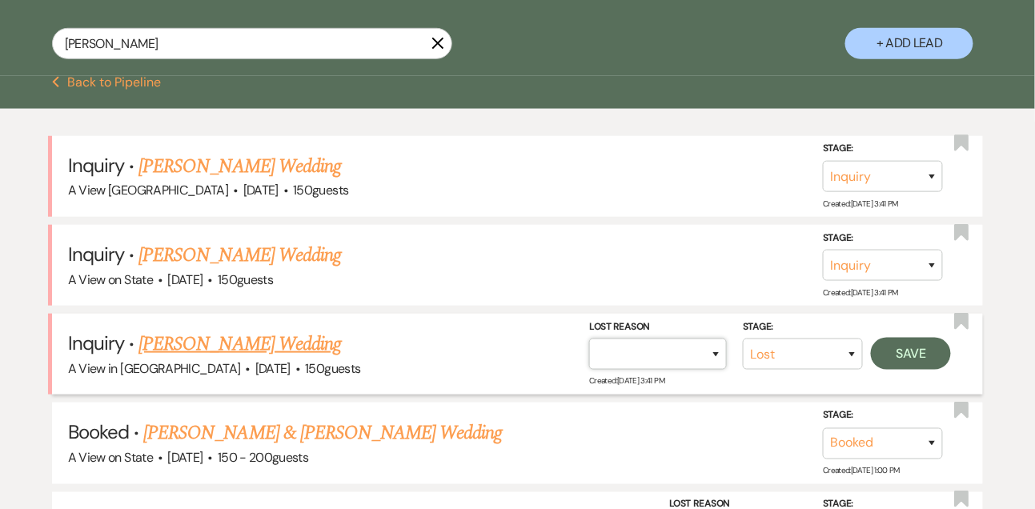
click at [669, 359] on select "Booked Elsewhere Budget Date Unavailable No Response Not a Good Match Capacity …" at bounding box center [658, 354] width 138 height 31
select select "4"
click at [893, 354] on button "Save" at bounding box center [911, 354] width 80 height 32
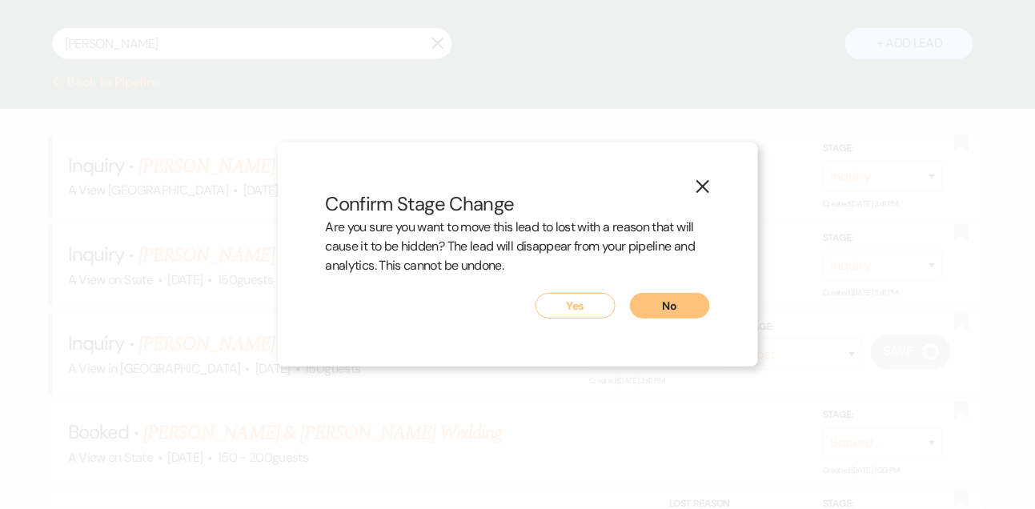
click at [571, 303] on button "Yes" at bounding box center [576, 306] width 80 height 26
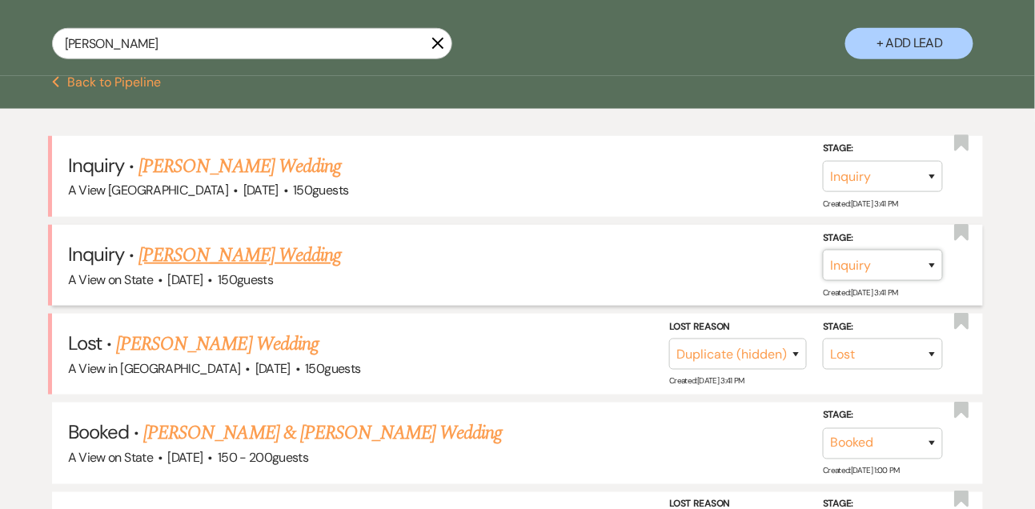
click at [869, 261] on select "Inquiry Follow Up Tour Requested Tour Confirmed Toured Proposal Sent Booked Lost" at bounding box center [883, 265] width 120 height 31
select select "8"
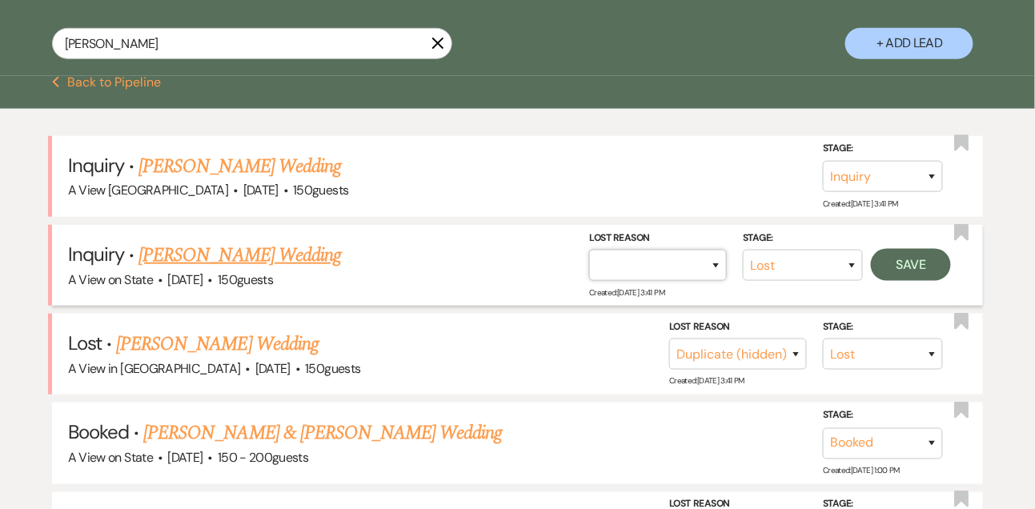
click at [662, 266] on select "Booked Elsewhere Budget Date Unavailable No Response Not a Good Match Capacity …" at bounding box center [658, 265] width 138 height 31
select select "4"
click at [911, 249] on button "Save" at bounding box center [911, 265] width 80 height 32
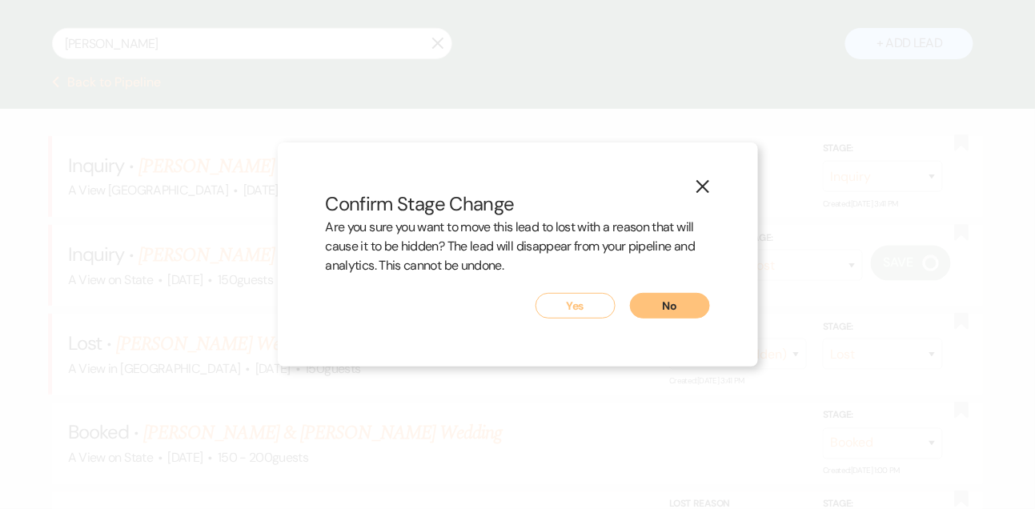
click at [591, 298] on button "Yes" at bounding box center [576, 306] width 80 height 26
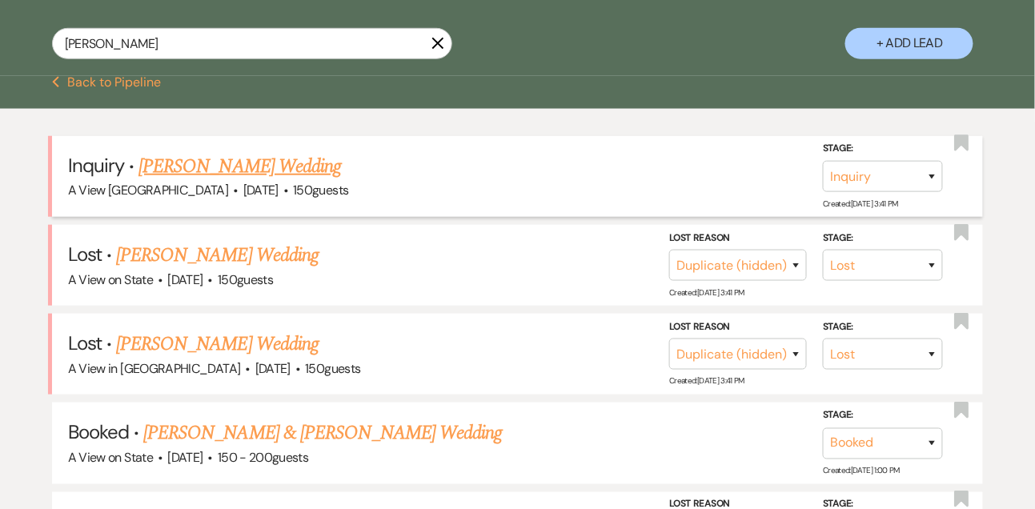
click at [265, 170] on link "[PERSON_NAME] Wedding" at bounding box center [239, 166] width 203 height 29
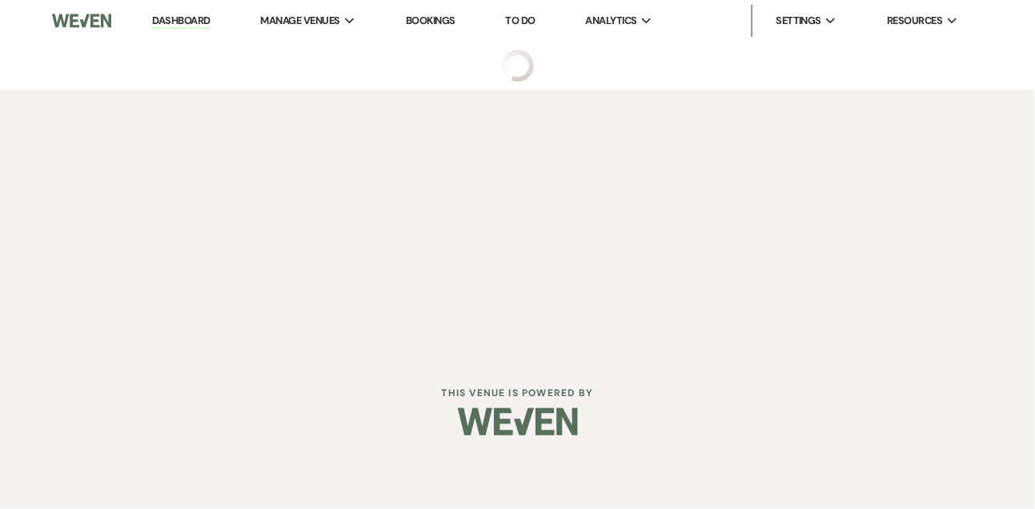
select select "5"
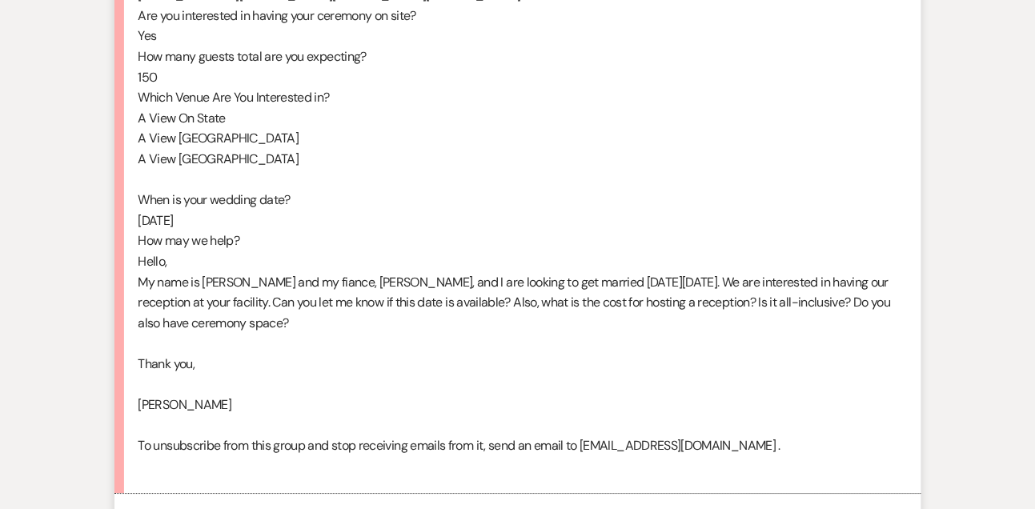
scroll to position [1166, 0]
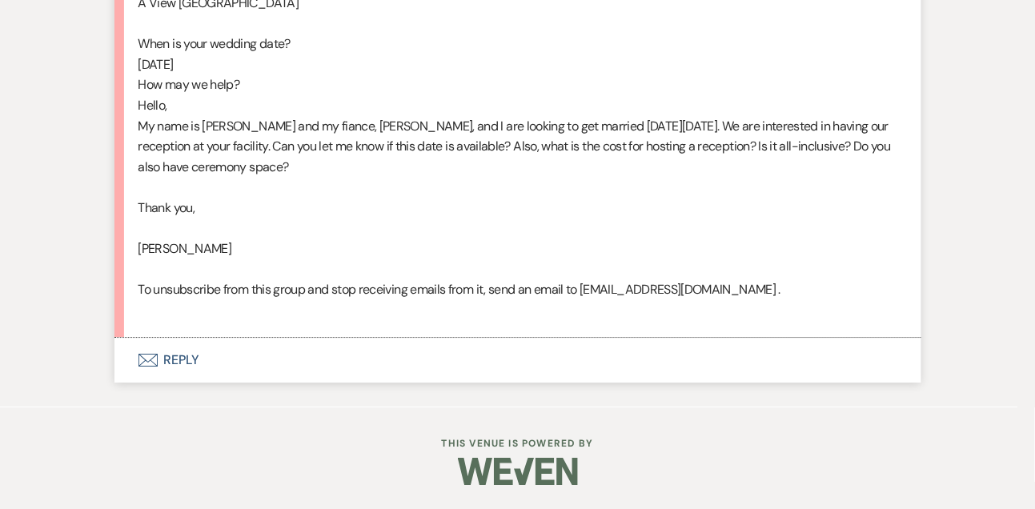
click at [196, 355] on button "Envelope Reply" at bounding box center [517, 360] width 807 height 45
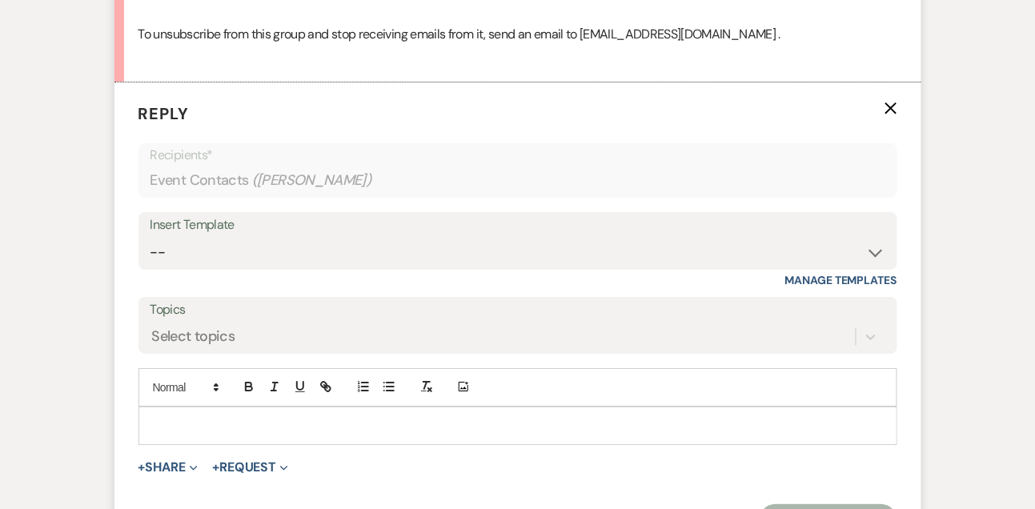
scroll to position [1414, 0]
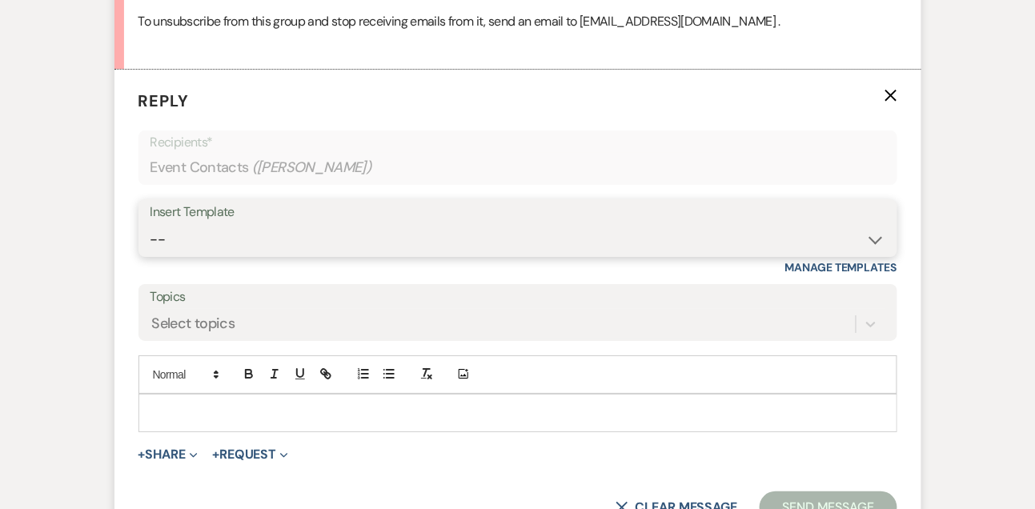
click at [183, 255] on select "-- Tour Confirmation Contract (Pre-Booked Leads) Out of office Inquiry Email Al…" at bounding box center [517, 239] width 735 height 31
select select "3302"
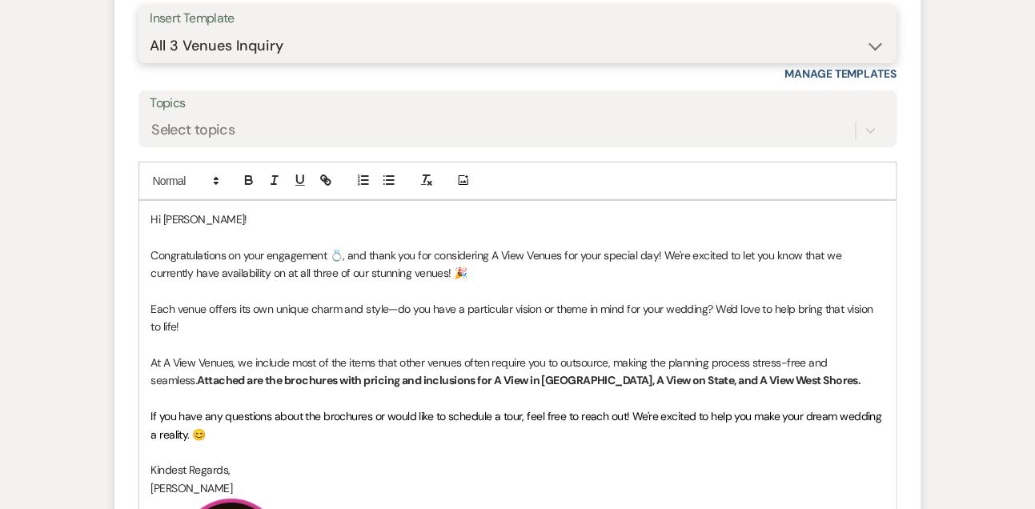
scroll to position [1615, 0]
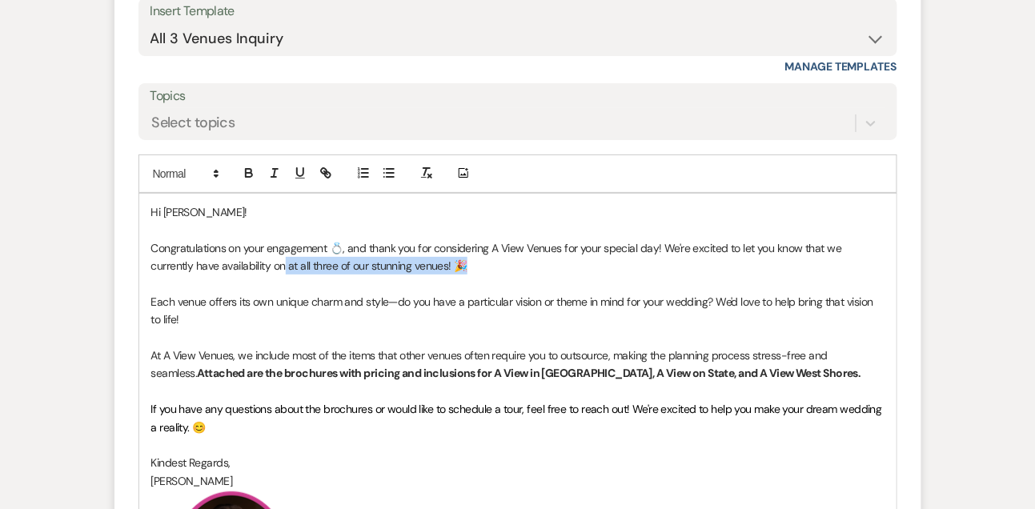
drag, startPoint x: 241, startPoint y: 283, endPoint x: 464, endPoint y: 279, distance: 223.4
click at [464, 275] on p "Congratulations on your engagement 💍, and thank you for considering A View Venu…" at bounding box center [517, 257] width 733 height 36
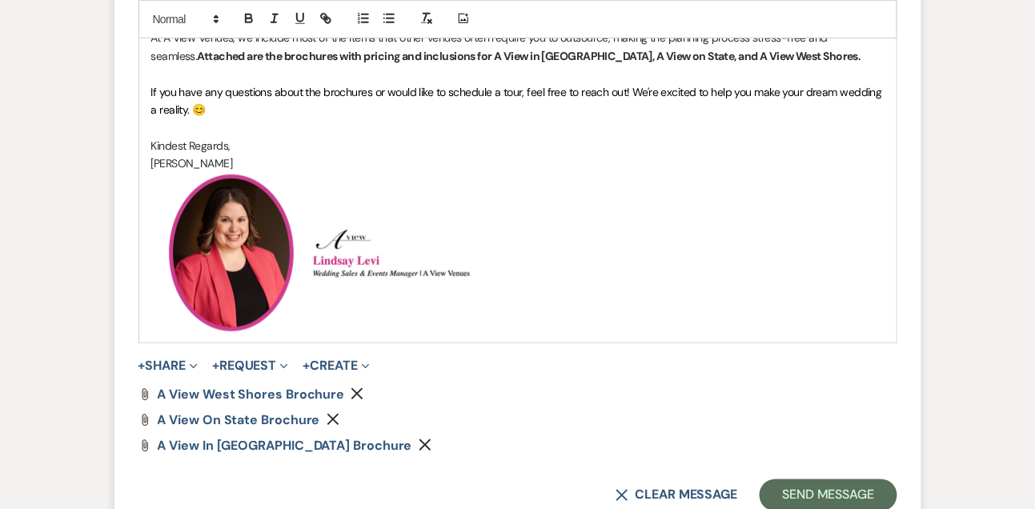
scroll to position [1964, 0]
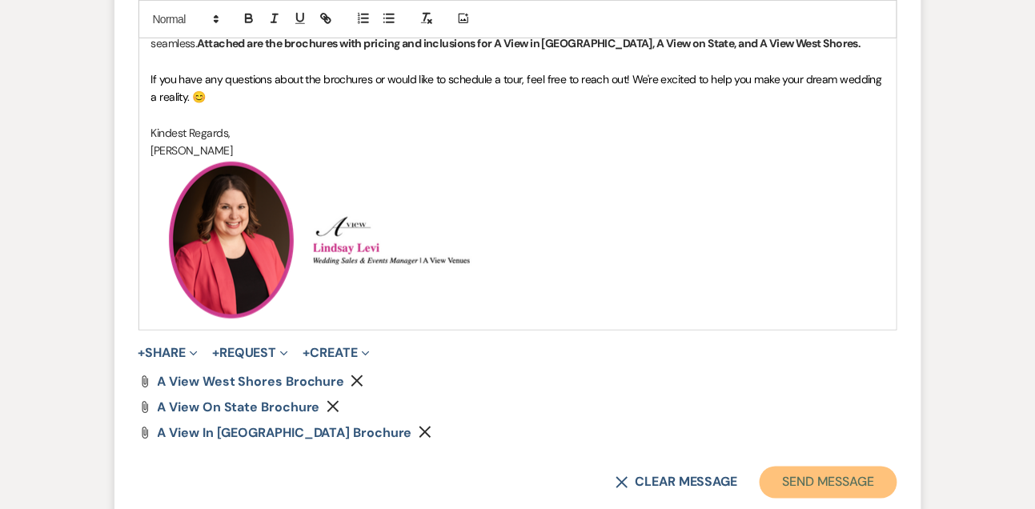
click at [787, 488] on button "Send Message" at bounding box center [828, 483] width 137 height 32
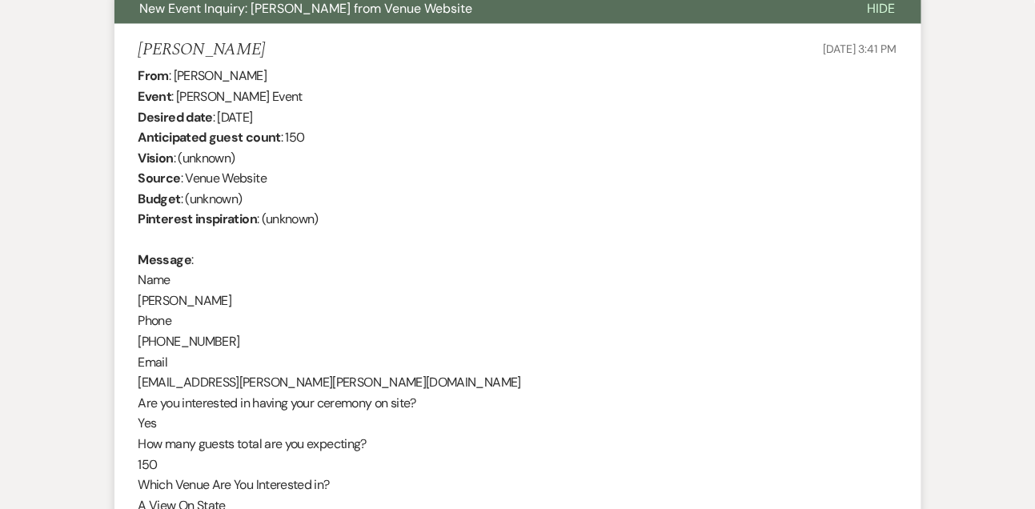
scroll to position [576, 0]
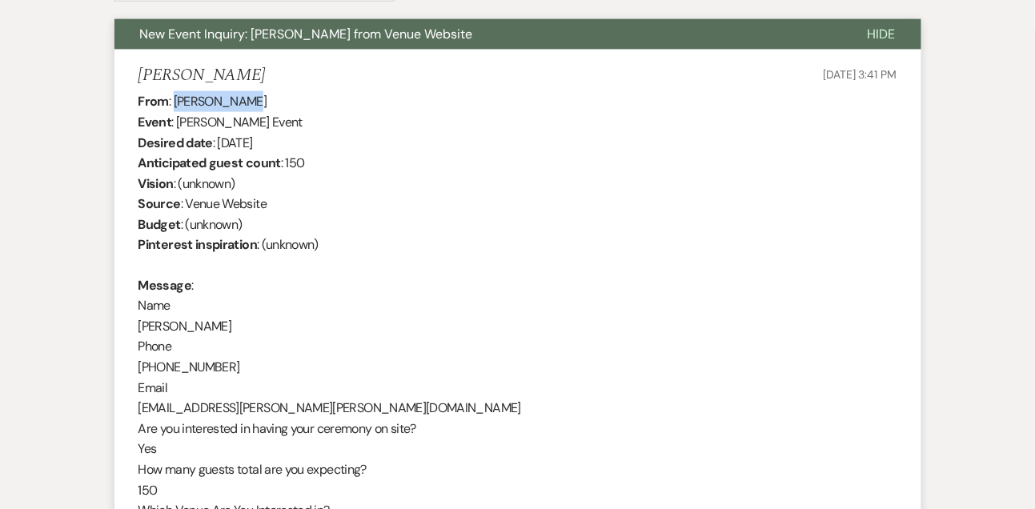
drag, startPoint x: 175, startPoint y: 100, endPoint x: 295, endPoint y: 105, distance: 120.2
click at [295, 104] on div "From : [PERSON_NAME] Event : [PERSON_NAME] Event Desired date : [DATE] Anticipa…" at bounding box center [517, 490] width 759 height 799
copy div "[PERSON_NAME]"
drag, startPoint x: 219, startPoint y: 140, endPoint x: 331, endPoint y: 144, distance: 112.1
click at [331, 144] on div "From : [PERSON_NAME] Event : [PERSON_NAME] Event Desired date : [DATE] Anticipa…" at bounding box center [517, 490] width 759 height 799
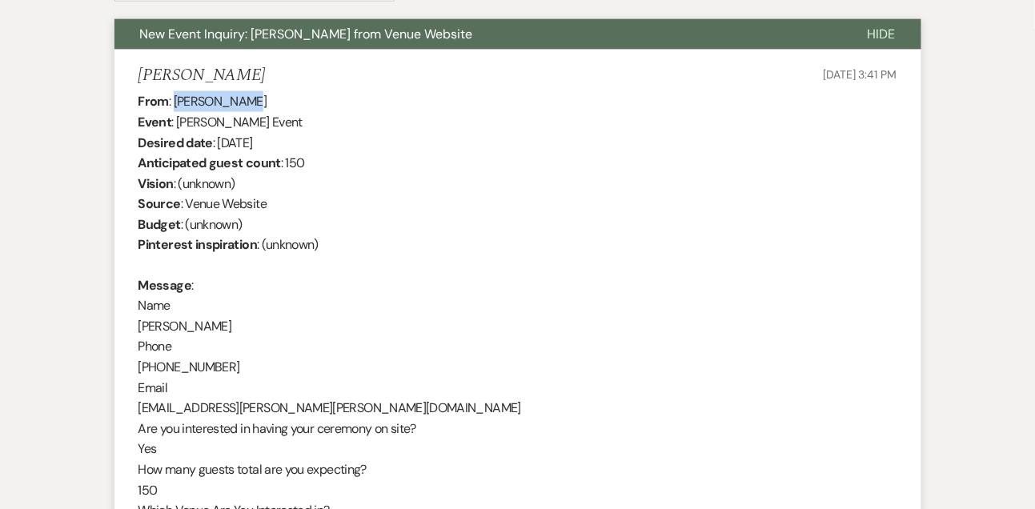
copy div "[DATE]"
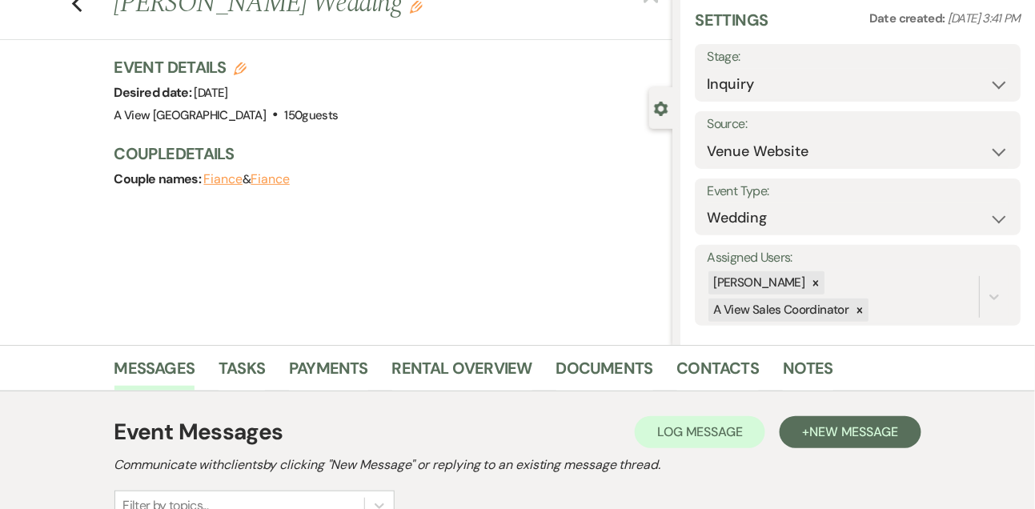
scroll to position [0, 0]
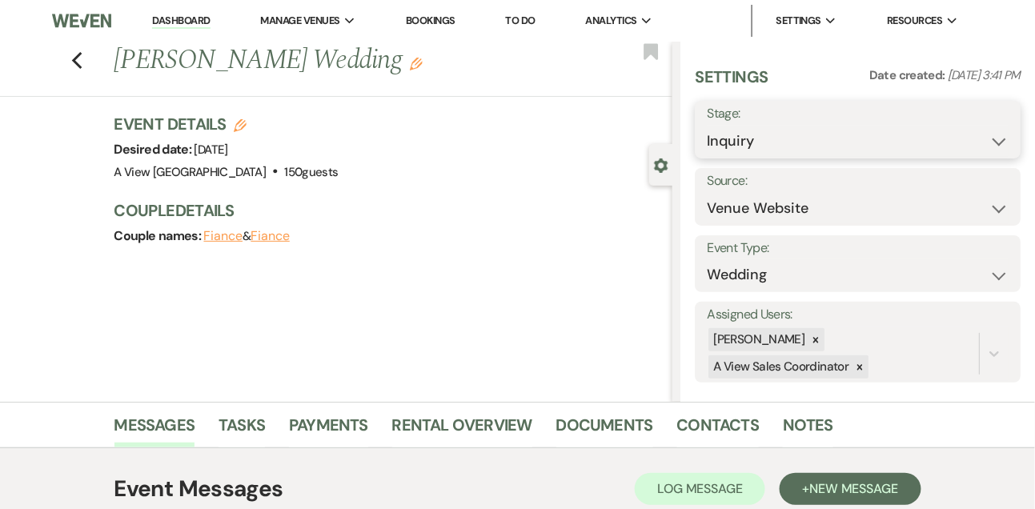
click at [748, 139] on select "Inquiry Follow Up Tour Requested Tour Confirmed Toured Proposal Sent Booked Lost" at bounding box center [858, 141] width 302 height 31
select select "9"
click at [987, 139] on button "Save" at bounding box center [986, 130] width 67 height 32
click at [825, 337] on div at bounding box center [816, 339] width 18 height 23
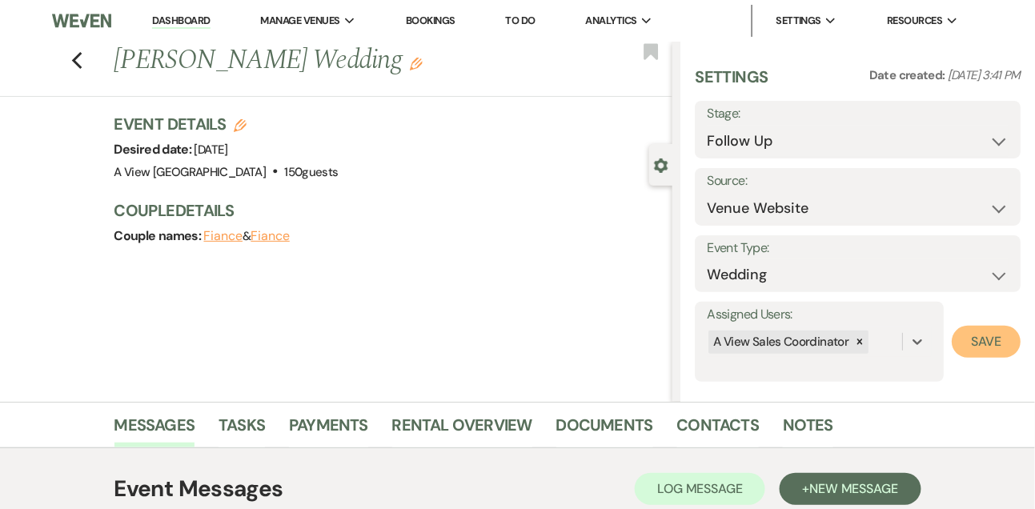
click at [986, 341] on button "Save" at bounding box center [986, 342] width 69 height 32
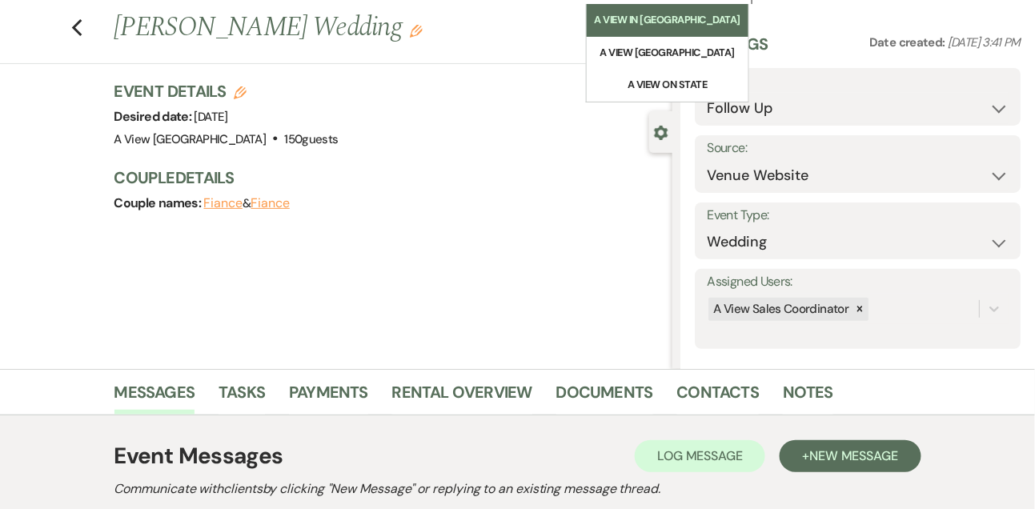
scroll to position [62, 0]
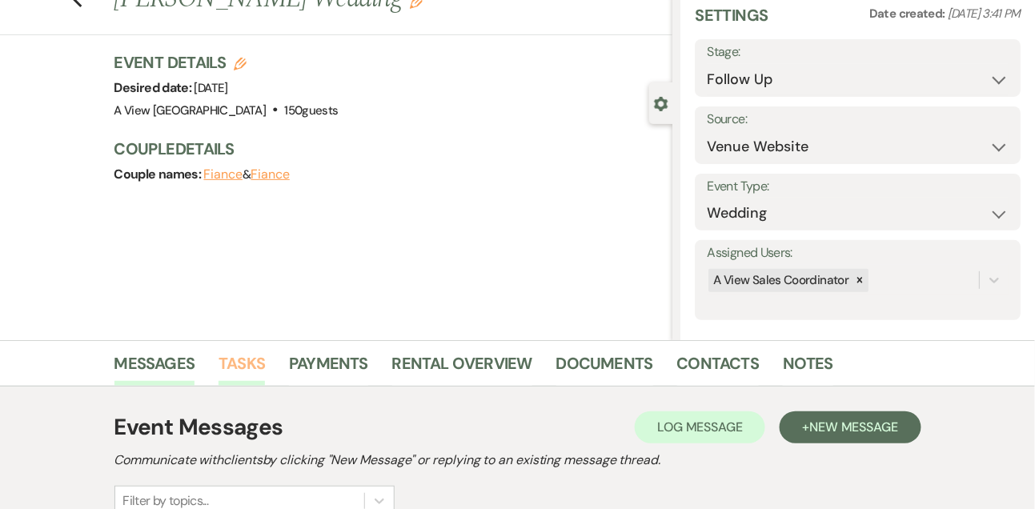
click at [255, 362] on link "Tasks" at bounding box center [242, 368] width 46 height 35
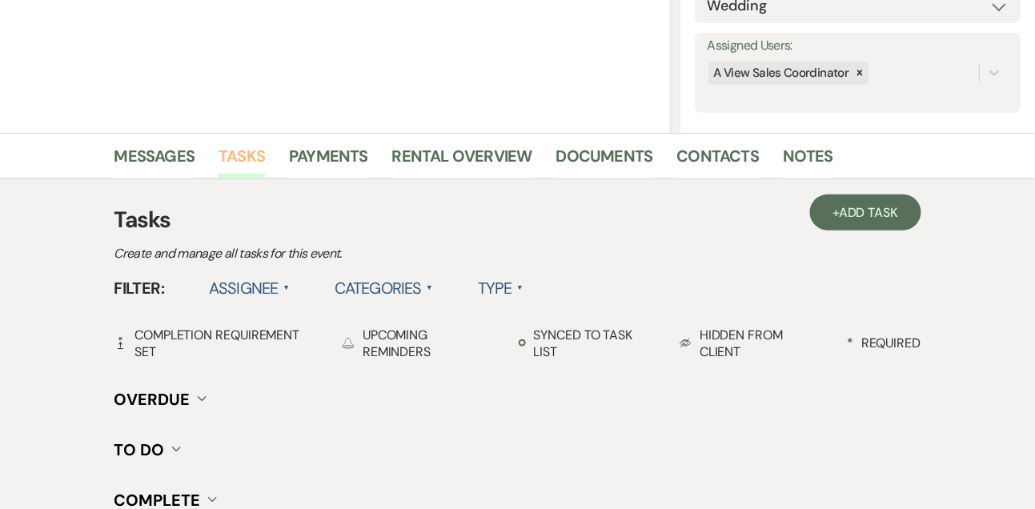
scroll to position [272, 0]
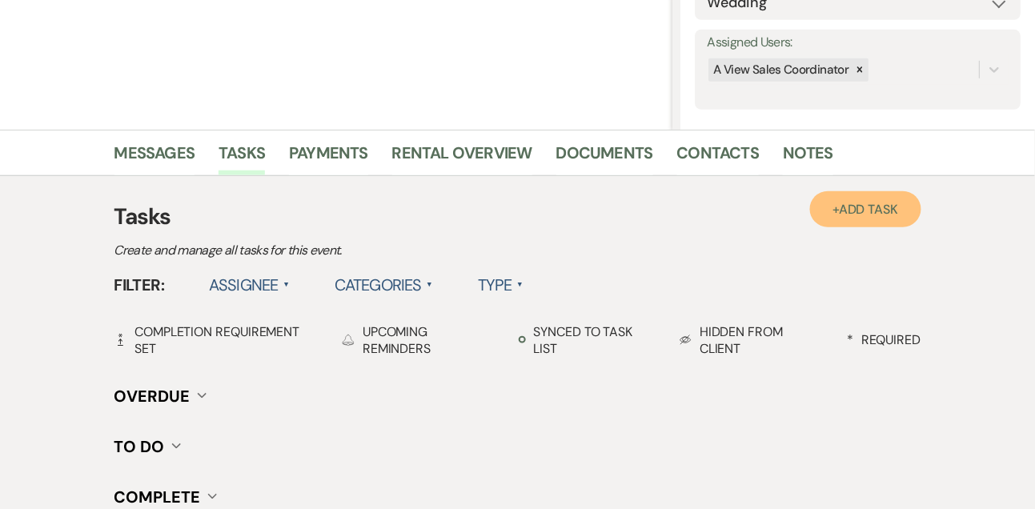
click at [854, 201] on span "Add Task" at bounding box center [868, 209] width 59 height 17
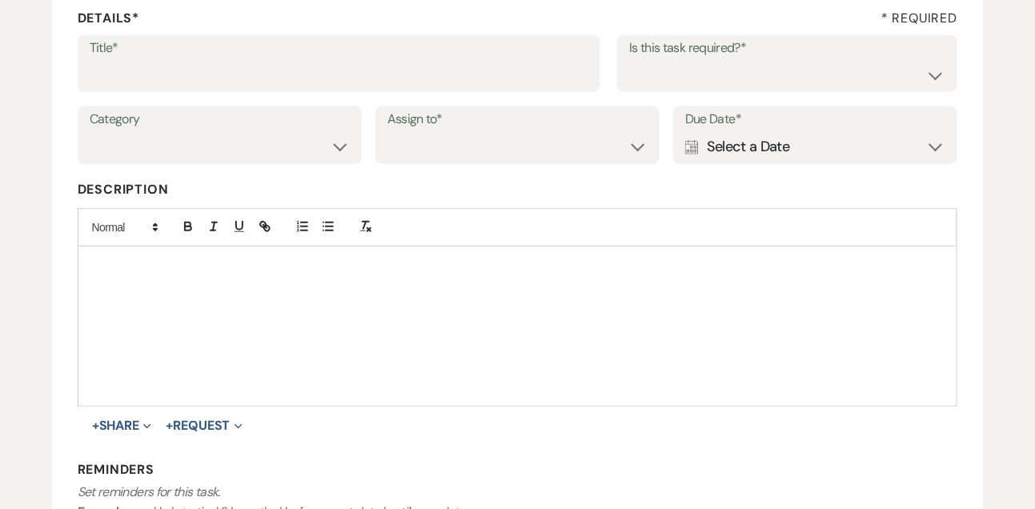
scroll to position [203, 0]
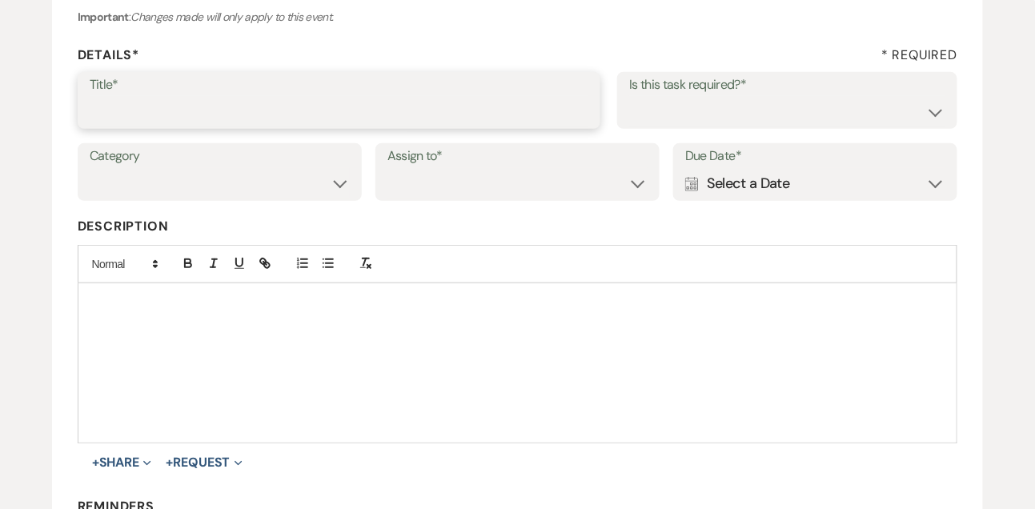
click at [315, 118] on input "Title*" at bounding box center [340, 111] width 500 height 31
type input "1st email follow up"
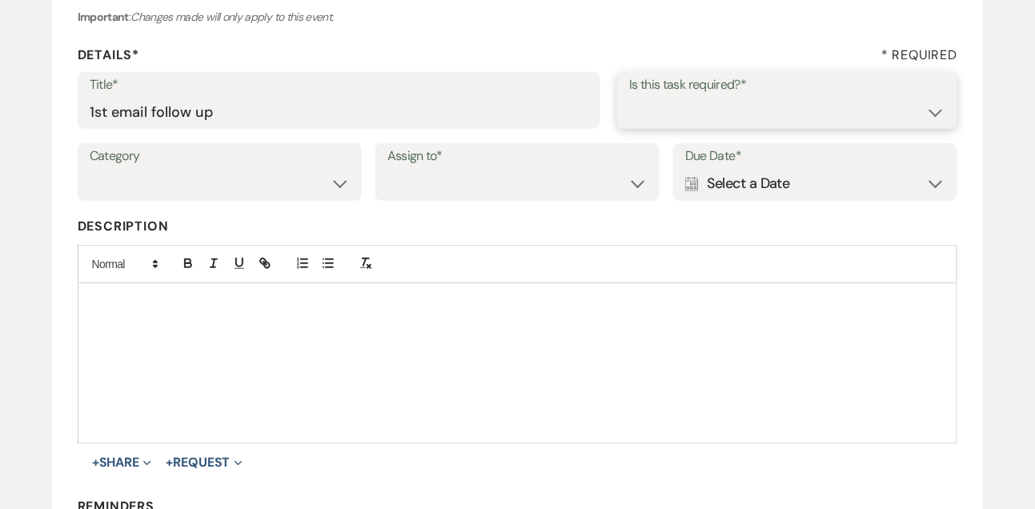
click at [636, 118] on select "Yes No" at bounding box center [787, 111] width 316 height 31
select select "true"
click at [298, 182] on select "Venue Vendors Guests Details Finalize & Share" at bounding box center [220, 183] width 260 height 31
select select "31"
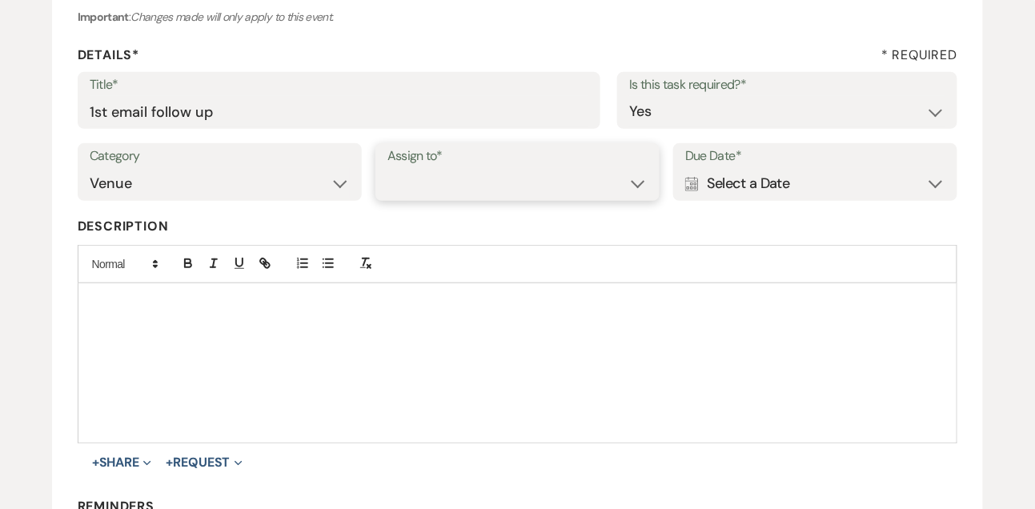
click at [451, 189] on select "Venue Client" at bounding box center [517, 183] width 260 height 31
select select "venueHost"
click at [789, 181] on div "Calendar Select a Date Expand" at bounding box center [815, 183] width 260 height 31
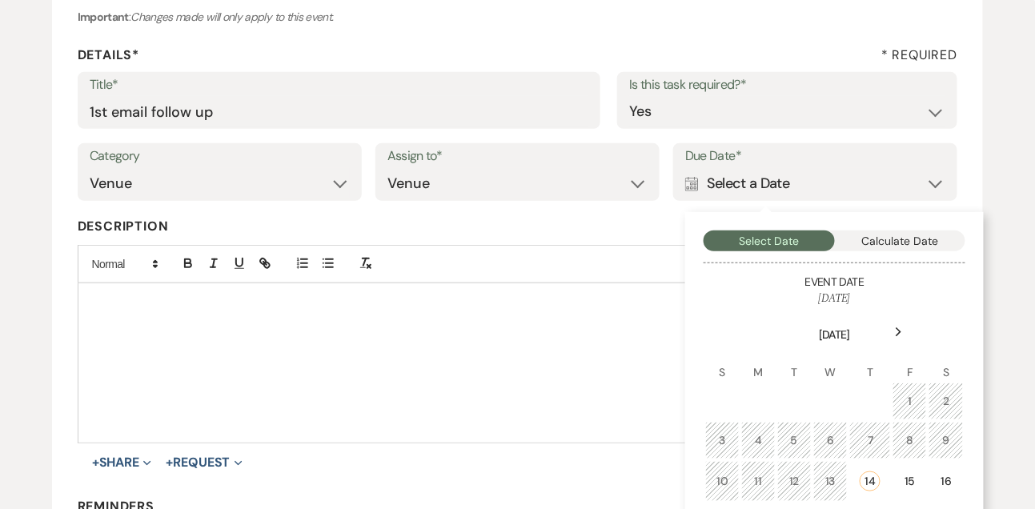
click at [893, 328] on div "Next" at bounding box center [899, 332] width 26 height 26
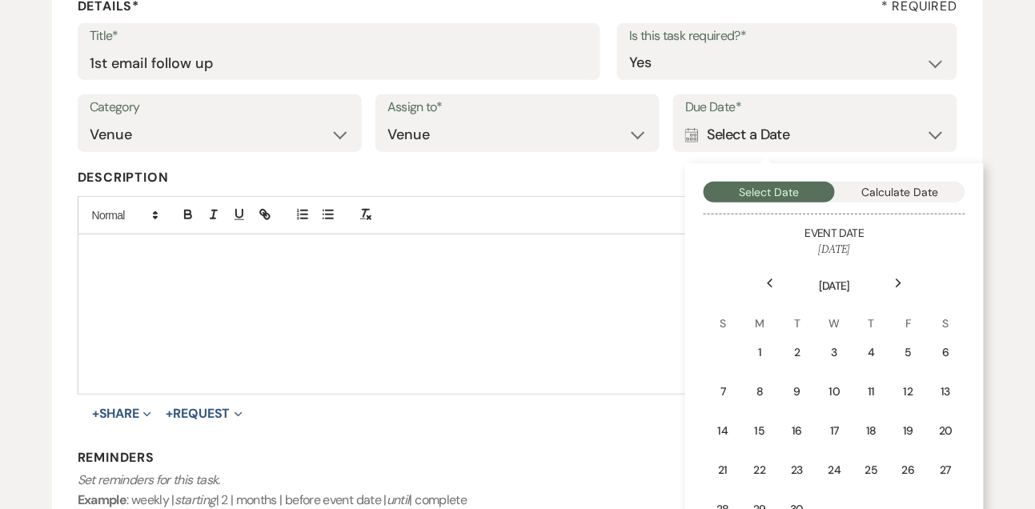
scroll to position [253, 0]
click at [809, 356] on td "2" at bounding box center [797, 352] width 36 height 38
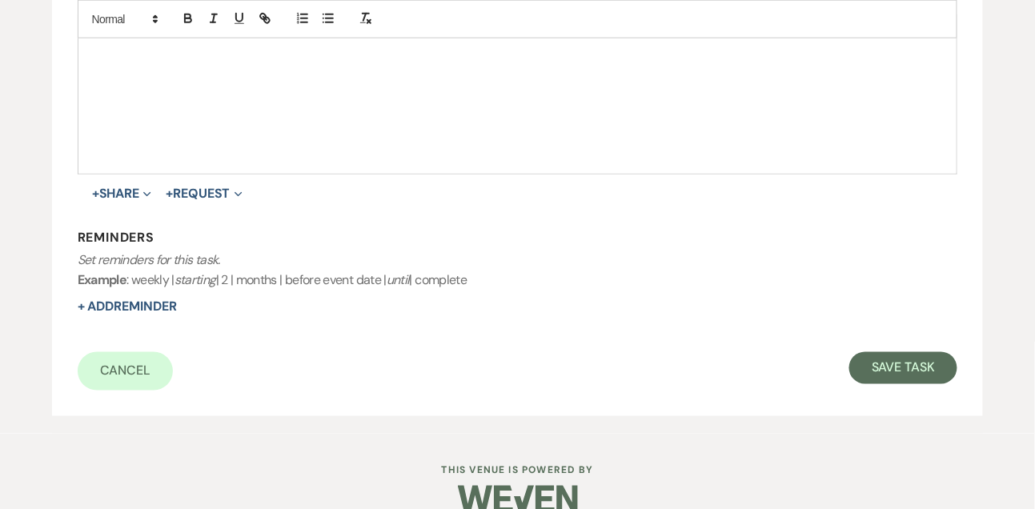
scroll to position [500, 0]
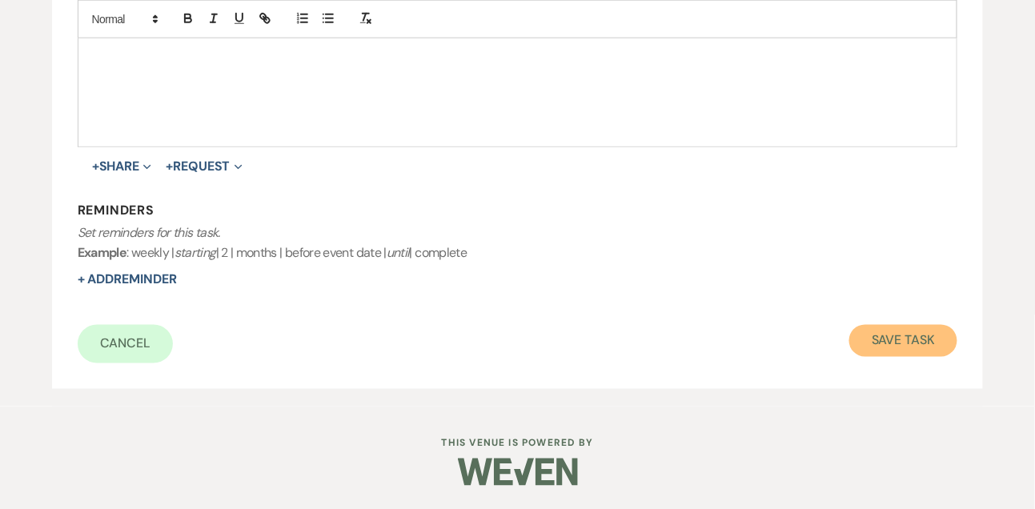
click at [898, 331] on button "Save Task" at bounding box center [903, 341] width 108 height 32
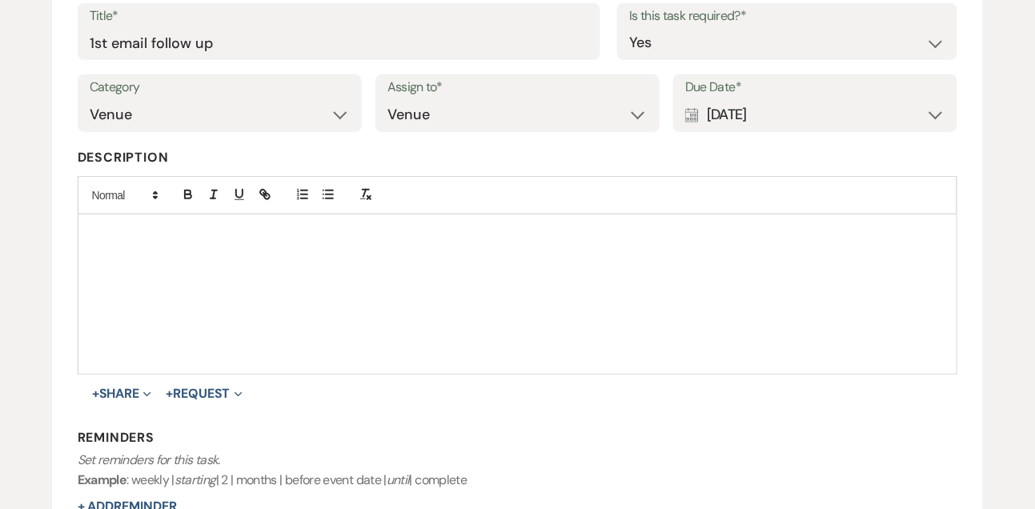
select select "9"
select select "5"
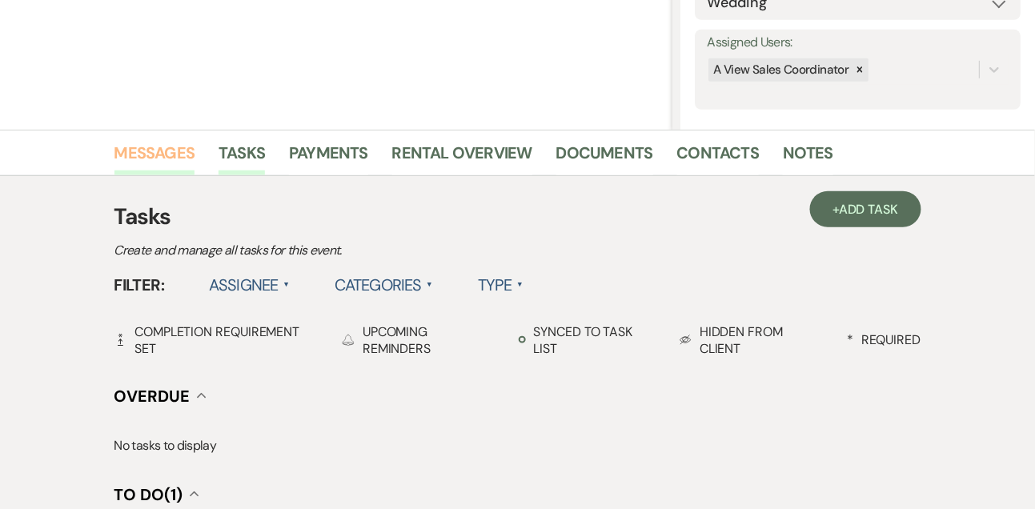
click at [172, 146] on link "Messages" at bounding box center [154, 157] width 81 height 35
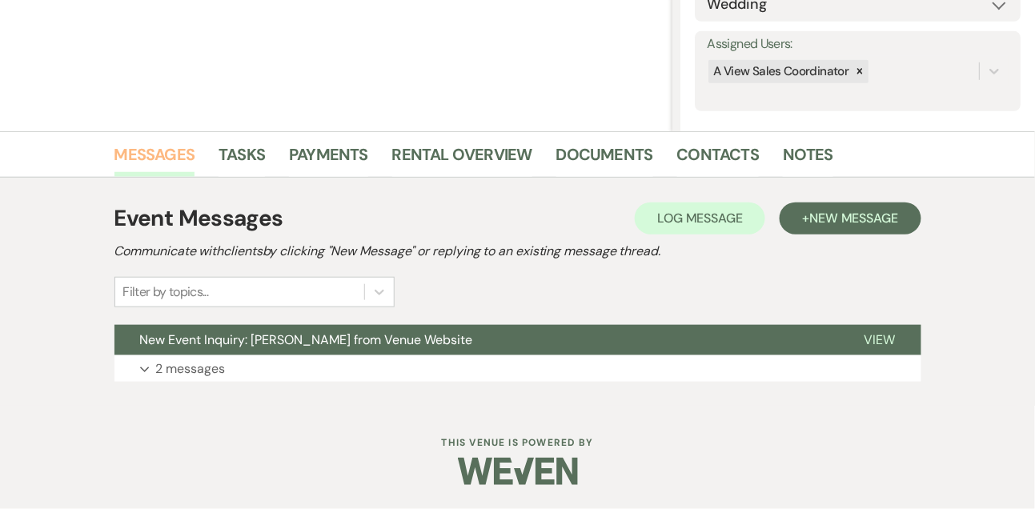
scroll to position [270, 0]
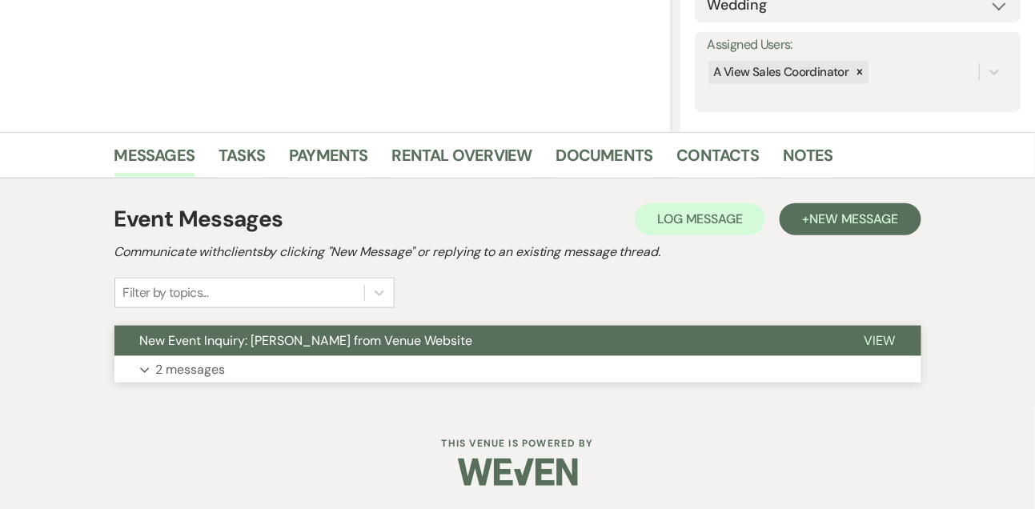
click at [199, 354] on button "New Event Inquiry: [PERSON_NAME] from Venue Website" at bounding box center [476, 341] width 724 height 30
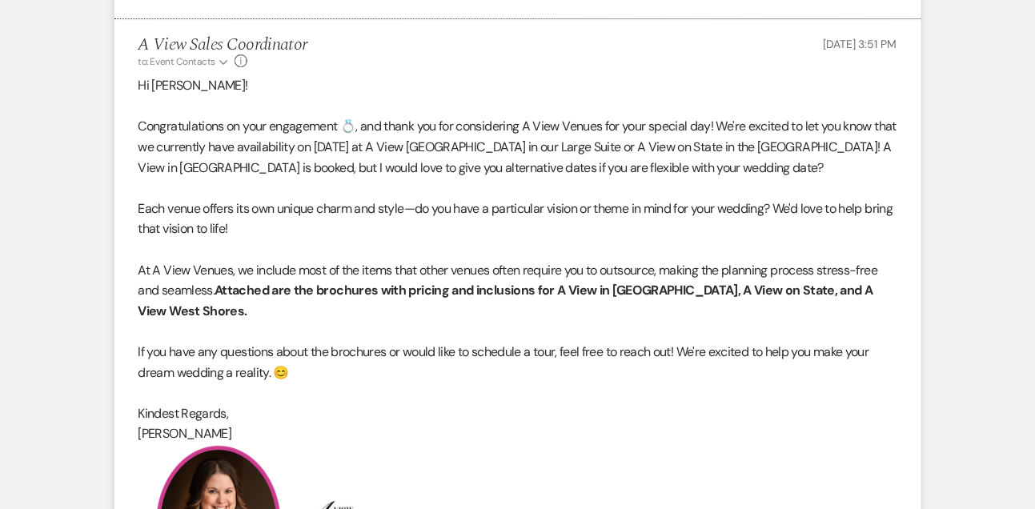
scroll to position [0, 0]
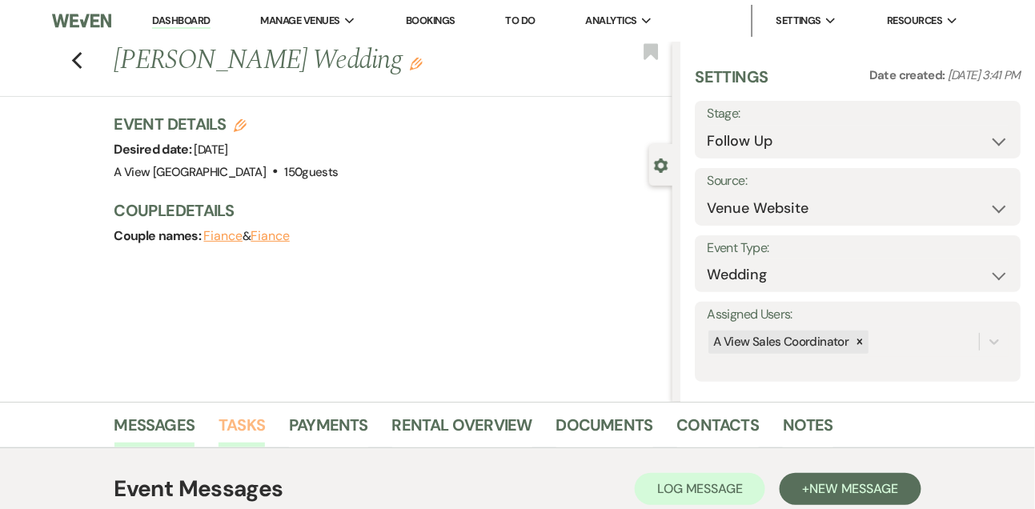
click at [256, 423] on link "Tasks" at bounding box center [242, 429] width 46 height 35
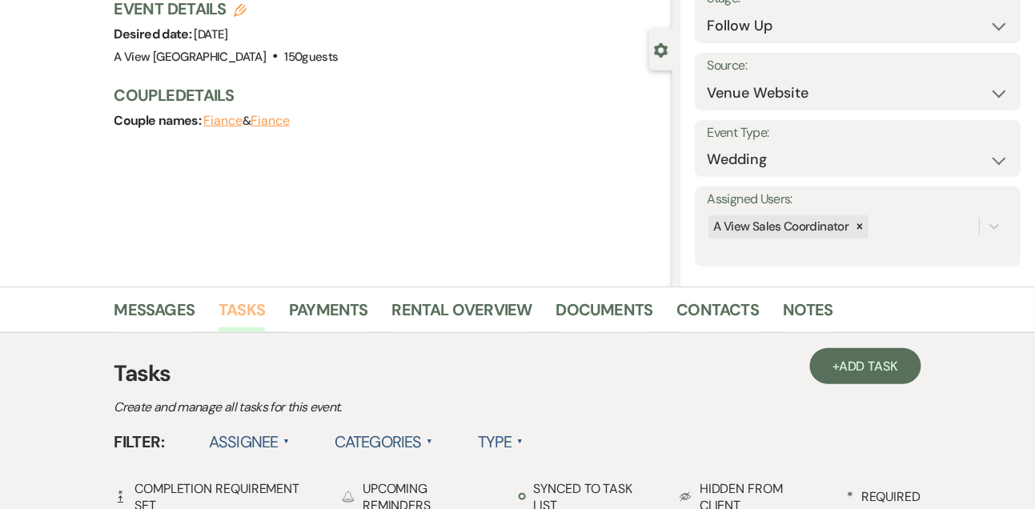
scroll to position [71, 0]
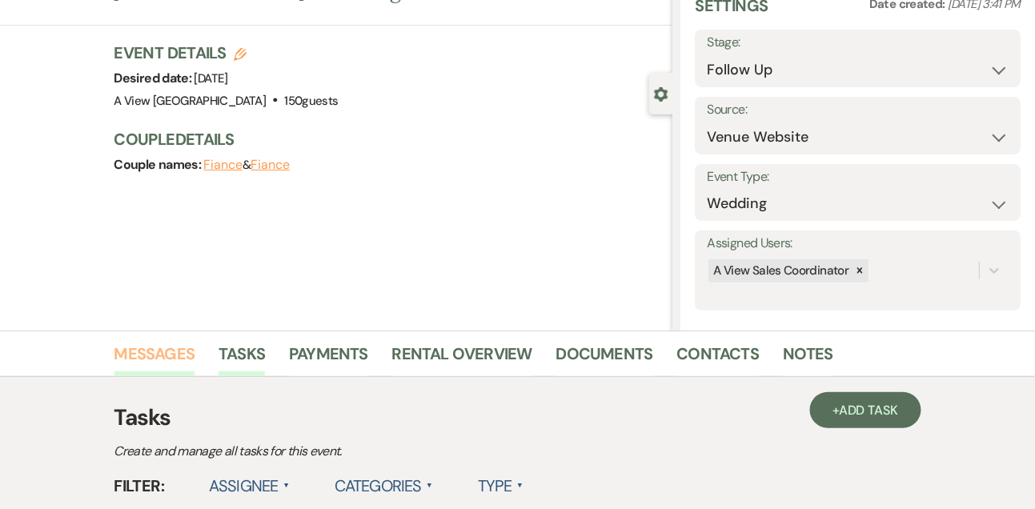
click at [171, 348] on link "Messages" at bounding box center [154, 358] width 81 height 35
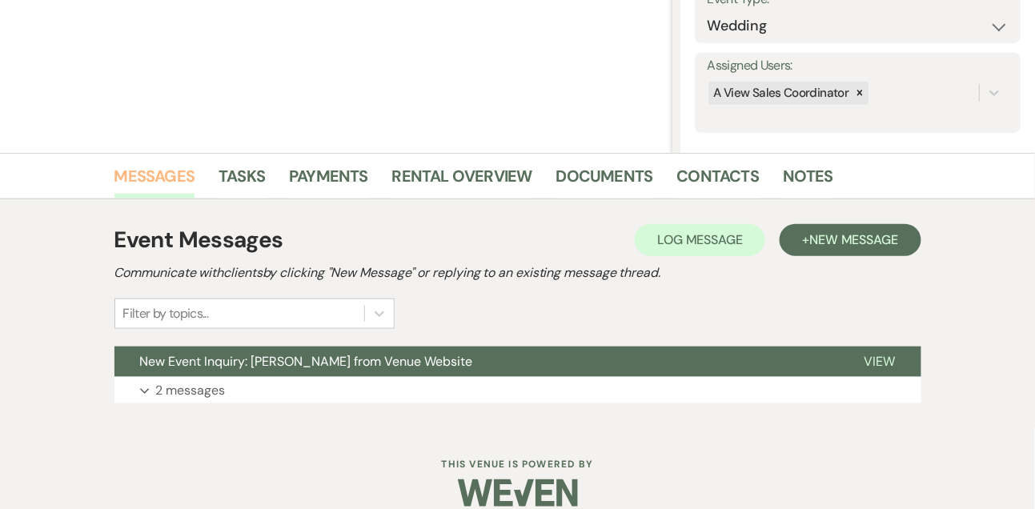
scroll to position [270, 0]
